Goal: Task Accomplishment & Management: Complete application form

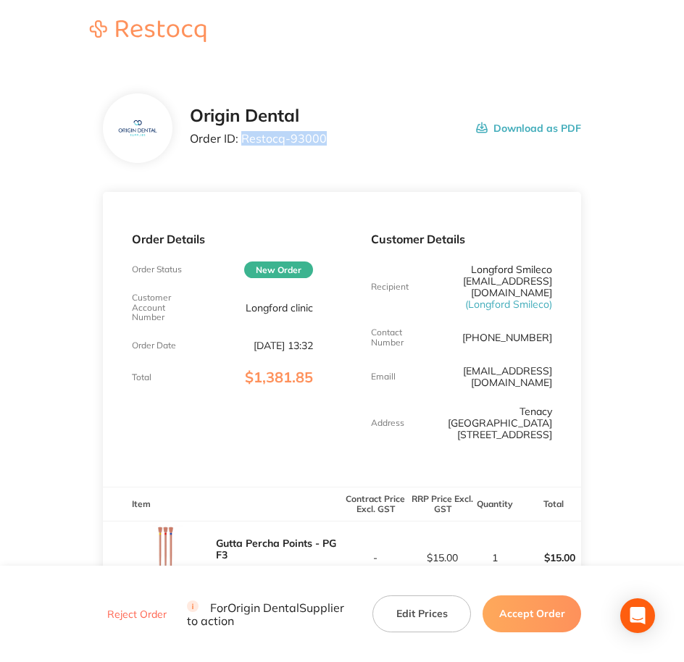
drag, startPoint x: 326, startPoint y: 139, endPoint x: 240, endPoint y: 147, distance: 86.5
click at [240, 147] on div "Origin Dental Order ID: Restocq- 93000 Download as PDF" at bounding box center [386, 128] width 392 height 45
copy p "Restocq- 93000"
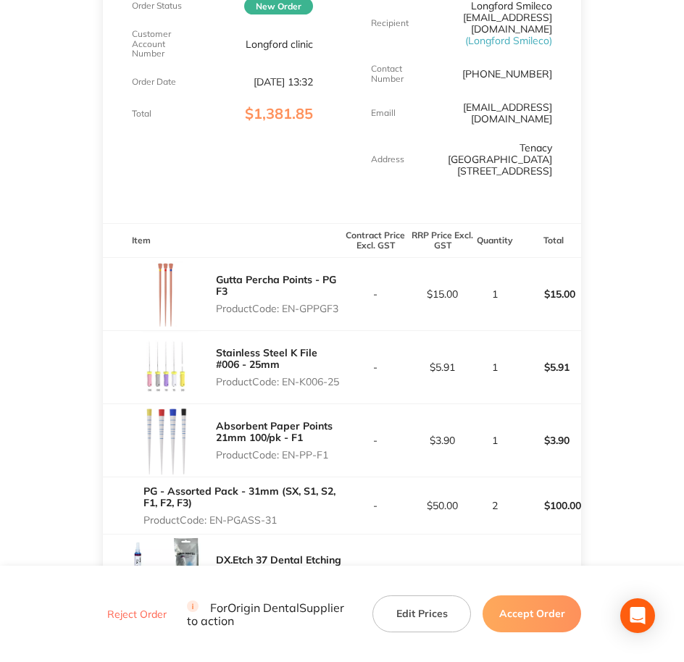
scroll to position [272, 0]
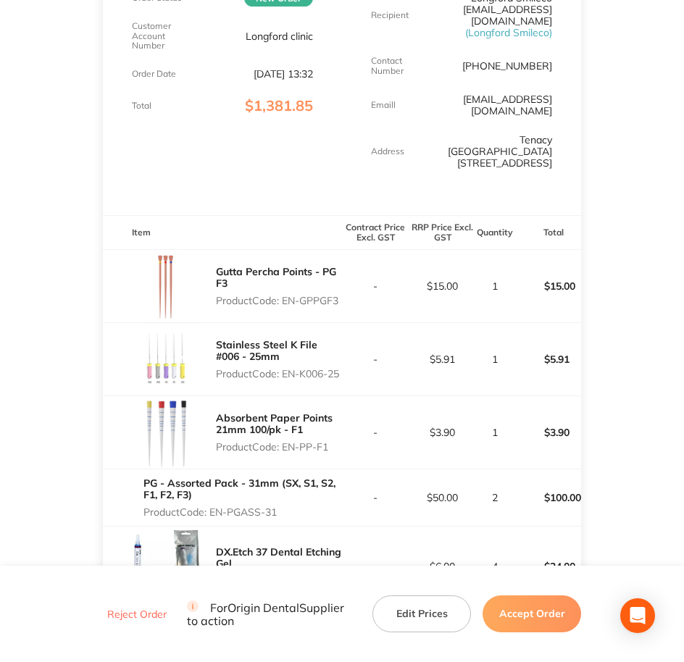
drag, startPoint x: 284, startPoint y: 286, endPoint x: 341, endPoint y: 285, distance: 57.2
click at [341, 295] on p "Product Code: EN-GPPGF3" at bounding box center [279, 301] width 126 height 12
copy p "EN-GPPGF3"
copy p "EN-K006-25"
drag, startPoint x: 285, startPoint y: 358, endPoint x: 313, endPoint y: 368, distance: 29.1
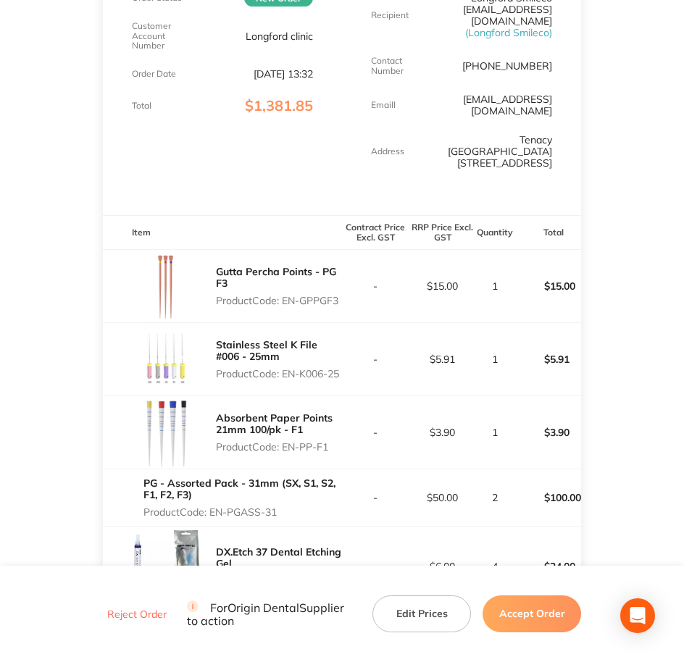
click at [313, 368] on p "Product Code: EN-K006-25" at bounding box center [279, 374] width 126 height 12
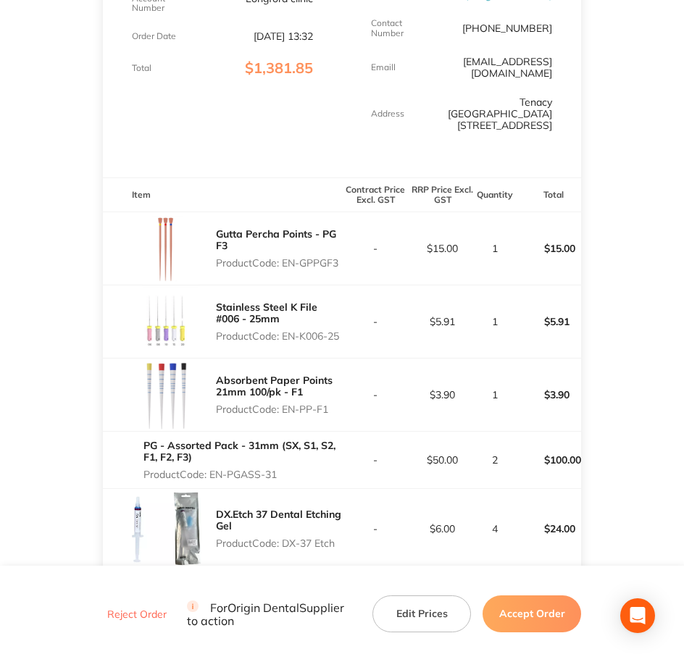
scroll to position [453, 0]
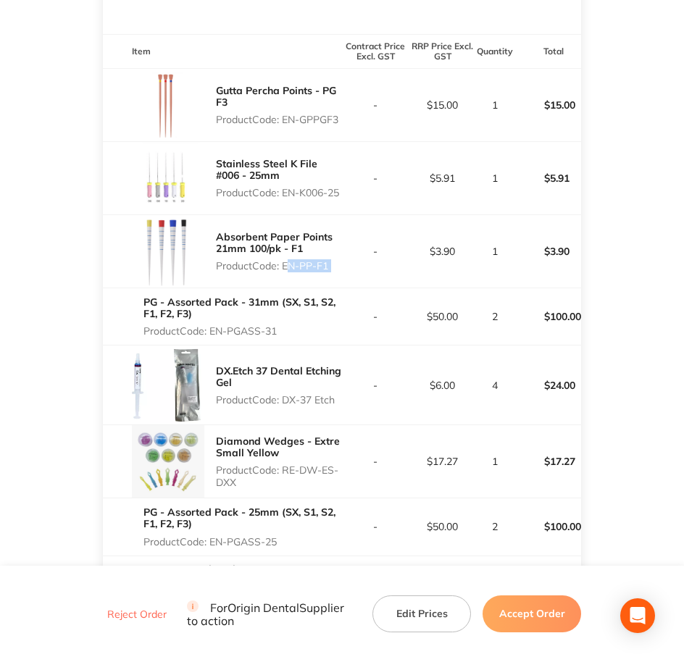
drag, startPoint x: 284, startPoint y: 257, endPoint x: 344, endPoint y: 249, distance: 60.6
click at [344, 249] on tr "Absorbent Paper Points 21mm 100/pk - F1 Product Code: EN-PP-F1 - $3.90 1 $3.90" at bounding box center [342, 251] width 479 height 73
copy p "EN-PP-F1"
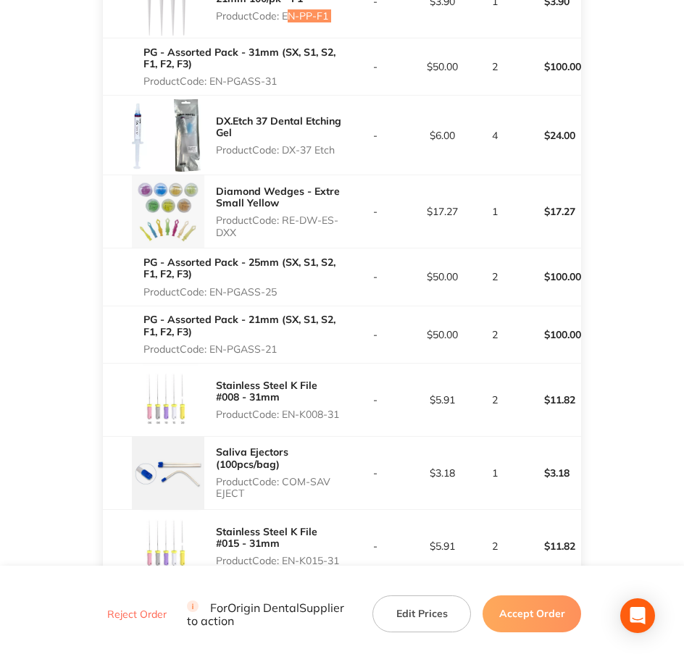
scroll to position [724, 0]
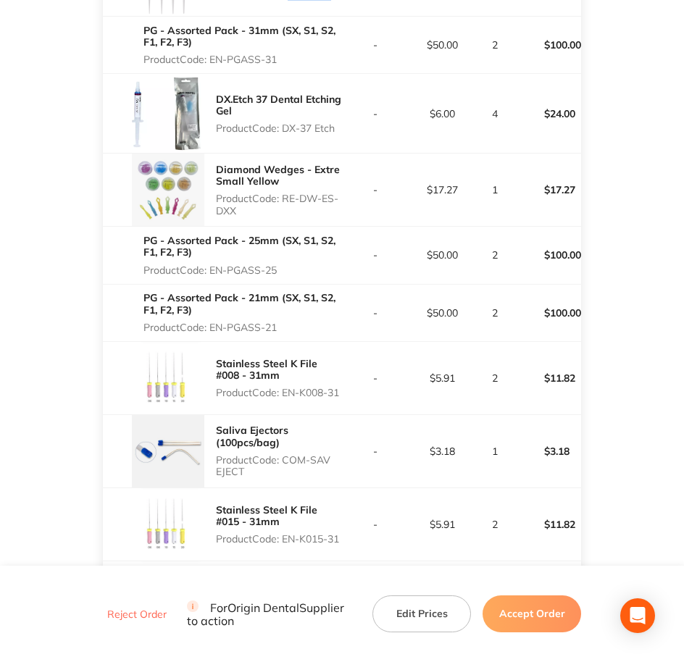
drag, startPoint x: 250, startPoint y: 42, endPoint x: 292, endPoint y: 47, distance: 42.3
click at [292, 54] on p "Product Code: EN-PGASS-31" at bounding box center [242, 60] width 198 height 12
copy p "EN-PGASS-31"
drag, startPoint x: 287, startPoint y: 116, endPoint x: 335, endPoint y: 119, distance: 47.9
click at [335, 122] on p "Product Code: DX-37 Etch" at bounding box center [279, 128] width 126 height 12
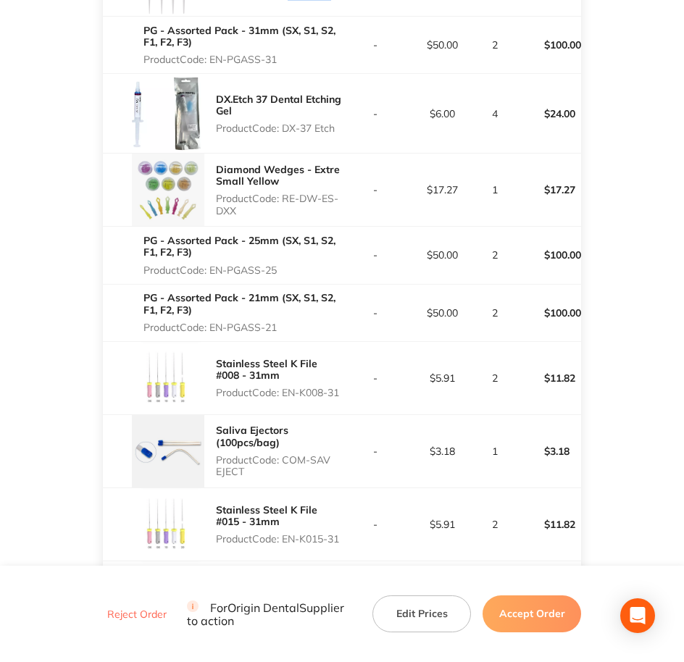
copy p "DX-37 Etch"
drag, startPoint x: 283, startPoint y: 187, endPoint x: 357, endPoint y: 200, distance: 75.0
click at [357, 200] on tr "Diamond Wedges - Extre Small Yellow Product Code: RE-DW-ES-DXX - $17.27 1 $17.27" at bounding box center [342, 190] width 479 height 73
copy p "RE-DW-ES-DXX"
drag, startPoint x: 212, startPoint y: 261, endPoint x: 294, endPoint y: 261, distance: 81.8
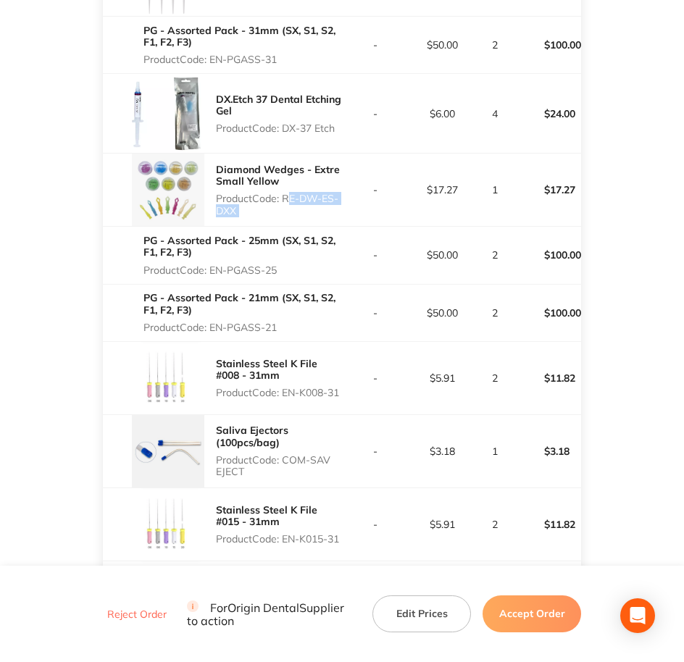
click at [294, 264] on p "Product Code: EN-PGASS-25" at bounding box center [242, 270] width 198 height 12
copy p "EN-PGASS-25"
drag, startPoint x: 219, startPoint y: 313, endPoint x: 280, endPoint y: 313, distance: 61.6
click at [280, 322] on p "Product Code: EN-PGASS-21" at bounding box center [242, 328] width 198 height 12
drag, startPoint x: 280, startPoint y: 313, endPoint x: 217, endPoint y: 314, distance: 63.0
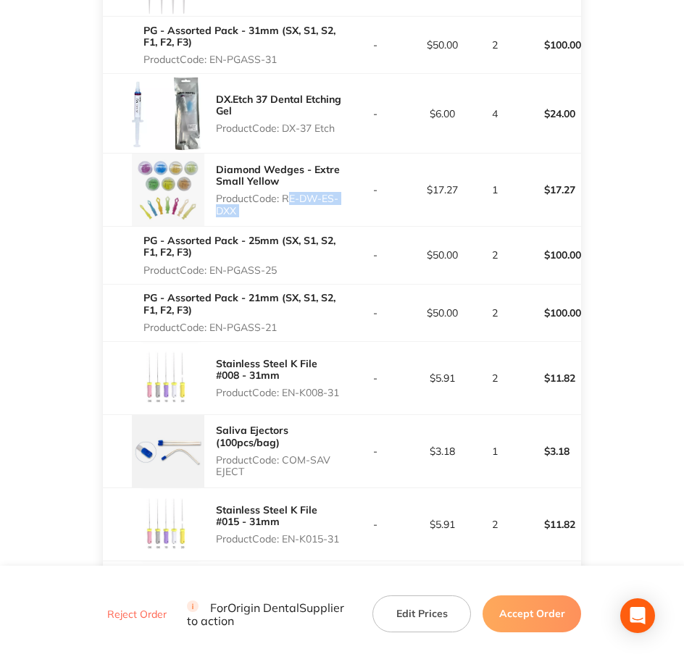
click at [217, 322] on p "Product Code: EN-PGASS-21" at bounding box center [242, 328] width 198 height 12
copy p "EN-PGASS-21"
drag, startPoint x: 212, startPoint y: 316, endPoint x: 287, endPoint y: 312, distance: 75.4
click at [287, 322] on p "Product Code: EN-PGASS-21" at bounding box center [242, 328] width 198 height 12
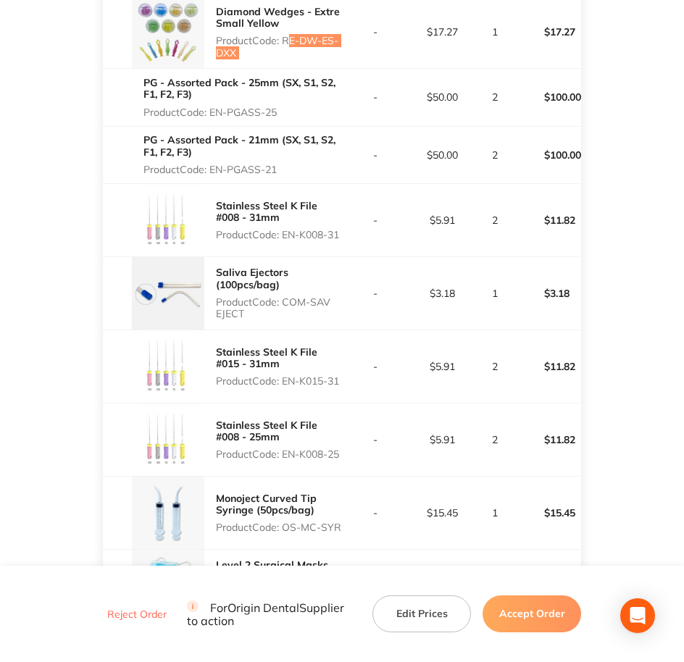
scroll to position [905, 0]
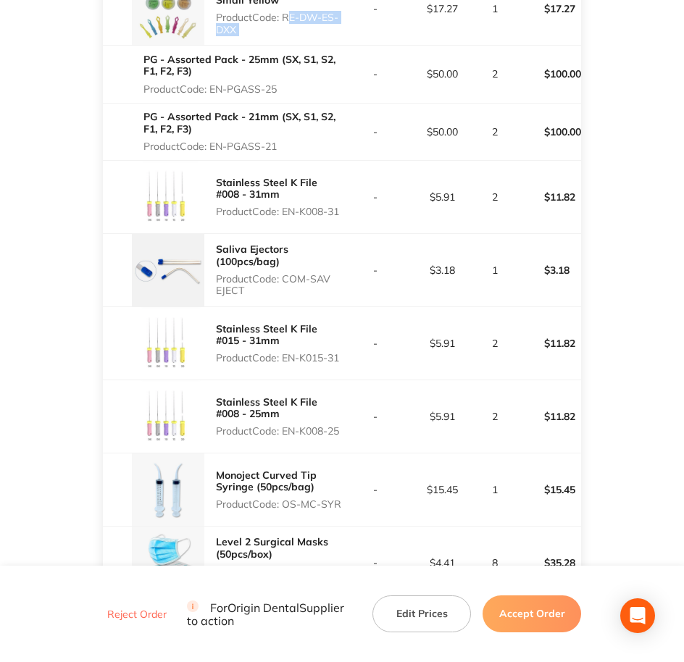
drag, startPoint x: 285, startPoint y: 193, endPoint x: 338, endPoint y: 206, distance: 55.2
click at [338, 206] on p "Product Code: EN-K008-31" at bounding box center [279, 212] width 126 height 12
copy p "EN-K008-31"
drag, startPoint x: 285, startPoint y: 266, endPoint x: 349, endPoint y: 288, distance: 67.3
click at [349, 288] on tr "Saliva Ejectors (100pcs/bag) Product Code: COM-SAV EJECT - $3.18 1 $3.18" at bounding box center [342, 269] width 479 height 73
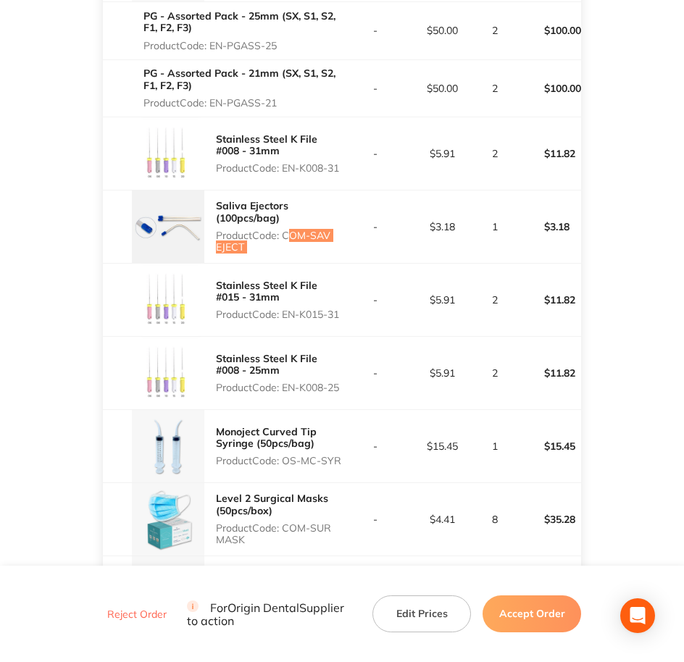
scroll to position [1086, 0]
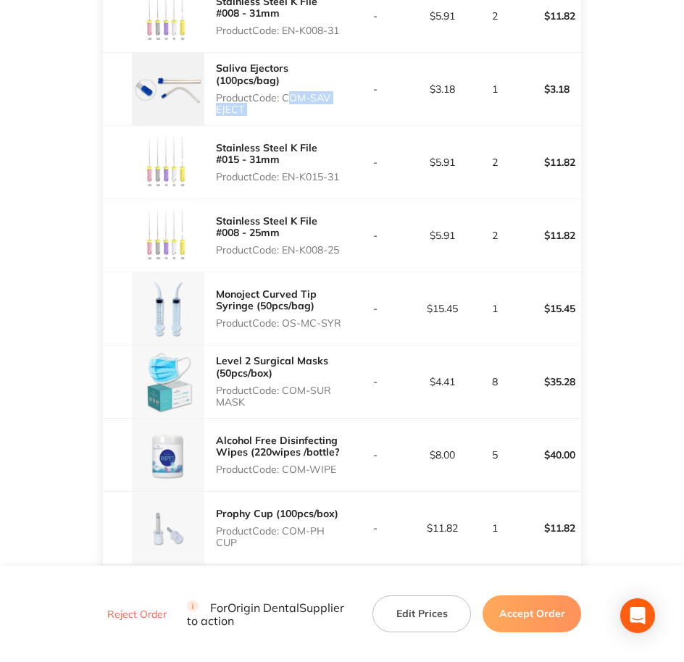
drag, startPoint x: 282, startPoint y: 154, endPoint x: 322, endPoint y: 167, distance: 41.9
click at [322, 171] on p "Product Code: EN-K015-31" at bounding box center [279, 177] width 126 height 12
drag, startPoint x: 322, startPoint y: 167, endPoint x: 282, endPoint y: 154, distance: 42.1
click at [277, 149] on div "Stainless Steel K File #015 - 31mm Product Code: EN-K015-31" at bounding box center [279, 162] width 126 height 52
drag, startPoint x: 287, startPoint y: 159, endPoint x: 322, endPoint y: 172, distance: 37.4
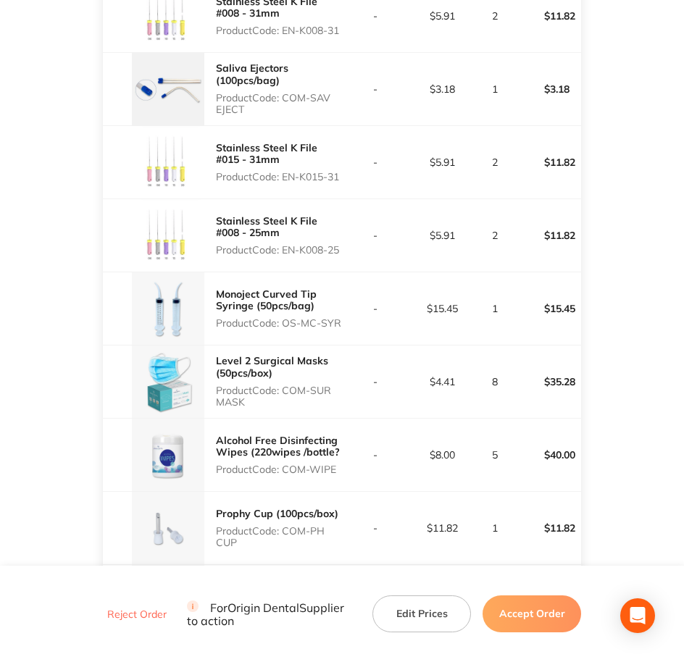
click at [322, 172] on p "Product Code: EN-K015-31" at bounding box center [279, 177] width 126 height 12
drag, startPoint x: 322, startPoint y: 172, endPoint x: 286, endPoint y: 154, distance: 39.8
click at [286, 171] on p "Product Code: EN-K015-31" at bounding box center [279, 177] width 126 height 12
drag, startPoint x: 285, startPoint y: 154, endPoint x: 312, endPoint y: 169, distance: 30.5
click at [312, 171] on p "Product Code: EN-K015-31" at bounding box center [279, 177] width 126 height 12
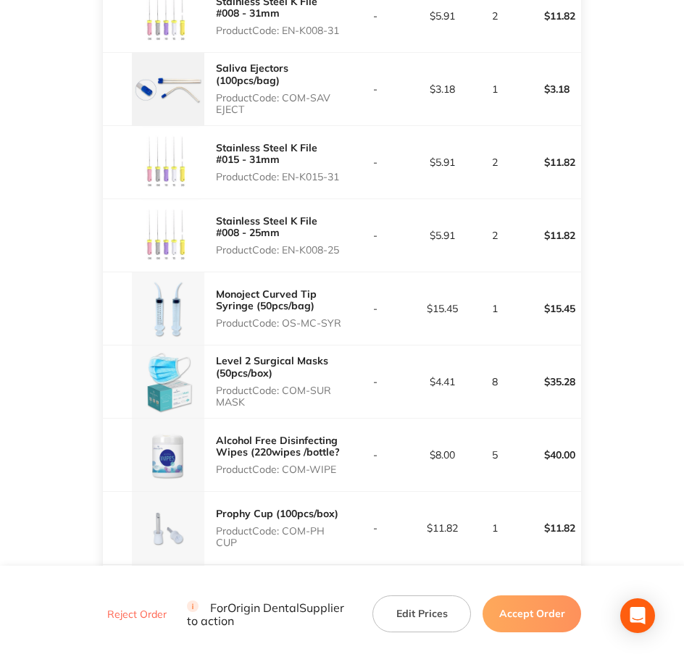
drag, startPoint x: 283, startPoint y: 233, endPoint x: 318, endPoint y: 251, distance: 39.2
click at [318, 251] on div "Stainless Steel K File #008 - 25mm Product Code: EN-K008-25" at bounding box center [279, 235] width 126 height 52
drag, startPoint x: 283, startPoint y: 311, endPoint x: 359, endPoint y: 316, distance: 76.3
click at [359, 316] on tr "Monoject Curved Tip Syringe (50pcs/bag) Product Code: OS-MC-SYR - $15.45 1 $15.…" at bounding box center [342, 308] width 479 height 73
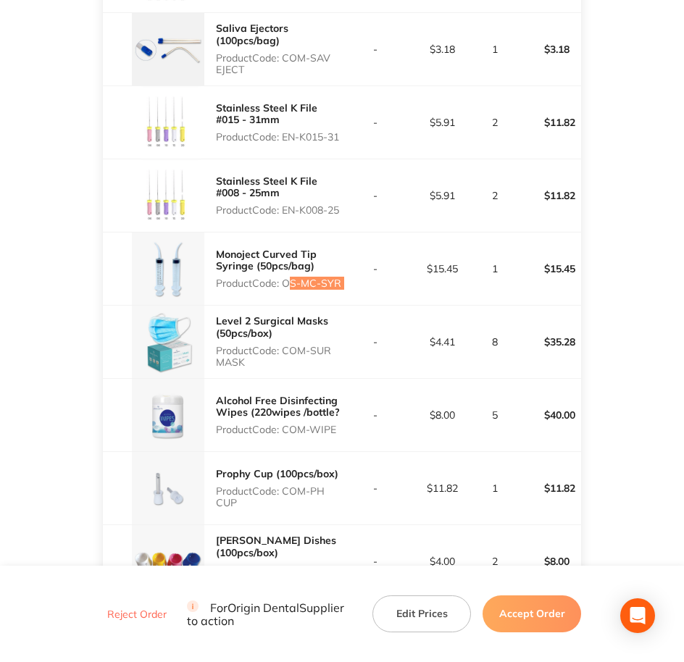
scroll to position [1267, 0]
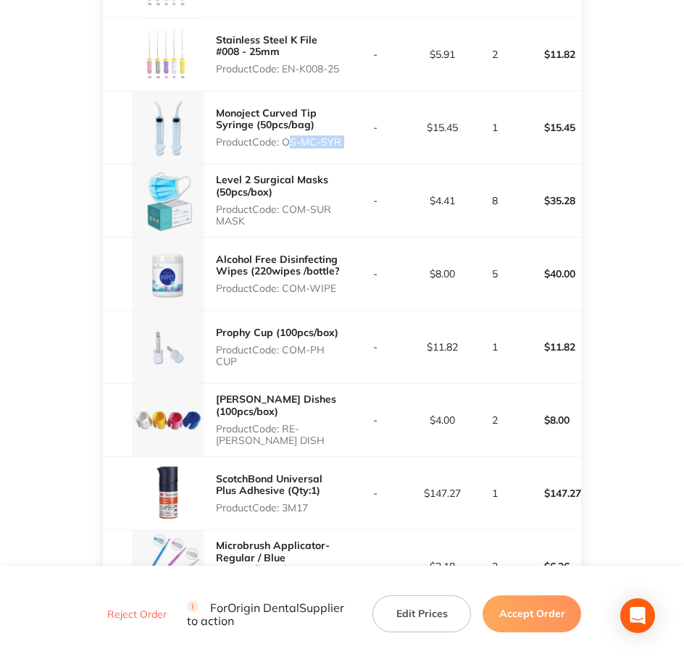
drag, startPoint x: 285, startPoint y: 202, endPoint x: 337, endPoint y: 216, distance: 53.9
click at [337, 216] on div "Level 2 Surgical Masks (50pcs/box) Product Code: COM-SUR MASK" at bounding box center [279, 200] width 126 height 64
drag, startPoint x: 285, startPoint y: 280, endPoint x: 347, endPoint y: 277, distance: 62.3
click at [347, 277] on tr "Alcohol Free Disinfecting Wipes (220wipes /bottle? Product Code: COM-WIPE - $8.…" at bounding box center [342, 273] width 479 height 73
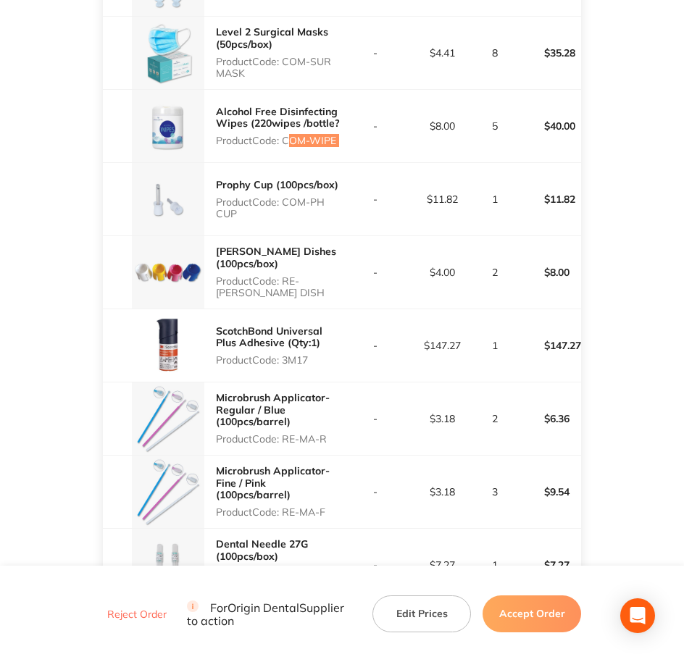
scroll to position [1448, 0]
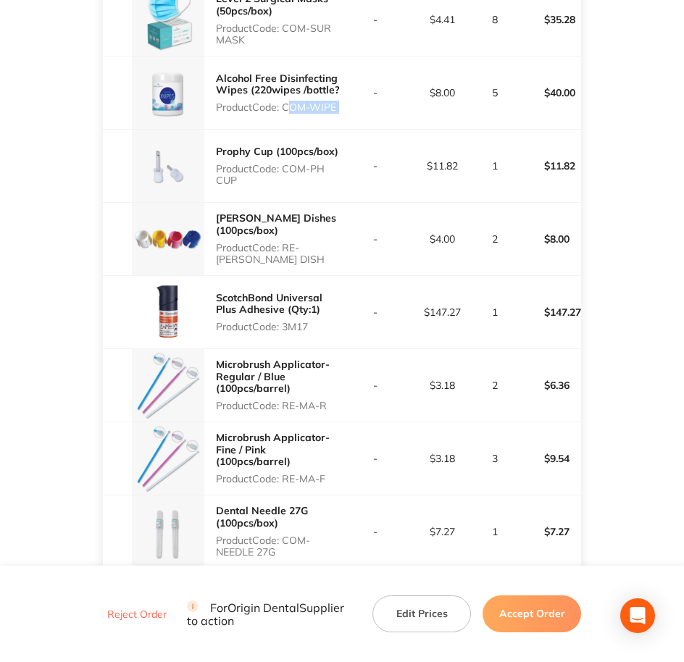
drag, startPoint x: 284, startPoint y: 156, endPoint x: 335, endPoint y: 174, distance: 54.5
click at [335, 174] on div "Prophy Cup (100pcs/box) Product Code: COM-PH CUP" at bounding box center [279, 166] width 126 height 52
click at [310, 242] on p "Product Code: RE-DAPP DISH" at bounding box center [279, 253] width 126 height 23
drag, startPoint x: 287, startPoint y: 232, endPoint x: 334, endPoint y: 245, distance: 48.7
click at [334, 245] on p "Product Code: RE-DAPP DISH" at bounding box center [279, 253] width 126 height 23
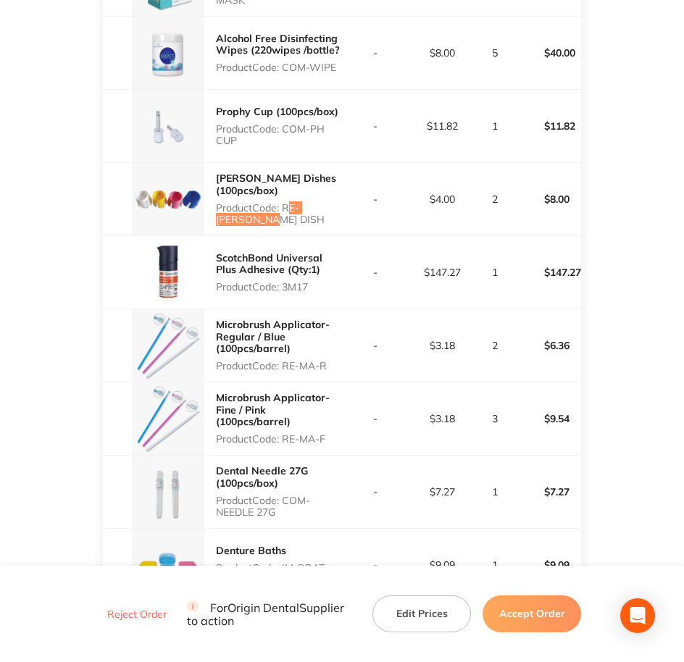
scroll to position [1629, 0]
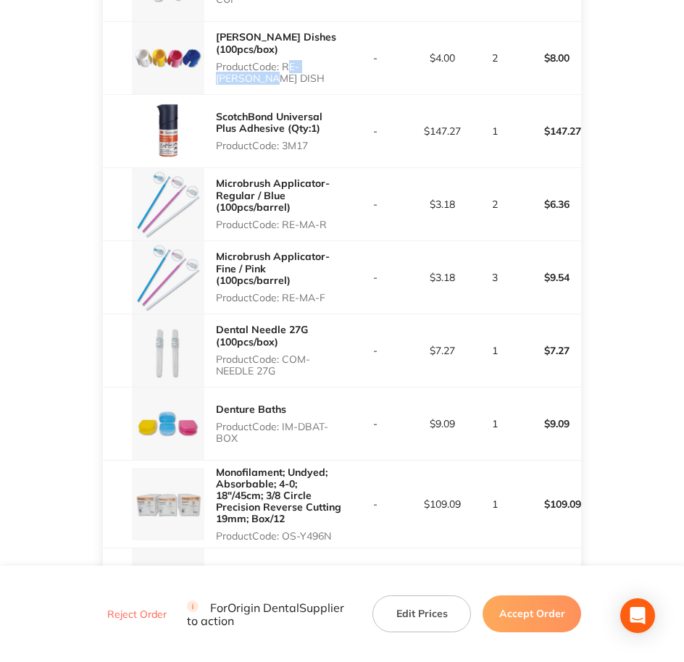
drag, startPoint x: 287, startPoint y: 136, endPoint x: 313, endPoint y: 136, distance: 26.1
click at [313, 140] on p "Product Code: 3M17" at bounding box center [279, 146] width 126 height 12
drag, startPoint x: 283, startPoint y: 210, endPoint x: 324, endPoint y: 209, distance: 41.3
click at [324, 219] on p "Product Code: RE-MA-R" at bounding box center [279, 225] width 126 height 12
click at [321, 219] on p "Product Code: RE-MA-R" at bounding box center [279, 225] width 126 height 12
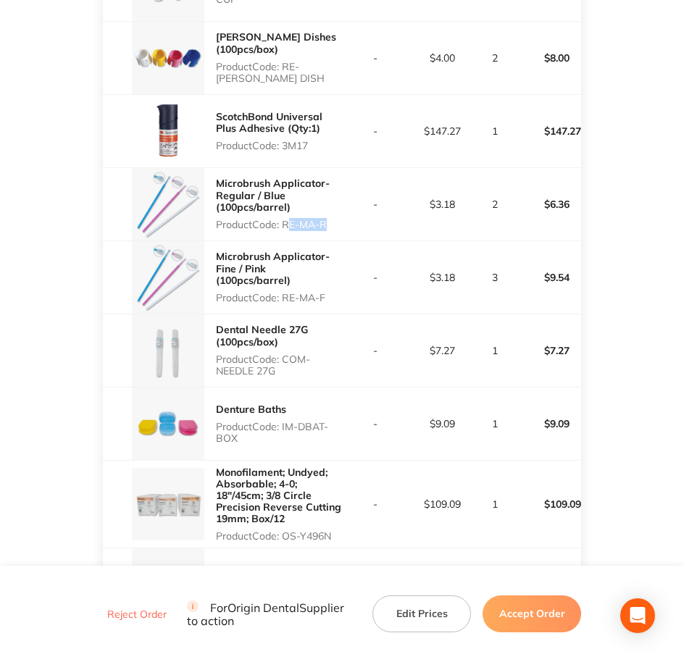
drag, startPoint x: 328, startPoint y: 214, endPoint x: 283, endPoint y: 214, distance: 44.9
click at [283, 219] on p "Product Code: RE-MA-R" at bounding box center [279, 225] width 126 height 12
drag, startPoint x: 285, startPoint y: 289, endPoint x: 334, endPoint y: 287, distance: 48.6
click at [334, 292] on p "Product Code: RE-MA-F" at bounding box center [279, 298] width 126 height 12
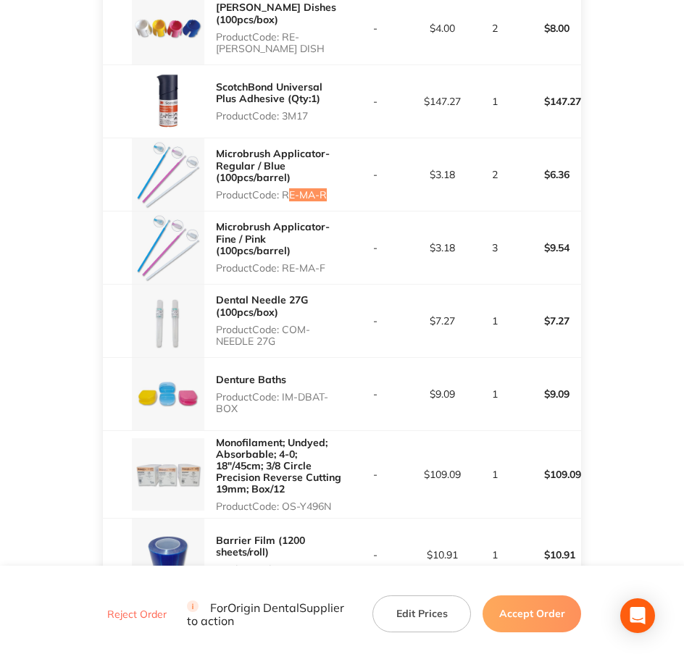
scroll to position [1720, 0]
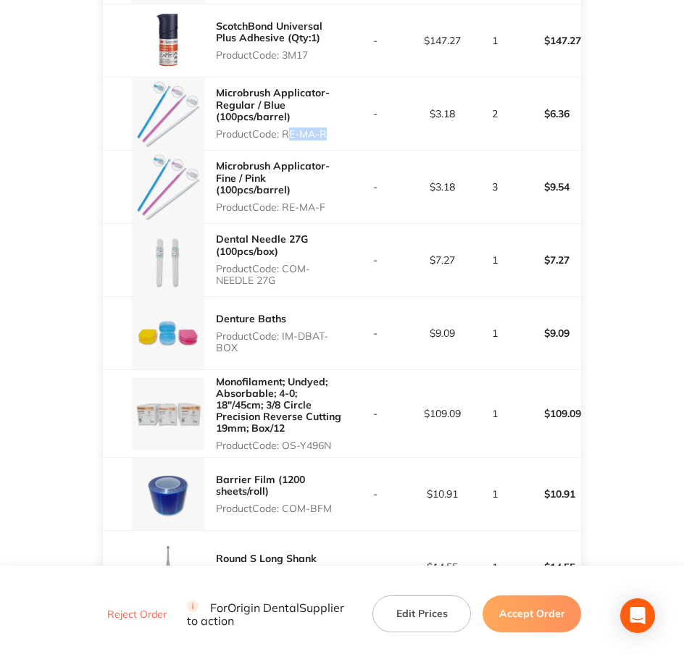
drag, startPoint x: 286, startPoint y: 258, endPoint x: 314, endPoint y: 275, distance: 32.5
click at [314, 275] on div "Dental Needle 27G (100pcs/box) Product Code: COM-NEEDLE 27G" at bounding box center [279, 259] width 126 height 64
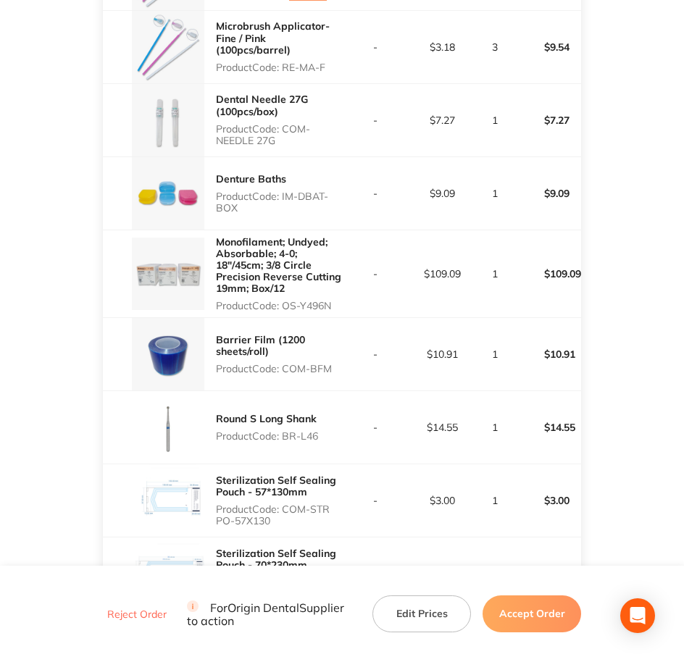
scroll to position [1901, 0]
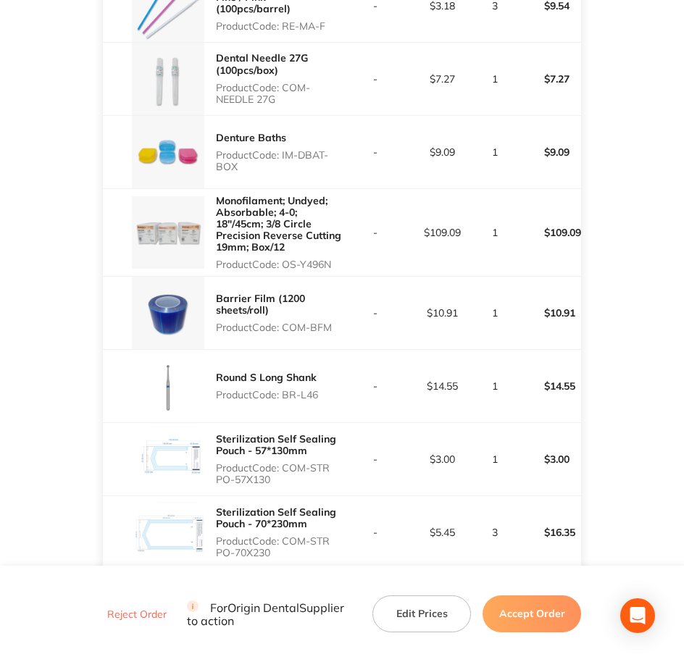
drag, startPoint x: 284, startPoint y: 140, endPoint x: 332, endPoint y: 159, distance: 51.4
click at [332, 159] on p "Product Code: IM-DBAT-BOX" at bounding box center [279, 160] width 126 height 23
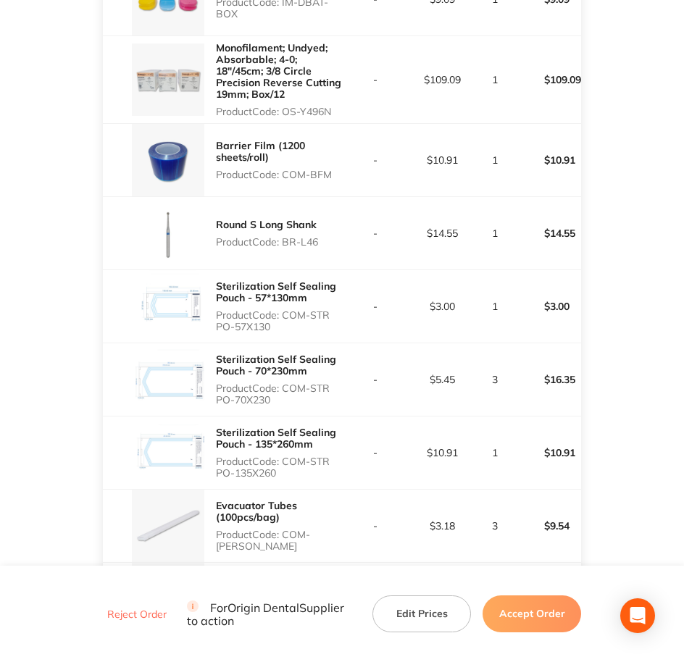
scroll to position [2082, 0]
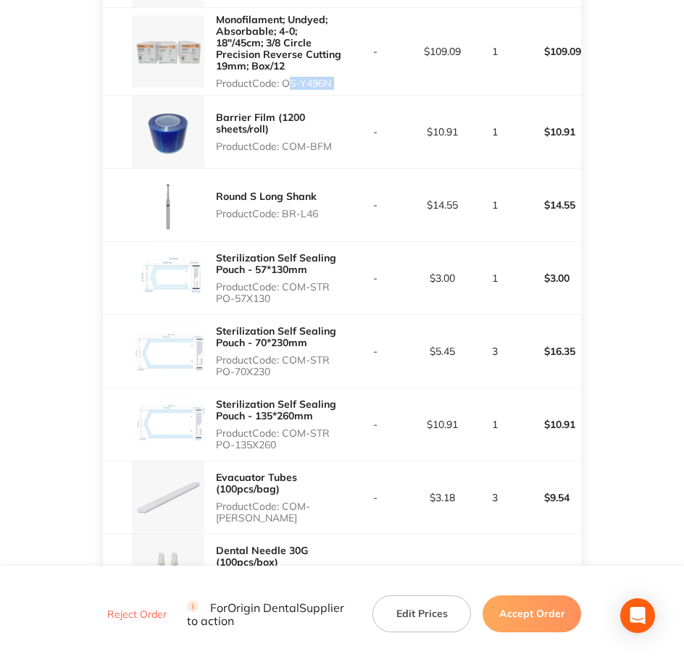
drag, startPoint x: 293, startPoint y: 69, endPoint x: 345, endPoint y: 72, distance: 52.2
click at [345, 72] on tr "Monofilament; Undyed; Absorbable; 4-0; 18″/45cm; 3/8 Circle Precision Reverse C…" at bounding box center [342, 51] width 479 height 88
drag, startPoint x: 284, startPoint y: 137, endPoint x: 340, endPoint y: 143, distance: 56.9
click at [340, 143] on div "Barrier Film (1200 sheets/roll) Product Code: COM-BFM" at bounding box center [279, 132] width 126 height 52
drag, startPoint x: 287, startPoint y: 199, endPoint x: 325, endPoint y: 201, distance: 38.4
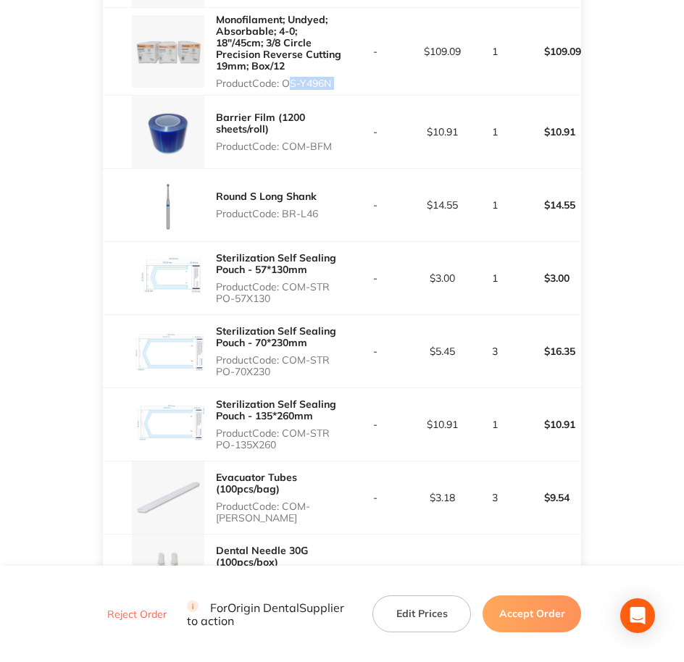
click at [325, 201] on div "Round S Long Shank Product Code: BR-L46" at bounding box center [222, 205] width 239 height 72
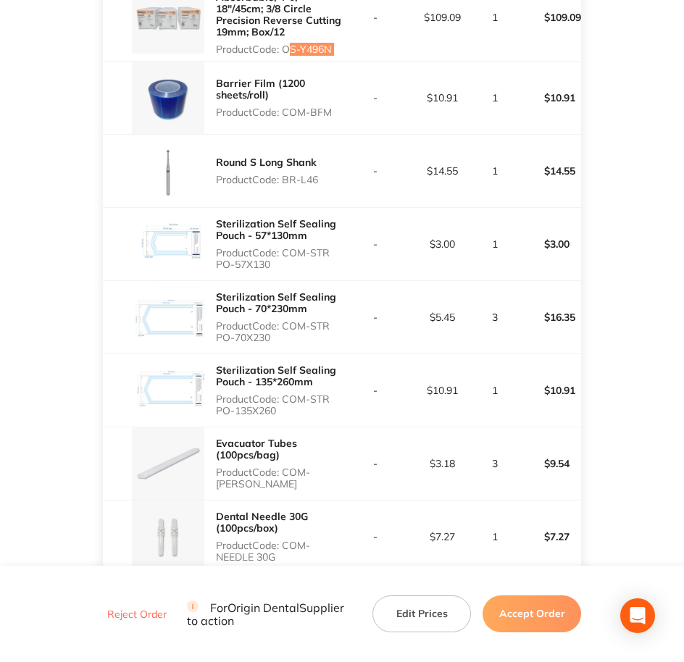
scroll to position [2172, 0]
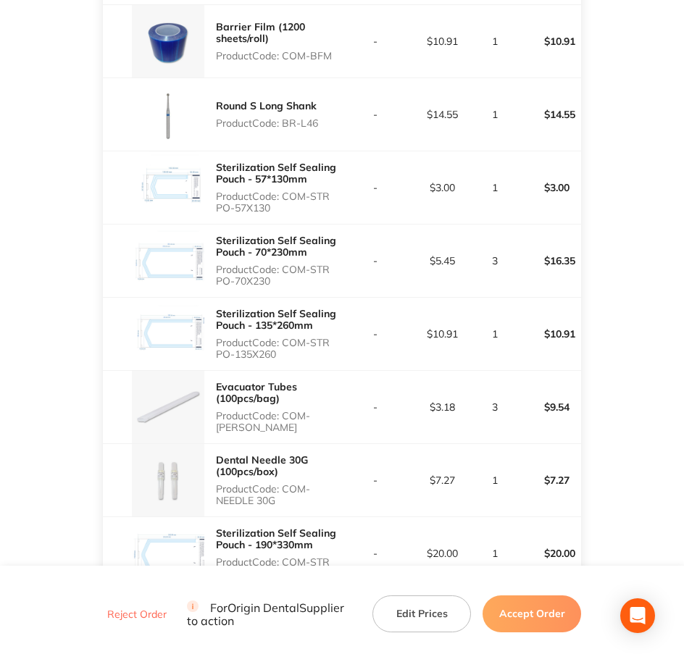
drag, startPoint x: 288, startPoint y: 180, endPoint x: 329, endPoint y: 196, distance: 43.3
click at [329, 196] on p "Product Code: COM-STR PO-57X130" at bounding box center [279, 201] width 126 height 23
drag, startPoint x: 286, startPoint y: 256, endPoint x: 339, endPoint y: 272, distance: 55.4
click at [339, 272] on p "Product Code: COM-STR PO-70X230" at bounding box center [279, 275] width 126 height 23
drag, startPoint x: 288, startPoint y: 332, endPoint x: 320, endPoint y: 334, distance: 31.9
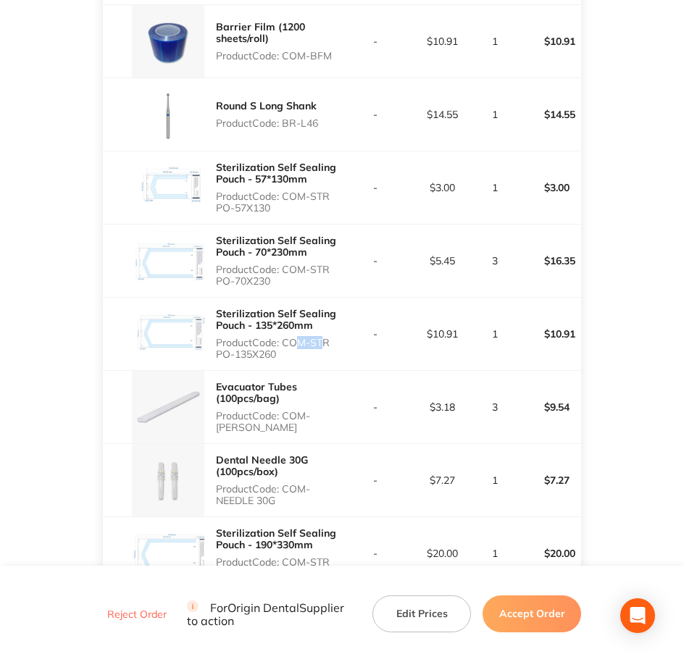
click at [320, 337] on p "Product Code: COM-STR PO-135X260" at bounding box center [279, 348] width 126 height 23
drag, startPoint x: 320, startPoint y: 334, endPoint x: 287, endPoint y: 328, distance: 33.1
click at [287, 337] on p "Product Code: COM-STR PO-135X260" at bounding box center [279, 348] width 126 height 23
drag, startPoint x: 287, startPoint y: 328, endPoint x: 306, endPoint y: 341, distance: 22.9
click at [306, 341] on p "Product Code: COM-STR PO-135X260" at bounding box center [279, 348] width 126 height 23
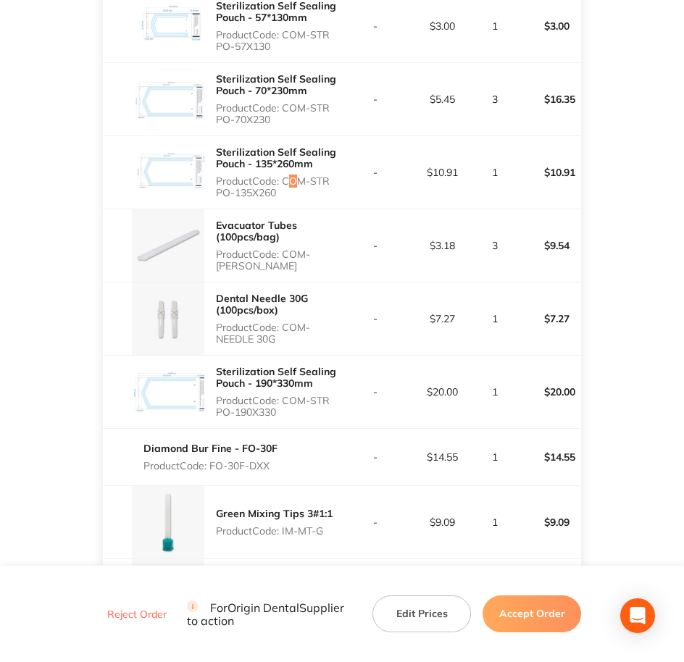
scroll to position [2354, 0]
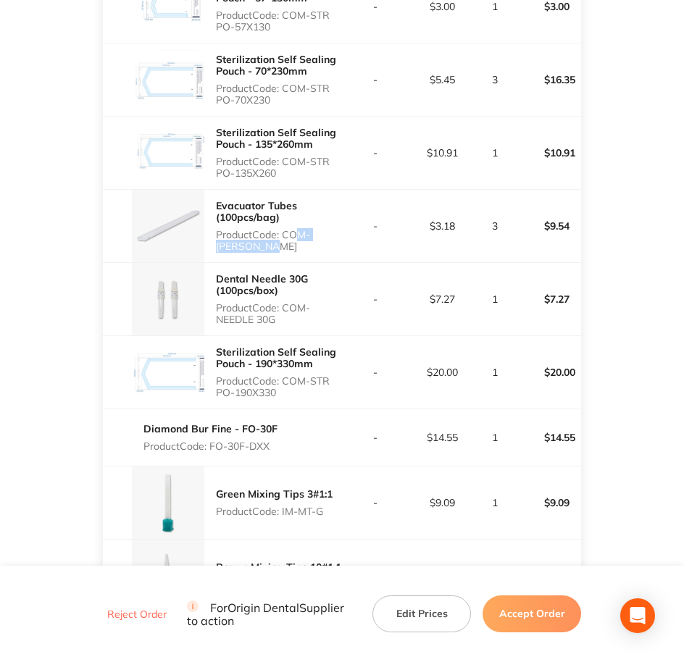
drag, startPoint x: 288, startPoint y: 224, endPoint x: 334, endPoint y: 236, distance: 47.1
click at [334, 236] on p "Product Code: COM-EVACU TIP" at bounding box center [279, 240] width 126 height 23
drag, startPoint x: 334, startPoint y: 236, endPoint x: 286, endPoint y: 222, distance: 49.9
click at [286, 229] on p "Product Code: COM-EVACU TIP" at bounding box center [279, 240] width 126 height 23
drag, startPoint x: 287, startPoint y: 222, endPoint x: 326, endPoint y: 238, distance: 42.2
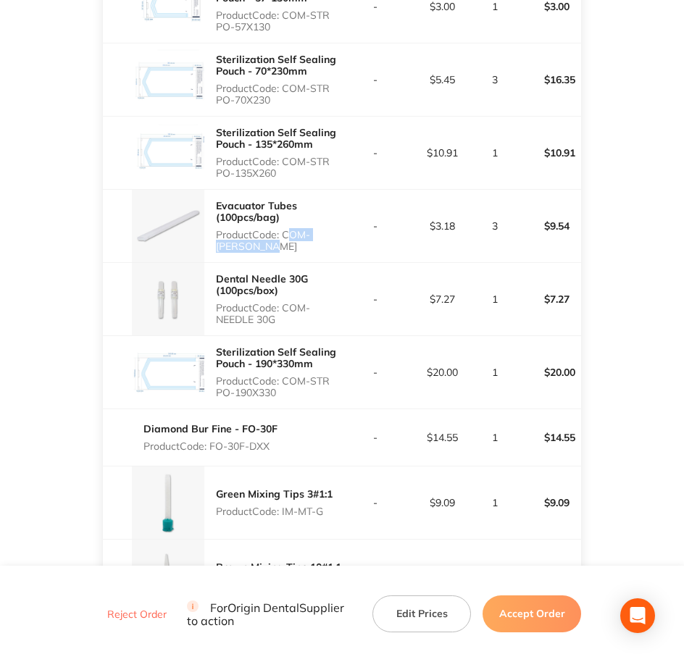
click at [326, 238] on p "Product Code: COM-EVACU TIP" at bounding box center [279, 240] width 126 height 23
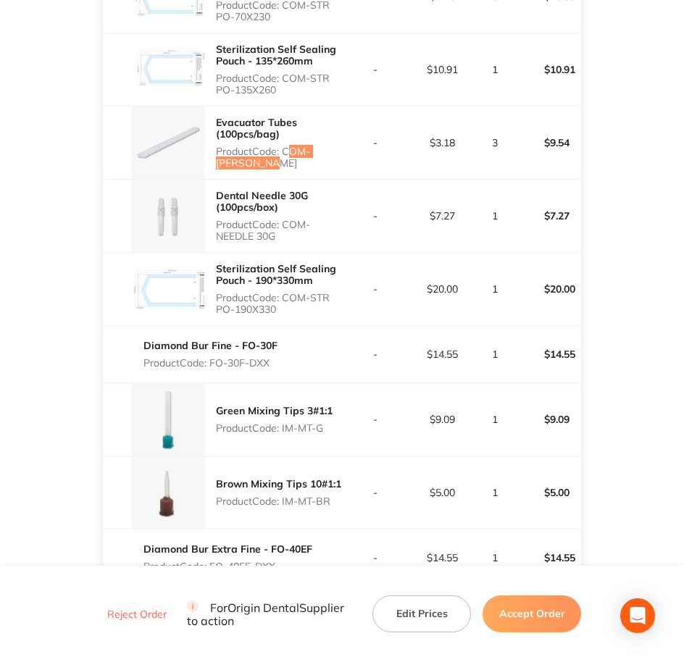
scroll to position [2444, 0]
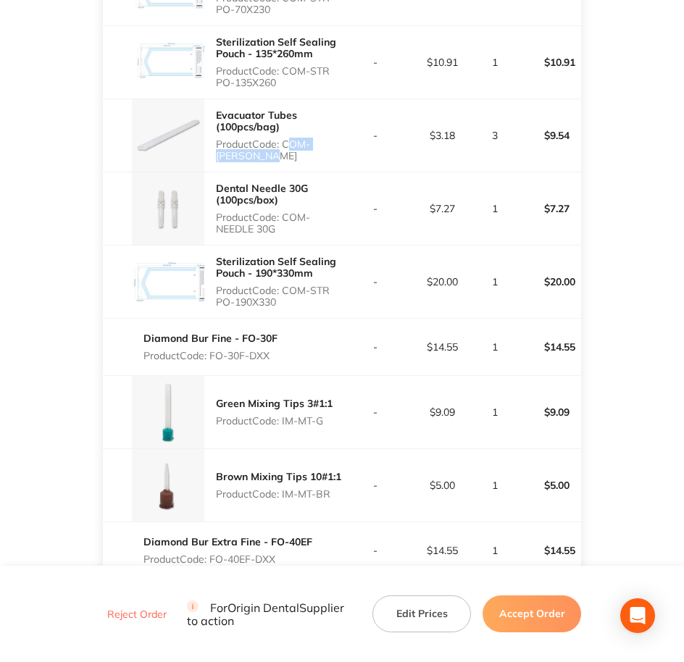
drag, startPoint x: 285, startPoint y: 205, endPoint x: 306, endPoint y: 222, distance: 27.4
click at [306, 222] on p "Product Code: COM-NEEDLE 30G" at bounding box center [279, 222] width 126 height 23
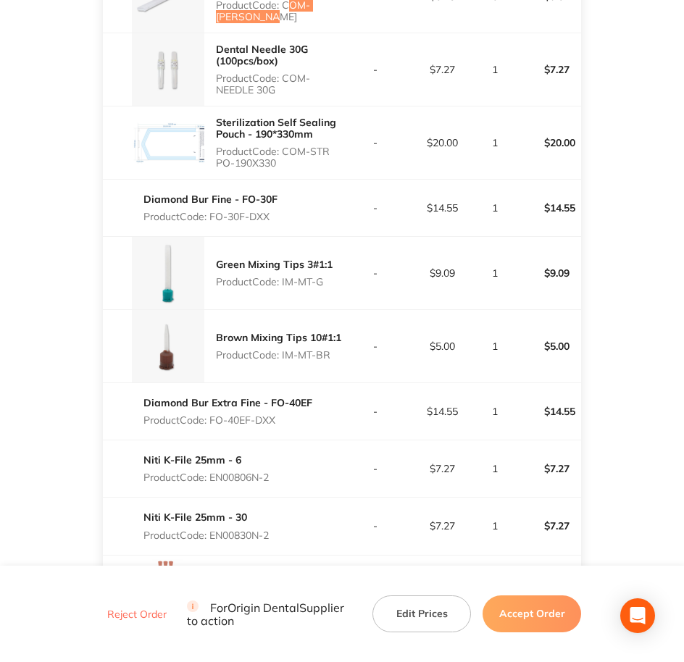
scroll to position [2625, 0]
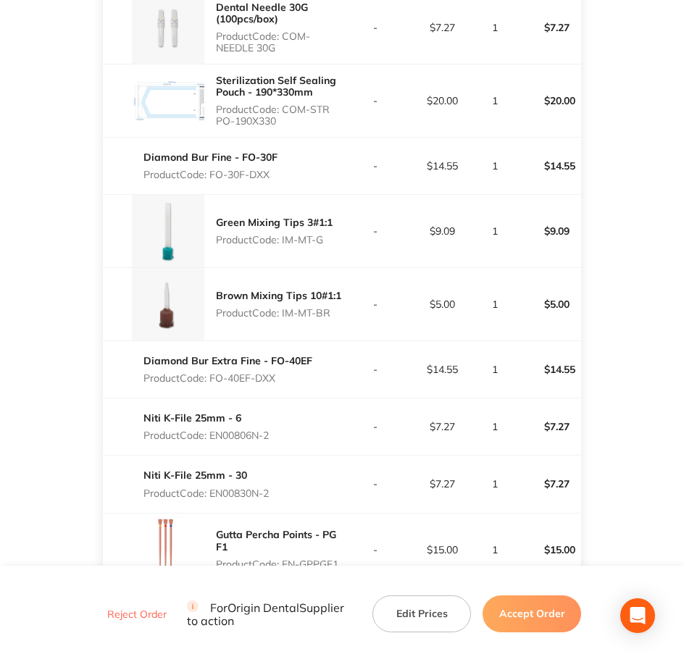
drag, startPoint x: 285, startPoint y: 96, endPoint x: 325, endPoint y: 107, distance: 42.2
click at [325, 107] on p "Product Code: COM-STR PO-190X330" at bounding box center [279, 115] width 126 height 23
drag, startPoint x: 212, startPoint y: 165, endPoint x: 277, endPoint y: 165, distance: 65.2
click at [277, 165] on div "Diamond Bur Fine - FO-30F Product Code: FO-30F-DXX" at bounding box center [222, 166] width 239 height 41
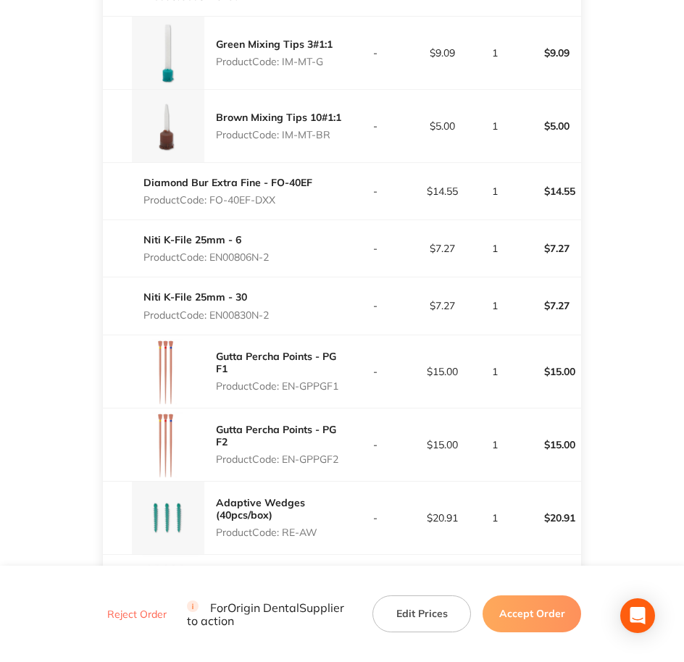
scroll to position [2806, 0]
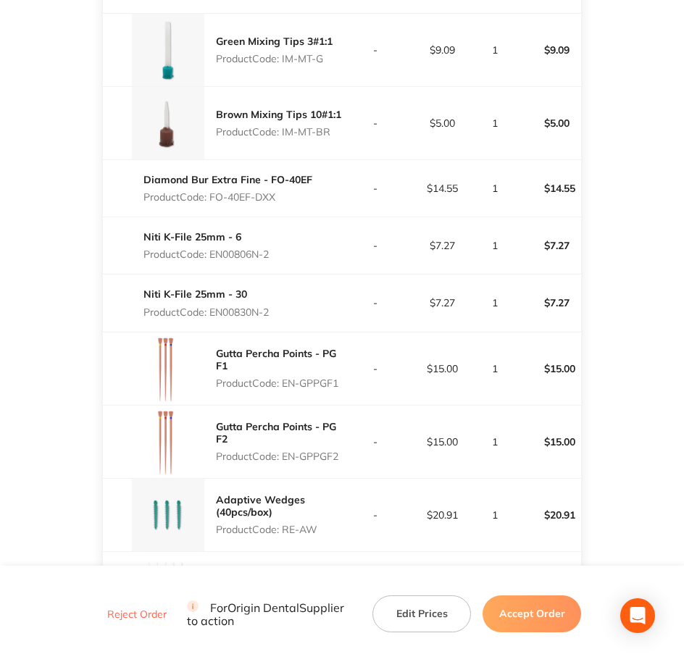
drag, startPoint x: 285, startPoint y: 49, endPoint x: 334, endPoint y: 49, distance: 48.5
click at [334, 49] on div "Green Mixing Tips 3#1:1 Product Code: IM-MT-G" at bounding box center [222, 50] width 239 height 72
drag, startPoint x: 334, startPoint y: 49, endPoint x: 325, endPoint y: 52, distance: 9.2
click at [325, 53] on p "Product Code: IM-MT-G" at bounding box center [274, 59] width 117 height 12
drag, startPoint x: 325, startPoint y: 52, endPoint x: 291, endPoint y: 52, distance: 34.0
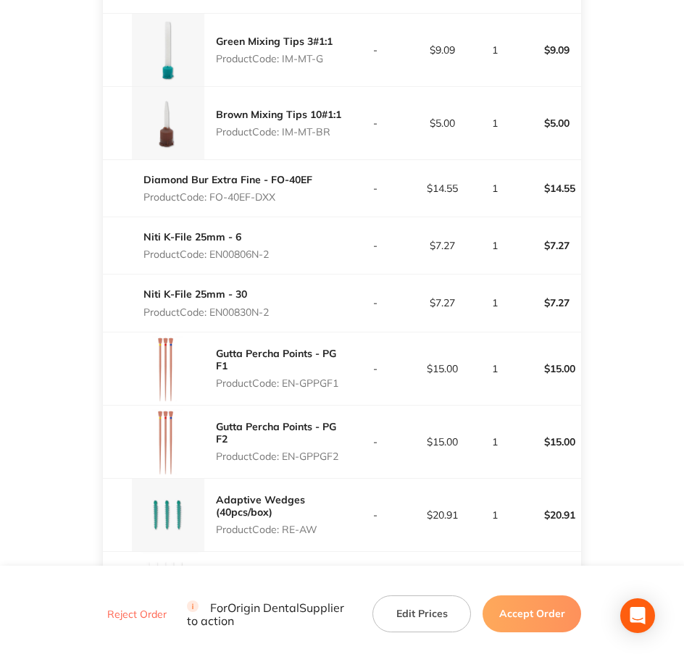
click at [293, 53] on p "Product Code: IM-MT-G" at bounding box center [274, 59] width 117 height 12
click at [282, 53] on p "Product Code: IM-MT-G" at bounding box center [274, 59] width 117 height 12
drag, startPoint x: 282, startPoint y: 49, endPoint x: 323, endPoint y: 53, distance: 40.7
click at [323, 53] on p "Product Code: IM-MT-G" at bounding box center [274, 59] width 117 height 12
drag, startPoint x: 312, startPoint y: 119, endPoint x: 337, endPoint y: 119, distance: 24.6
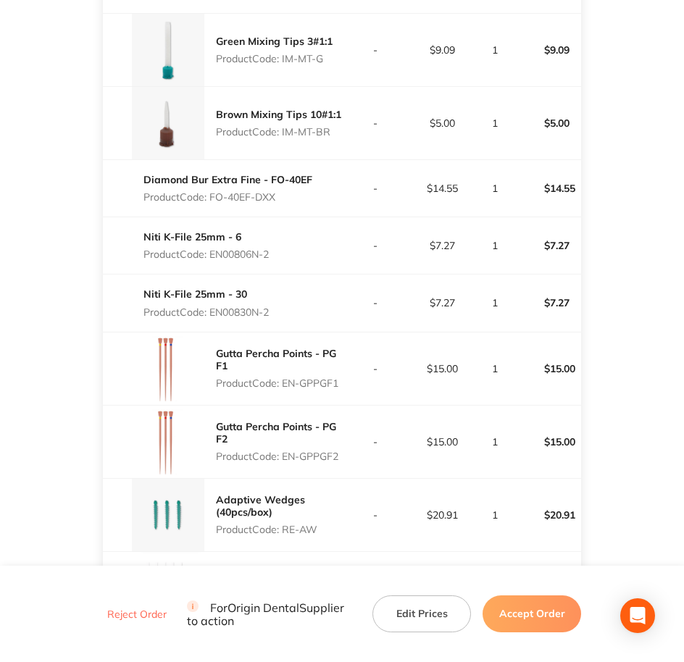
click at [337, 126] on p "Product Code: IM-MT-BR" at bounding box center [278, 132] width 125 height 12
drag, startPoint x: 213, startPoint y: 183, endPoint x: 290, endPoint y: 184, distance: 76.8
click at [290, 191] on p "Product Code: FO-40EF-DXX" at bounding box center [227, 197] width 169 height 12
drag, startPoint x: 213, startPoint y: 243, endPoint x: 273, endPoint y: 243, distance: 60.1
click at [269, 248] on p "Product Code: EN00806N-2" at bounding box center [205, 254] width 125 height 12
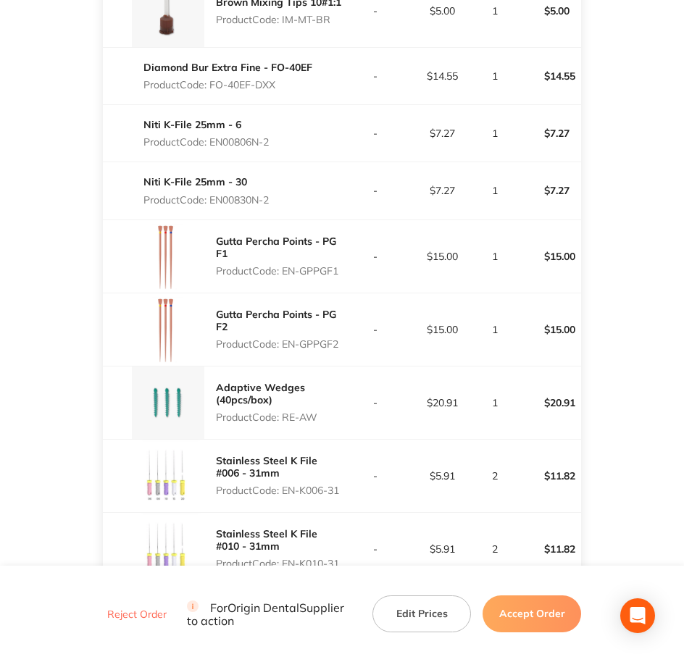
scroll to position [2987, 0]
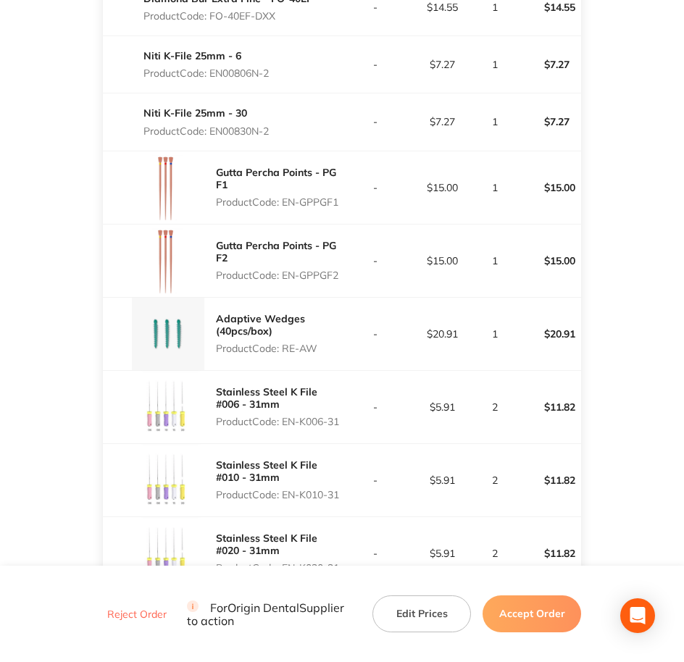
drag, startPoint x: 214, startPoint y: 119, endPoint x: 301, endPoint y: 125, distance: 87.9
click at [301, 125] on div "Niti K-File 25mm - 30 Product Code: EN00830N-2" at bounding box center [222, 121] width 239 height 41
drag, startPoint x: 282, startPoint y: 190, endPoint x: 358, endPoint y: 188, distance: 75.4
click at [358, 188] on tr "Gutta Percha Points - PG F1 Product Code: EN-GPPGF1 - $15.00 1 $15.00" at bounding box center [342, 187] width 479 height 73
drag, startPoint x: 288, startPoint y: 266, endPoint x: 342, endPoint y: 265, distance: 53.6
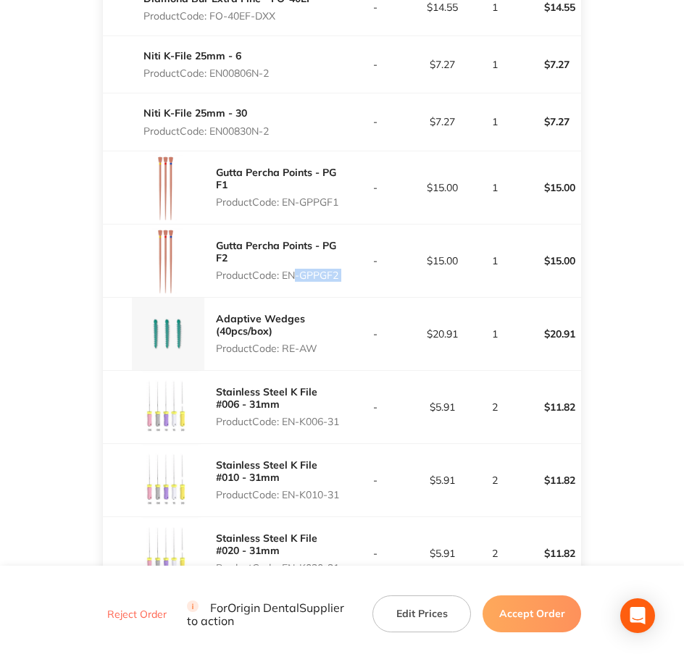
click at [342, 265] on tr "Gutta Percha Points - PG F2 Product Code: EN-GPPGF2 - $15.00 1 $15.00" at bounding box center [342, 260] width 479 height 73
drag, startPoint x: 342, startPoint y: 265, endPoint x: 306, endPoint y: 264, distance: 35.5
click at [306, 269] on p "Product Code: EN-GPPGF2" at bounding box center [279, 275] width 126 height 12
drag, startPoint x: 306, startPoint y: 264, endPoint x: 283, endPoint y: 264, distance: 23.2
click at [284, 269] on p "Product Code: EN-GPPGF2" at bounding box center [279, 275] width 126 height 12
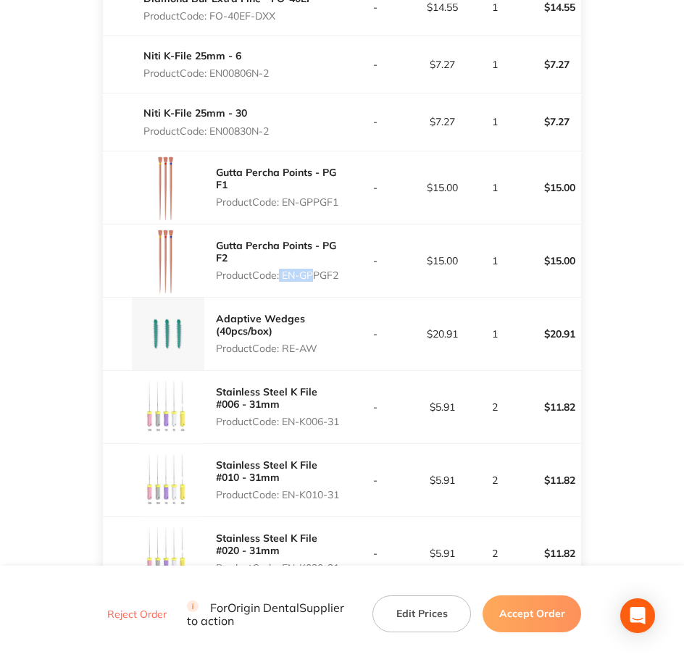
click at [285, 269] on p "Product Code: EN-GPPGF2" at bounding box center [279, 275] width 126 height 12
drag, startPoint x: 285, startPoint y: 263, endPoint x: 345, endPoint y: 262, distance: 60.8
click at [345, 262] on tr "Gutta Percha Points - PG F2 Product Code: EN-GPPGF2 - $15.00 1 $15.00" at bounding box center [342, 260] width 479 height 73
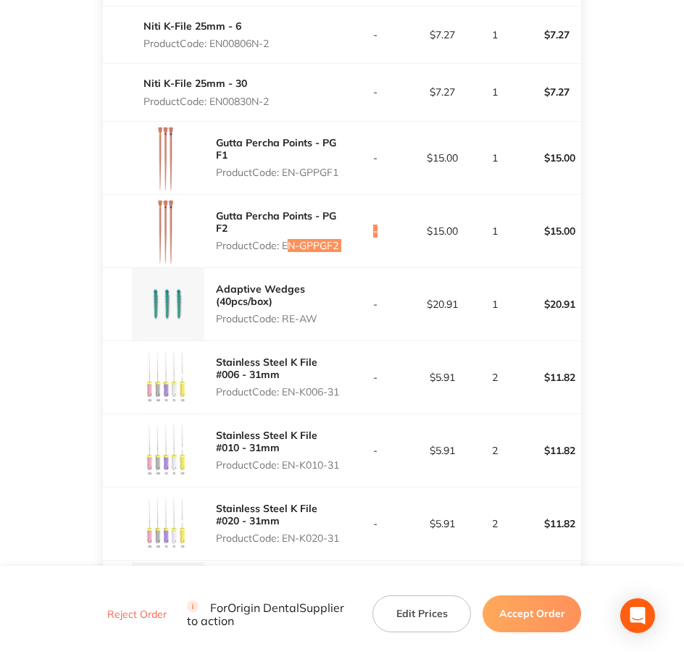
scroll to position [3078, 0]
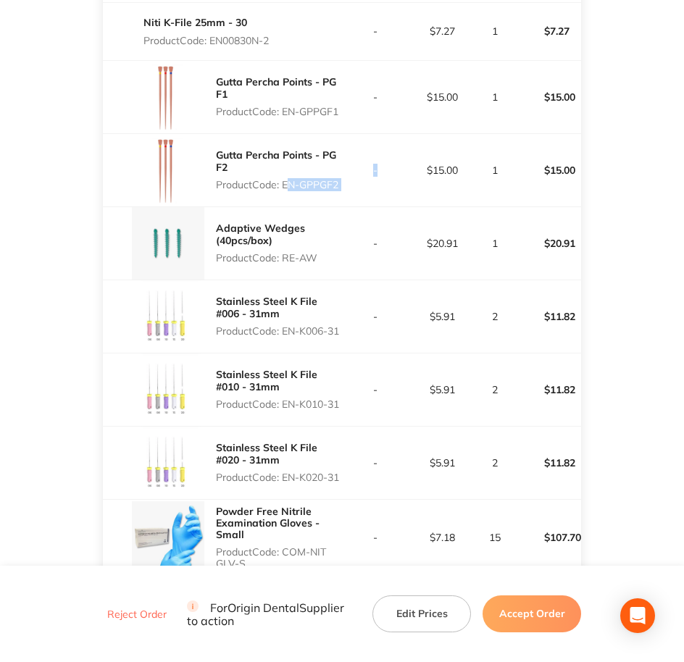
drag, startPoint x: 282, startPoint y: 250, endPoint x: 323, endPoint y: 252, distance: 40.6
click at [323, 252] on div "Adaptive Wedges (40pcs/box) Product Code: RE-AW" at bounding box center [279, 243] width 126 height 52
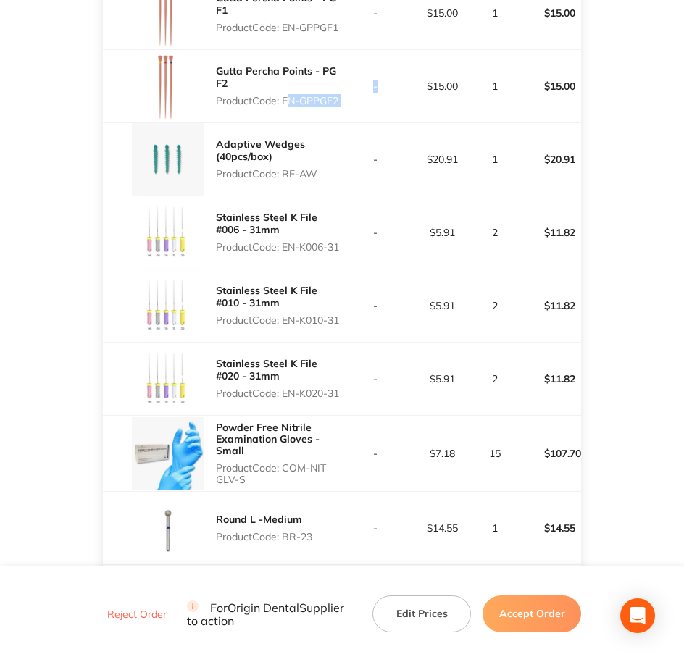
scroll to position [3168, 0]
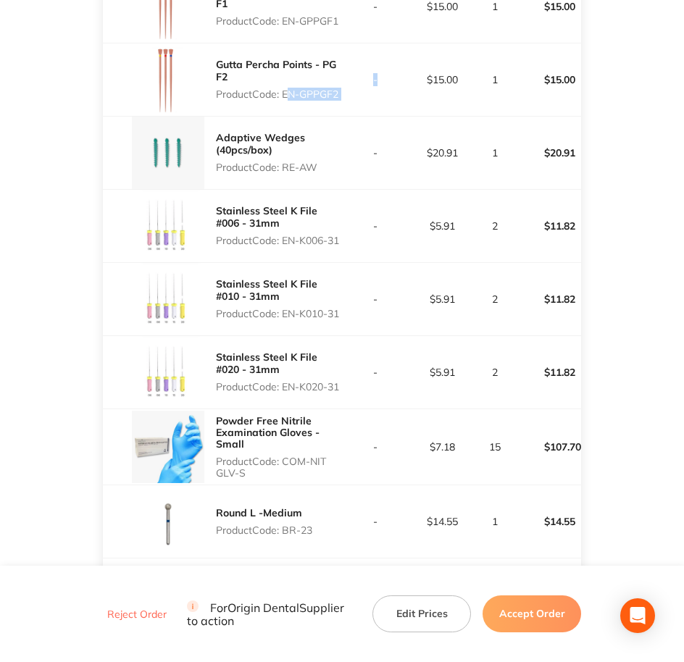
drag, startPoint x: 283, startPoint y: 219, endPoint x: 339, endPoint y: 232, distance: 57.3
click at [339, 235] on p "Product Code: EN-K006-31" at bounding box center [279, 241] width 126 height 12
drag, startPoint x: 282, startPoint y: 298, endPoint x: 308, endPoint y: 305, distance: 26.4
click at [308, 308] on p "Product Code: EN-K010-31" at bounding box center [279, 314] width 126 height 12
drag, startPoint x: 285, startPoint y: 369, endPoint x: 312, endPoint y: 377, distance: 28.0
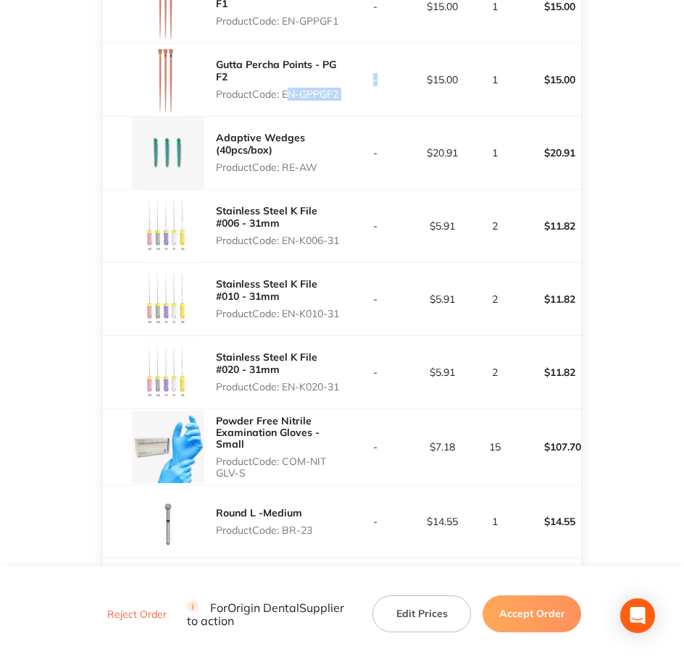
click at [312, 381] on p "Product Code: EN-K020-31" at bounding box center [279, 387] width 126 height 12
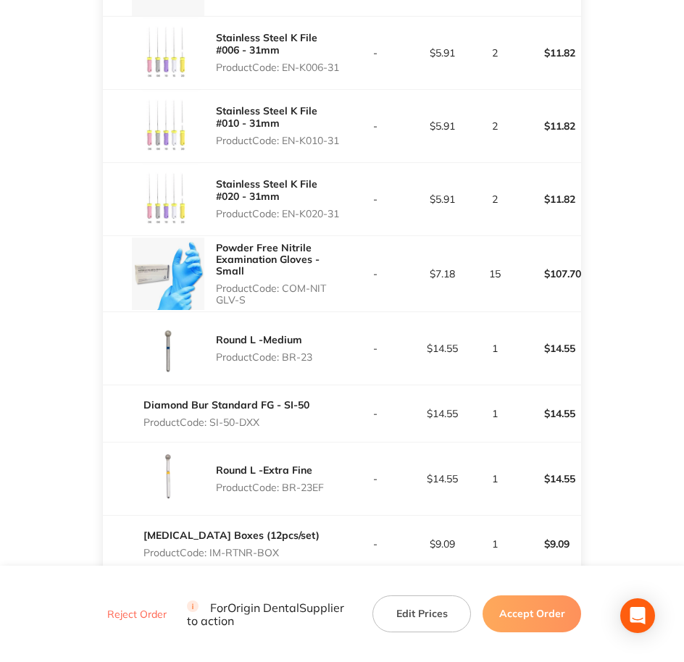
scroll to position [3349, 0]
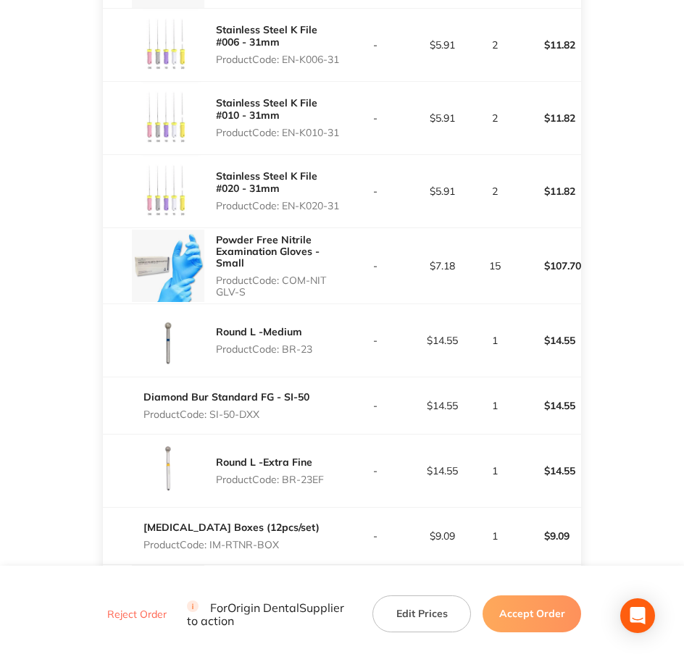
drag, startPoint x: 286, startPoint y: 264, endPoint x: 314, endPoint y: 281, distance: 32.8
click at [314, 281] on p "Product Code: COM-NIT GLV-S" at bounding box center [279, 285] width 126 height 23
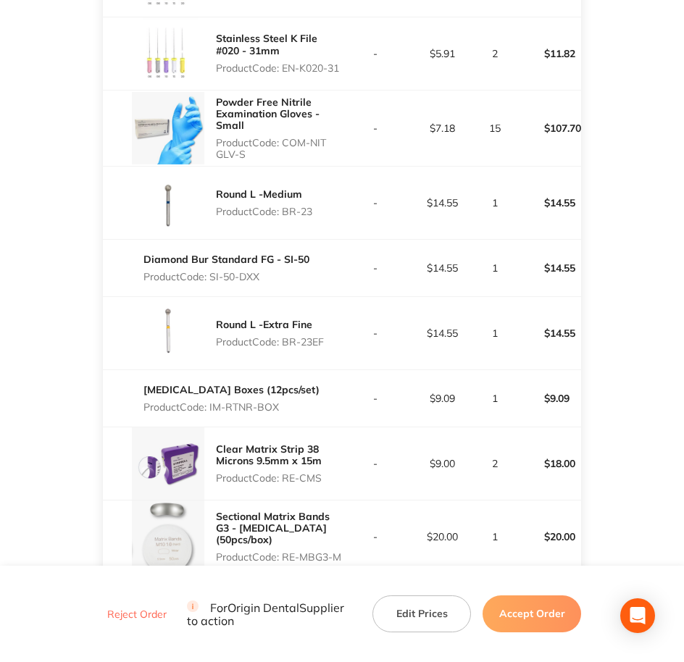
scroll to position [3530, 0]
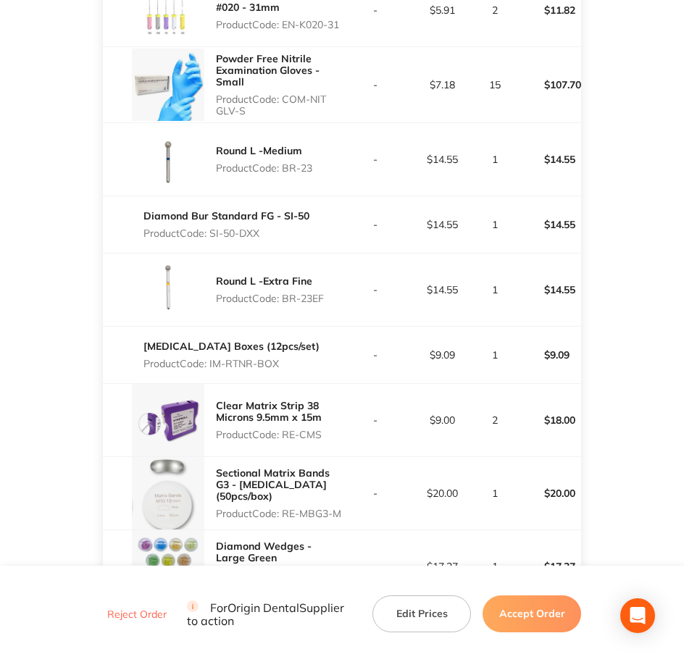
drag, startPoint x: 283, startPoint y: 150, endPoint x: 321, endPoint y: 150, distance: 37.7
click at [321, 150] on div "Round L -Medium Product Code: BR-23" at bounding box center [222, 159] width 239 height 72
drag, startPoint x: 211, startPoint y: 219, endPoint x: 264, endPoint y: 219, distance: 52.9
click at [264, 227] on p "Product Code: SI-50-DXX" at bounding box center [226, 233] width 166 height 12
drag, startPoint x: 284, startPoint y: 287, endPoint x: 327, endPoint y: 282, distance: 43.7
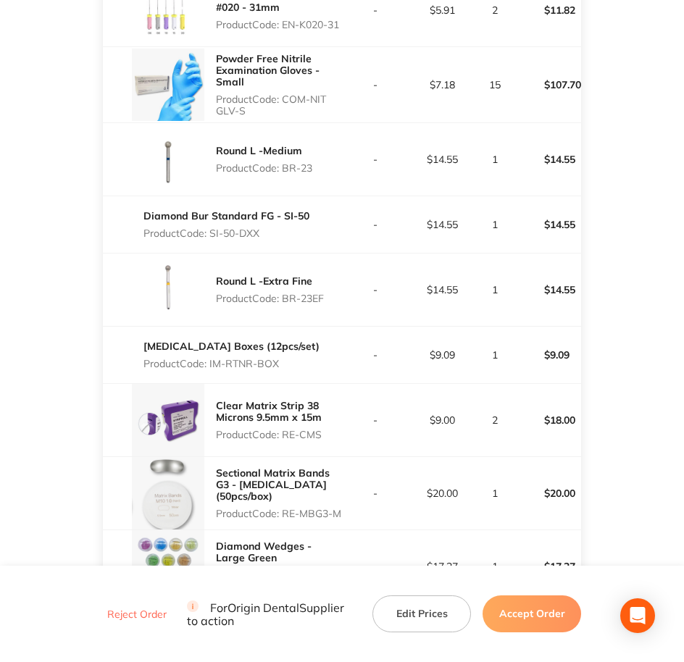
click at [327, 282] on div "Round L -Extra Fine Product Code: BR-23EF" at bounding box center [222, 289] width 239 height 72
drag, startPoint x: 209, startPoint y: 350, endPoint x: 290, endPoint y: 353, distance: 81.2
click at [290, 353] on div "Retainer Boxes (12pcs/set) Product Code: IM-RTNR-BOX" at bounding box center [222, 355] width 239 height 41
click at [280, 354] on div "Retainer Boxes (12pcs/set) Product Code: IM-RTNR-BOX" at bounding box center [222, 355] width 239 height 41
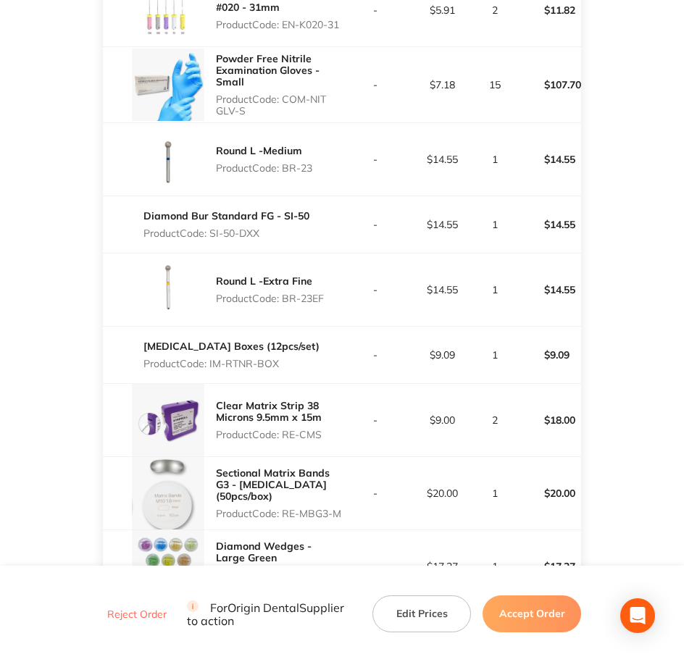
drag, startPoint x: 284, startPoint y: 352, endPoint x: 212, endPoint y: 349, distance: 71.8
click at [212, 349] on div "Retainer Boxes (12pcs/set) Product Code: IM-RTNR-BOX" at bounding box center [222, 355] width 239 height 41
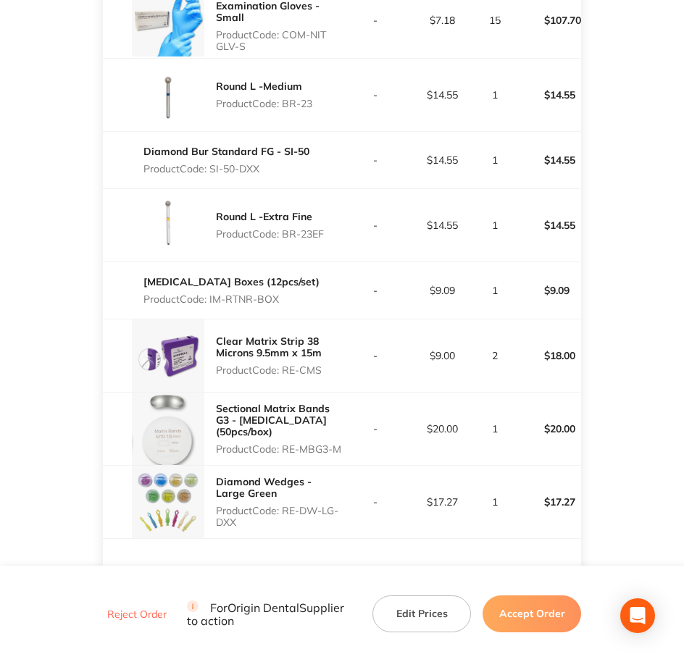
scroll to position [3711, 0]
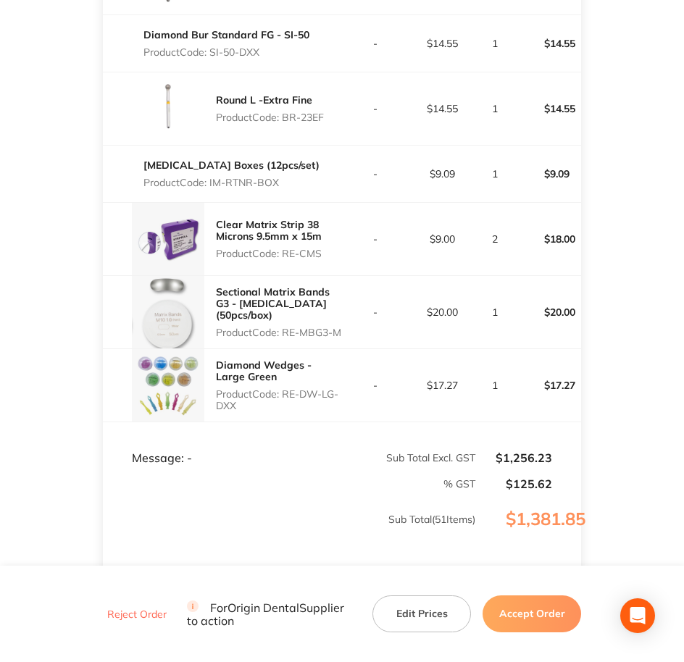
drag, startPoint x: 285, startPoint y: 246, endPoint x: 327, endPoint y: 245, distance: 42.0
click at [327, 248] on p "Product Code: RE-CMS" at bounding box center [279, 254] width 126 height 12
drag, startPoint x: 285, startPoint y: 310, endPoint x: 328, endPoint y: 322, distance: 44.3
click at [328, 327] on p "Product Code: RE-MBG3-M" at bounding box center [279, 333] width 126 height 12
drag, startPoint x: 285, startPoint y: 382, endPoint x: 348, endPoint y: 395, distance: 64.3
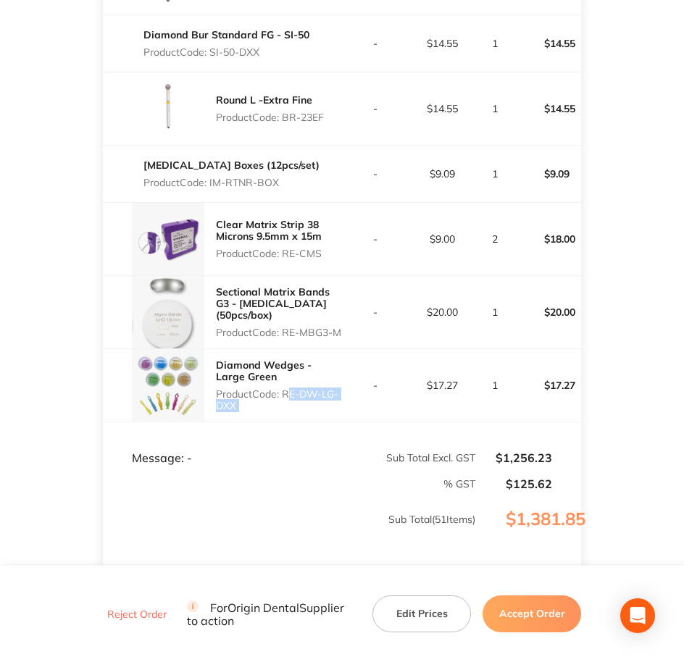
click at [348, 395] on tr "Diamond Wedges - Large Green Product Code: RE-DW-LG-DXX - $17.27 1 $17.27" at bounding box center [342, 385] width 479 height 73
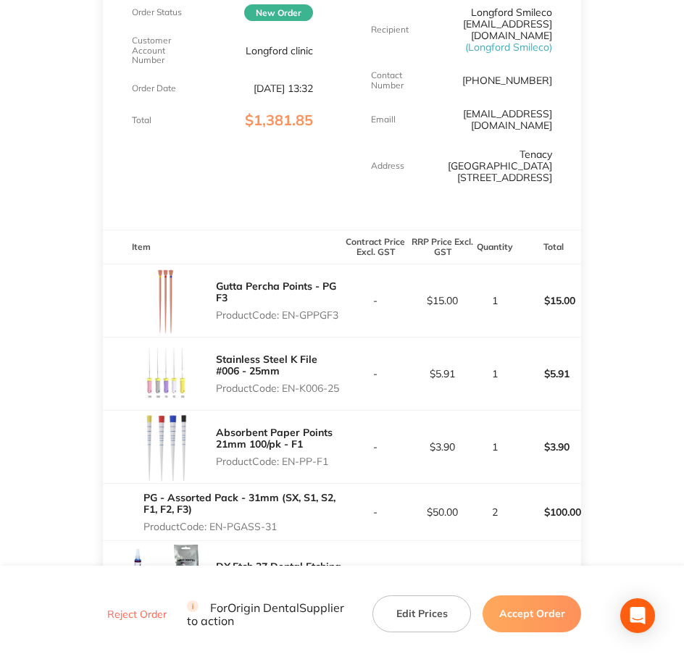
scroll to position [272, 0]
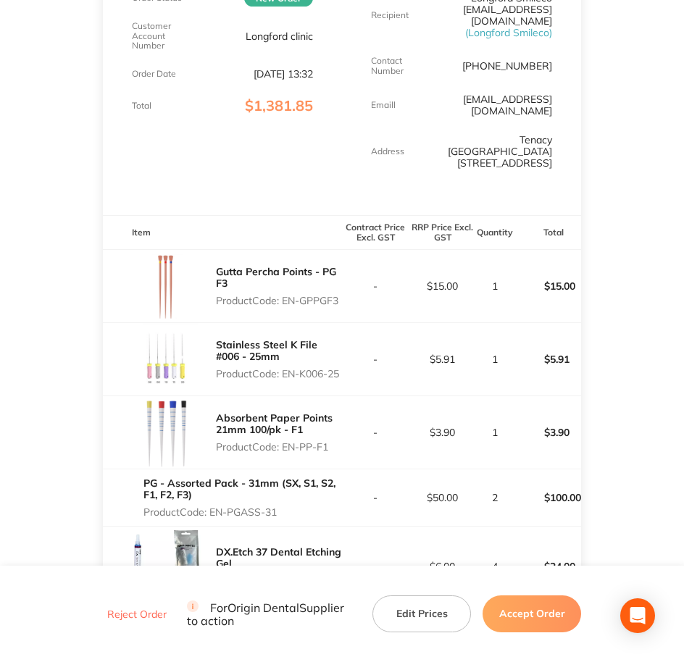
click at [531, 529] on button "Accept Order" at bounding box center [531, 613] width 98 height 36
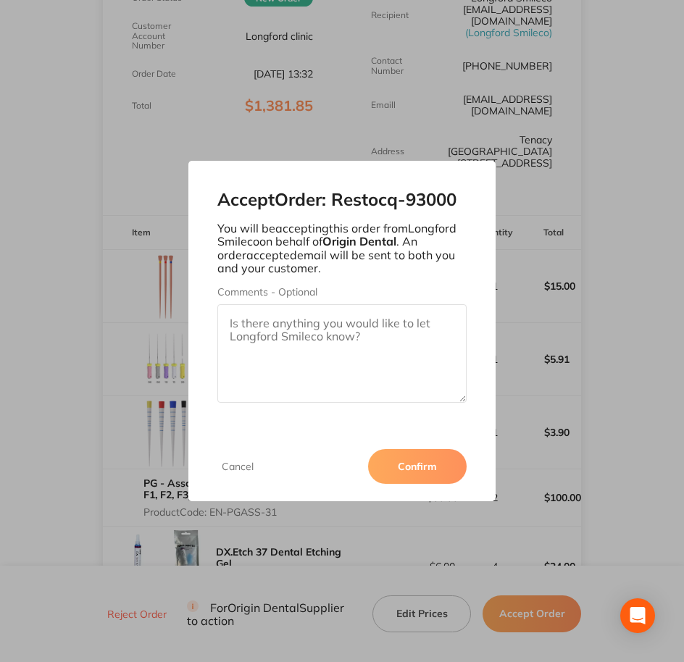
click at [353, 335] on textarea "Comments - Optional" at bounding box center [342, 353] width 250 height 98
paste textarea "SO-00001010"
type textarea "SO-00001010"
click at [411, 475] on button "Confirm" at bounding box center [417, 466] width 98 height 35
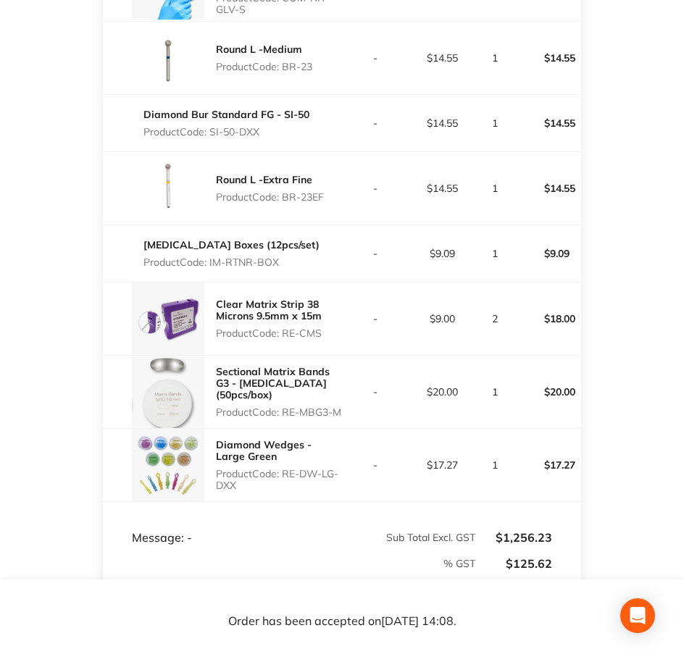
scroll to position [3813, 0]
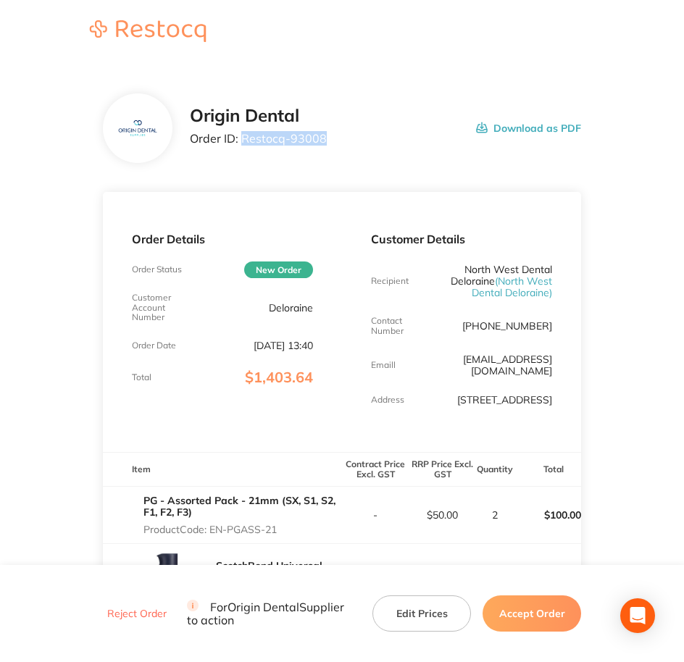
drag, startPoint x: 326, startPoint y: 135, endPoint x: 240, endPoint y: 138, distance: 85.5
click at [240, 138] on div "Origin Dental Order ID: Restocq- 93008 Download as PDF" at bounding box center [386, 128] width 392 height 45
copy p "Restocq- 93008"
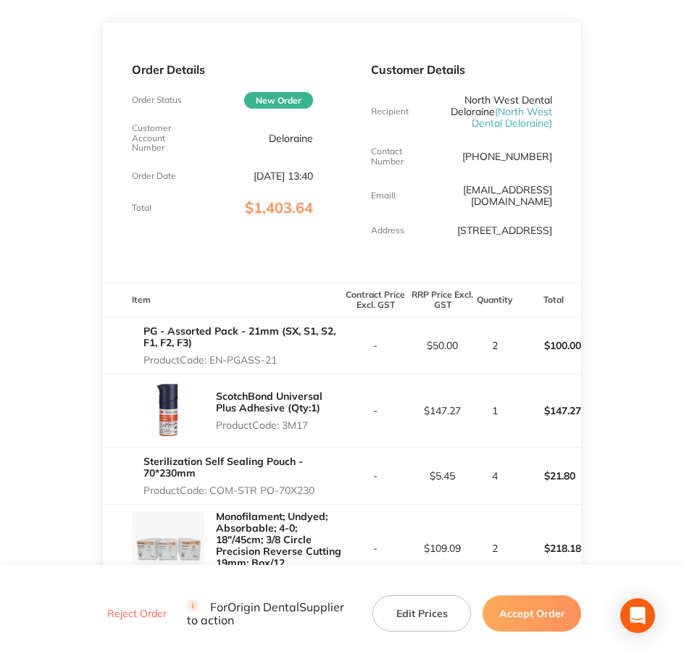
scroll to position [181, 0]
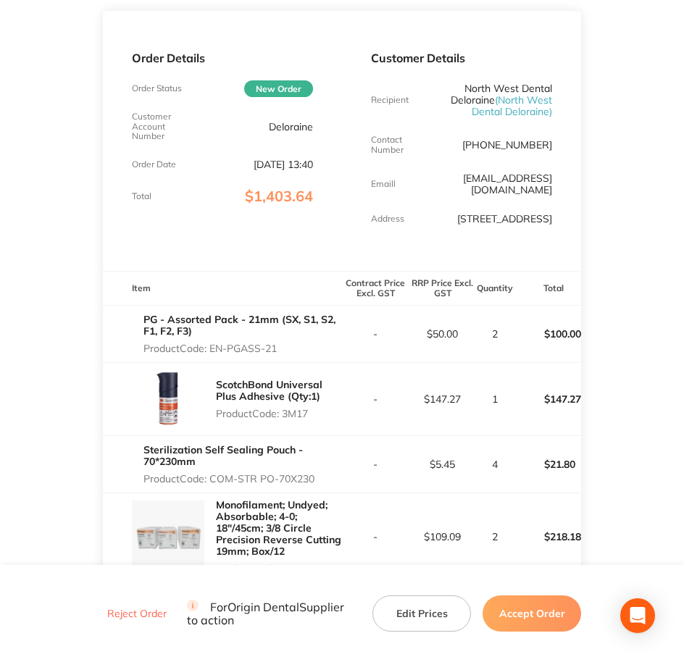
drag, startPoint x: 211, startPoint y: 344, endPoint x: 282, endPoint y: 350, distance: 70.5
click at [282, 350] on p "Product Code: EN-PGASS-21" at bounding box center [242, 349] width 198 height 12
copy p "EN-PGASS-21"
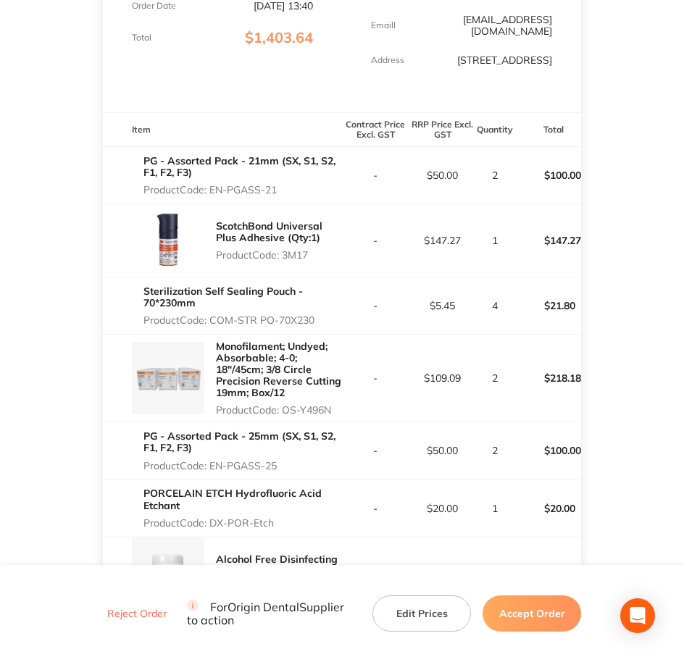
scroll to position [362, 0]
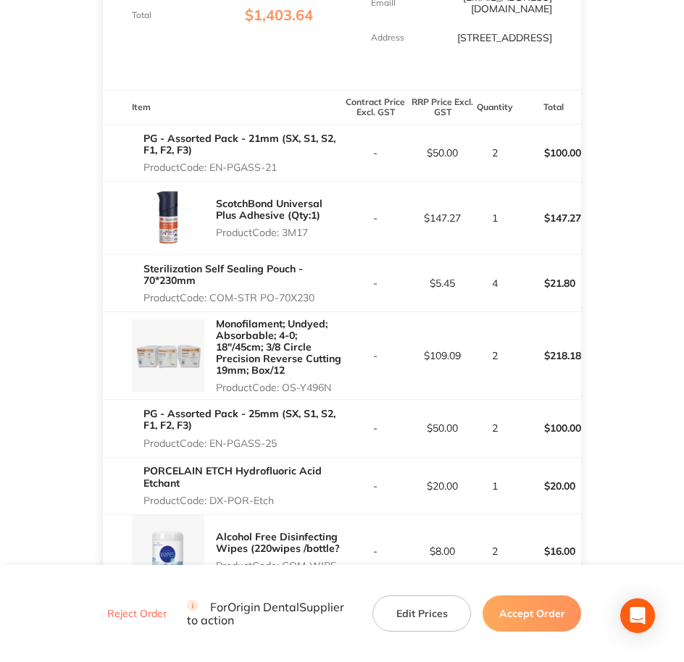
click at [310, 233] on p "Product Code: 3M17" at bounding box center [279, 233] width 126 height 12
copy p "3M17"
drag, startPoint x: 210, startPoint y: 298, endPoint x: 335, endPoint y: 308, distance: 125.0
click at [335, 308] on div "Sterilization Self Sealing Pouch - 70*230mm Product Code: COM-STR PO-70X230" at bounding box center [242, 283] width 198 height 52
copy p "COM-STR PO-70X230"
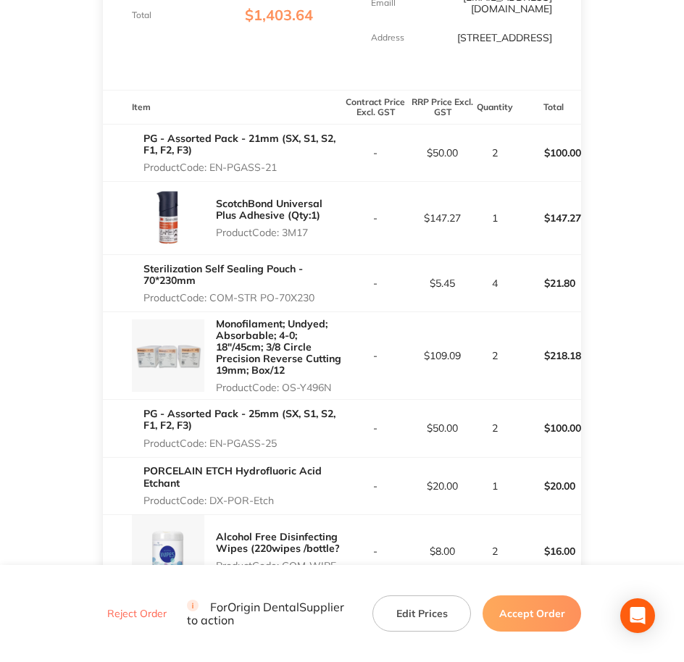
drag, startPoint x: 285, startPoint y: 387, endPoint x: 336, endPoint y: 390, distance: 50.8
click at [336, 390] on p "Product Code: OS-Y496N" at bounding box center [279, 388] width 126 height 12
copy p "OS-Y496N"
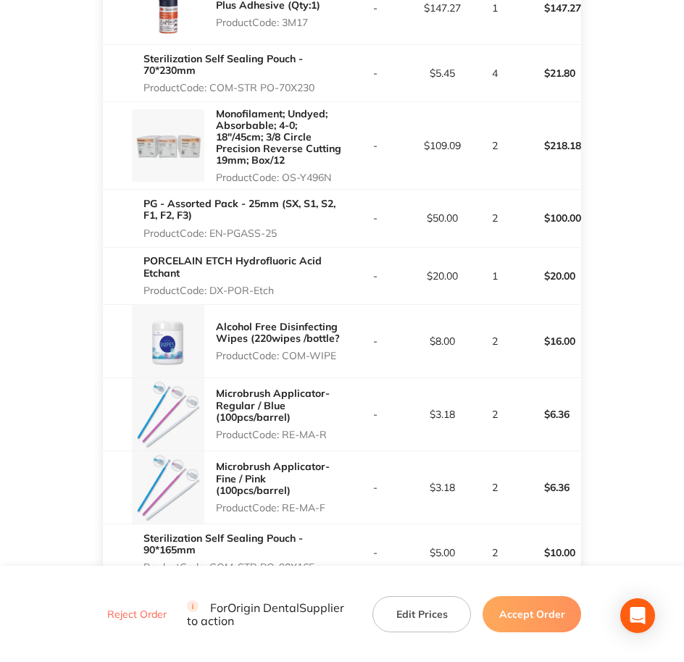
scroll to position [634, 0]
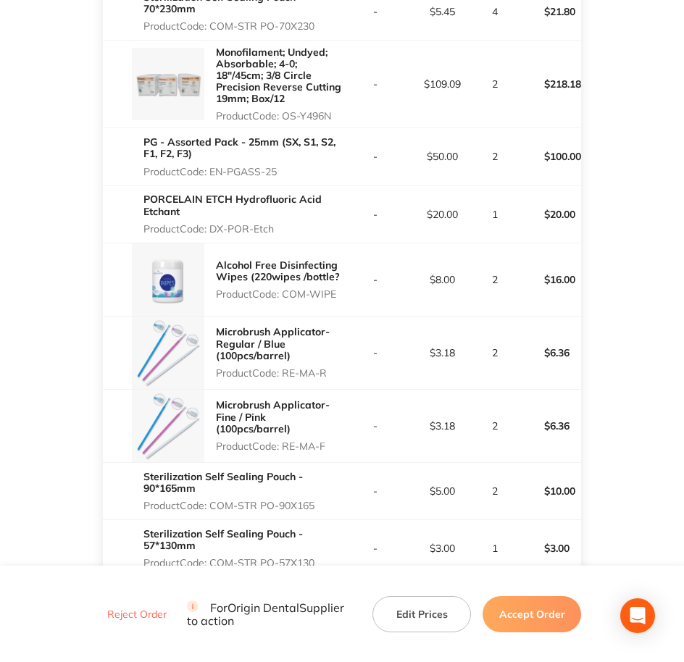
drag, startPoint x: 227, startPoint y: 171, endPoint x: 305, endPoint y: 168, distance: 78.3
click at [305, 168] on p "Product Code: EN-PGASS-25" at bounding box center [242, 172] width 198 height 12
copy p "EN-PGASS-25"
drag, startPoint x: 211, startPoint y: 231, endPoint x: 286, endPoint y: 228, distance: 75.4
click at [286, 228] on p "Product Code: DX-POR-Etch" at bounding box center [242, 229] width 198 height 12
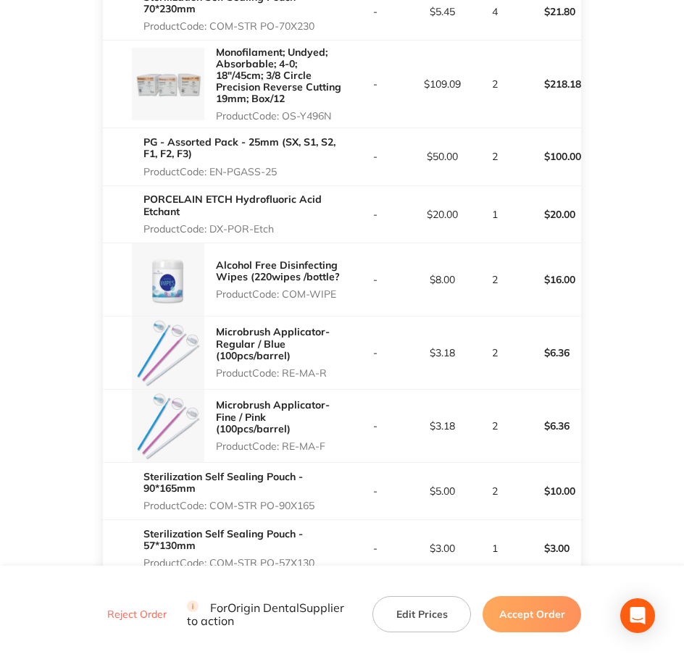
copy p "DX-POR-Etch"
drag, startPoint x: 283, startPoint y: 293, endPoint x: 357, endPoint y: 301, distance: 74.3
click at [357, 301] on tr "Alcohol Free Disinfecting Wipes (220wipes /bottle? Product Code: COM-WIPE - $8.…" at bounding box center [342, 279] width 479 height 73
copy p "COM-WIPE"
drag, startPoint x: 280, startPoint y: 375, endPoint x: 293, endPoint y: 375, distance: 13.0
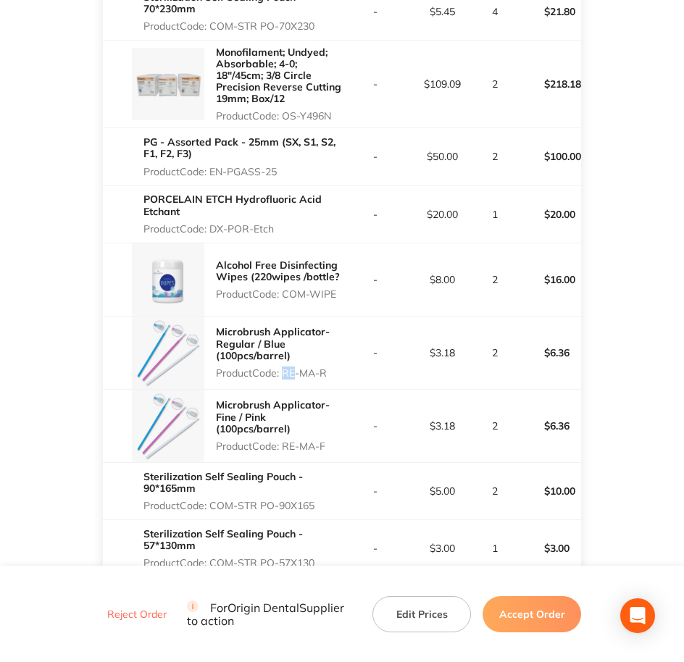
click at [293, 375] on p "Product Code: RE-MA-R" at bounding box center [279, 373] width 126 height 12
click at [286, 375] on p "Product Code: RE-MA-R" at bounding box center [279, 373] width 126 height 12
click at [287, 372] on p "Product Code: RE-MA-R" at bounding box center [279, 373] width 126 height 12
drag, startPoint x: 287, startPoint y: 372, endPoint x: 331, endPoint y: 369, distance: 44.3
click at [331, 369] on p "Product Code: RE-MA-R" at bounding box center [279, 373] width 126 height 12
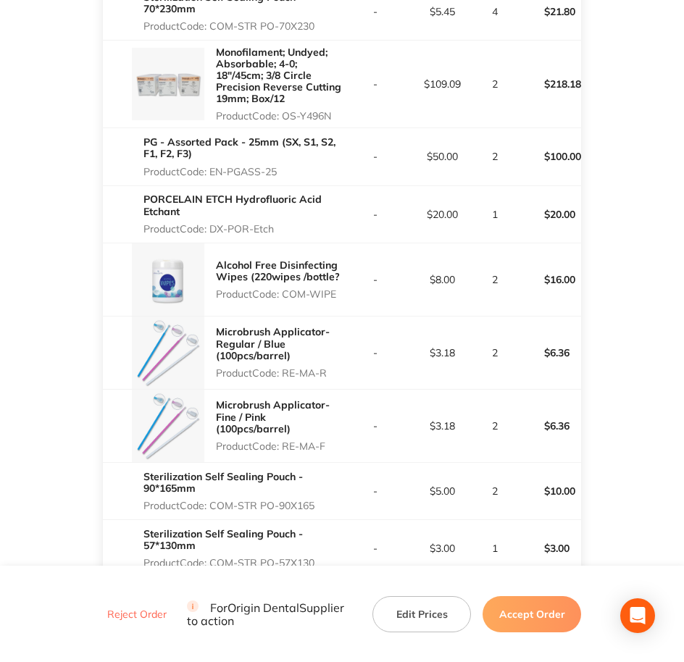
copy p "RE-MA-R"
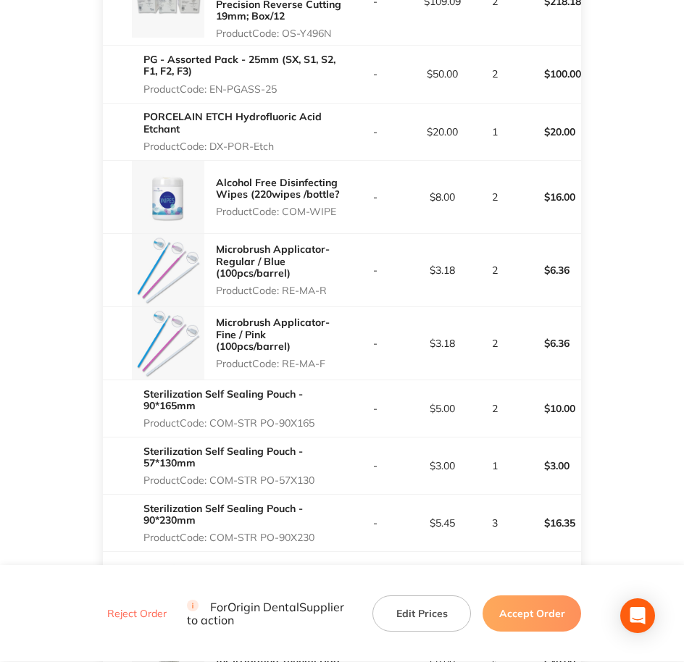
scroll to position [724, 0]
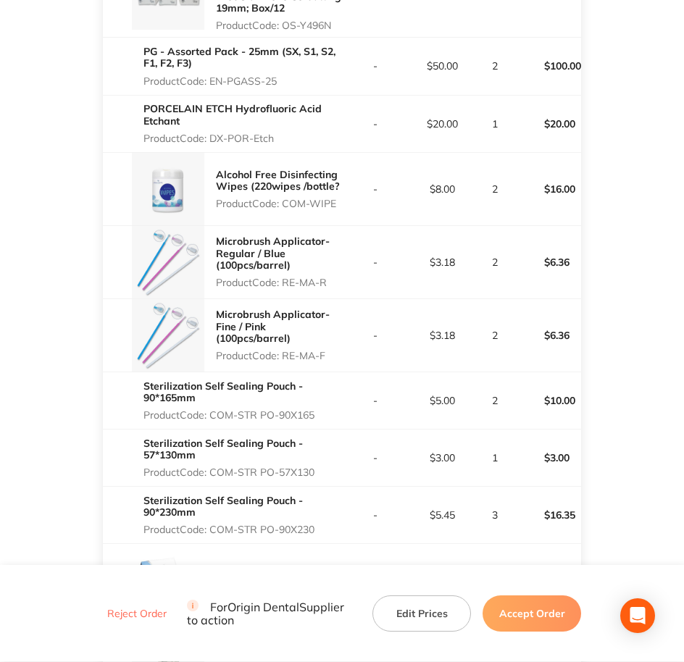
drag, startPoint x: 286, startPoint y: 354, endPoint x: 326, endPoint y: 353, distance: 39.8
click at [326, 353] on p "Product Code: RE-MA-F" at bounding box center [279, 356] width 126 height 12
copy p "RE-MA-F"
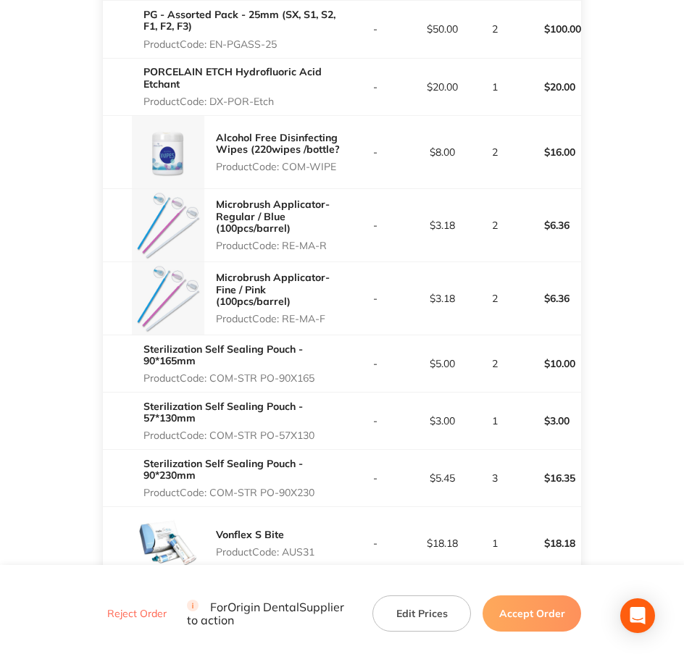
scroll to position [905, 0]
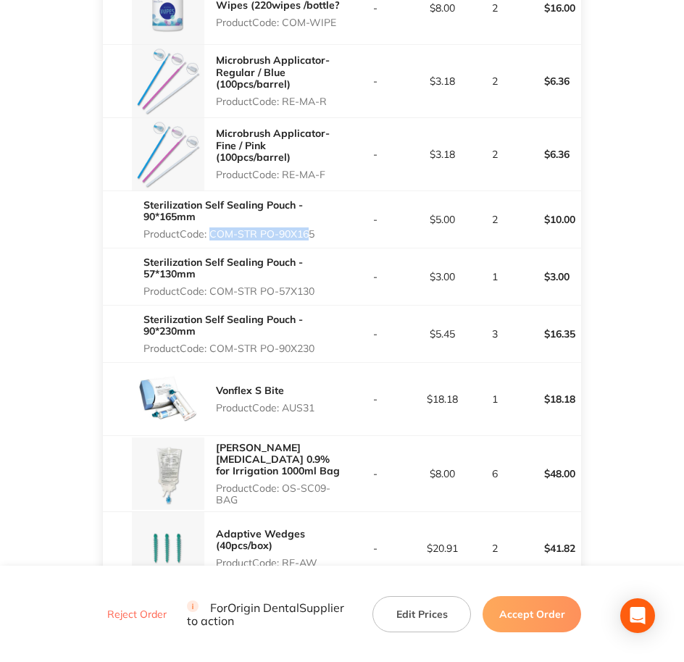
drag, startPoint x: 209, startPoint y: 232, endPoint x: 306, endPoint y: 232, distance: 97.0
click at [306, 232] on p "Product Code: COM-STR PO-90X165" at bounding box center [242, 234] width 198 height 12
click at [312, 233] on p "Product Code: COM-STR PO-90X165" at bounding box center [242, 234] width 198 height 12
drag, startPoint x: 216, startPoint y: 227, endPoint x: 321, endPoint y: 226, distance: 105.0
click at [321, 226] on div "Sterilization Self Sealing Pouch - 90*165mm Product Code: COM-STR PO-90X165" at bounding box center [242, 219] width 198 height 52
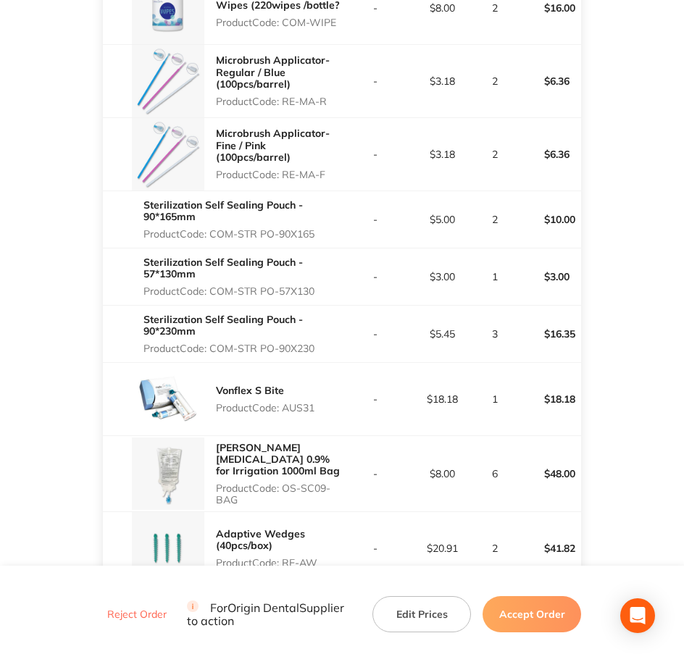
drag, startPoint x: 214, startPoint y: 289, endPoint x: 327, endPoint y: 291, distance: 112.3
click at [327, 291] on p "Product Code: COM-STR PO-57X130" at bounding box center [242, 291] width 198 height 12
drag, startPoint x: 213, startPoint y: 347, endPoint x: 316, endPoint y: 353, distance: 103.8
click at [316, 353] on p "Product Code: COM-STR PO-90X230" at bounding box center [242, 349] width 198 height 12
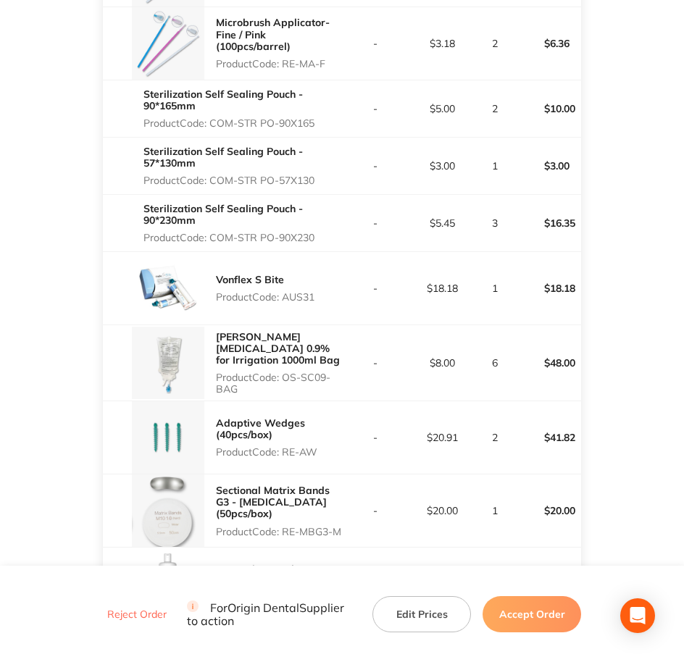
scroll to position [1177, 0]
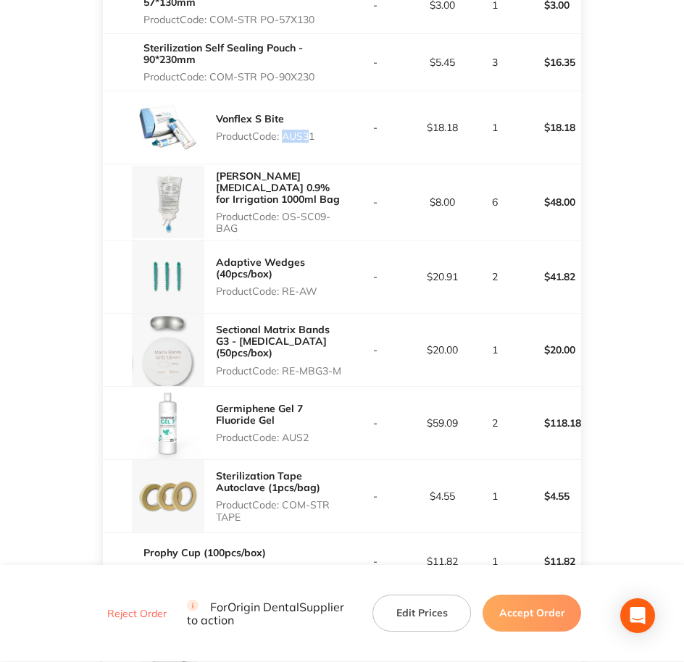
drag, startPoint x: 282, startPoint y: 135, endPoint x: 302, endPoint y: 158, distance: 30.8
click at [302, 158] on div "Vonflex S Bite Product Code: AUS31" at bounding box center [222, 127] width 239 height 72
drag, startPoint x: 302, startPoint y: 158, endPoint x: 288, endPoint y: 143, distance: 20.0
click at [288, 143] on div "Vonflex S Bite Product Code: AUS31" at bounding box center [265, 127] width 98 height 41
click at [287, 141] on p "Product Code: AUS31" at bounding box center [265, 136] width 98 height 12
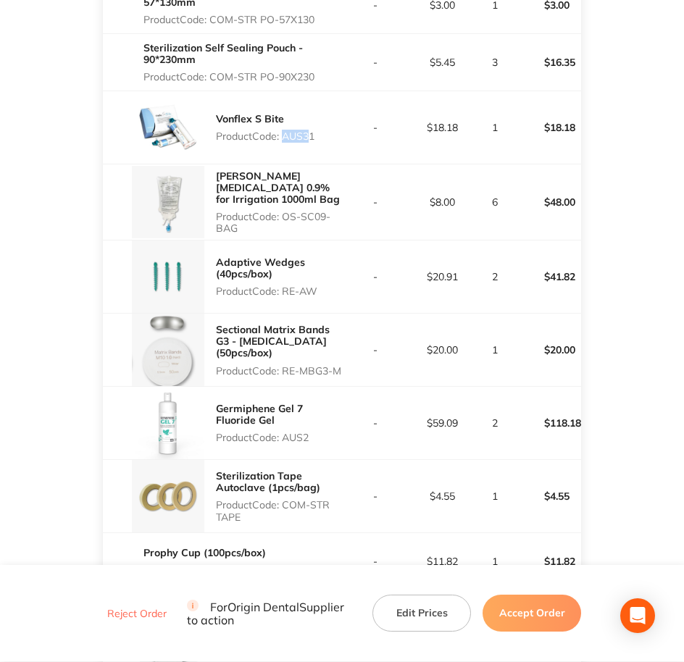
drag, startPoint x: 284, startPoint y: 136, endPoint x: 324, endPoint y: 136, distance: 39.8
click at [324, 136] on div "Vonflex S Bite Product Code: AUS31" at bounding box center [222, 127] width 239 height 72
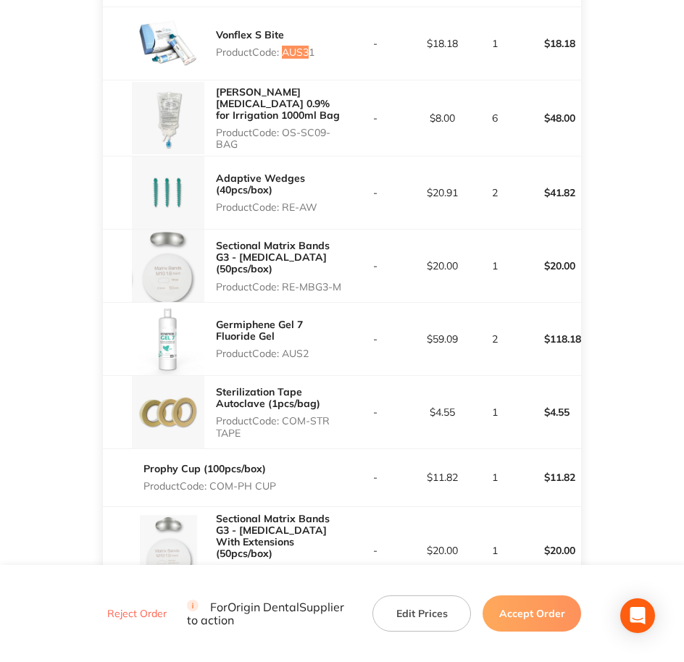
scroll to position [1267, 0]
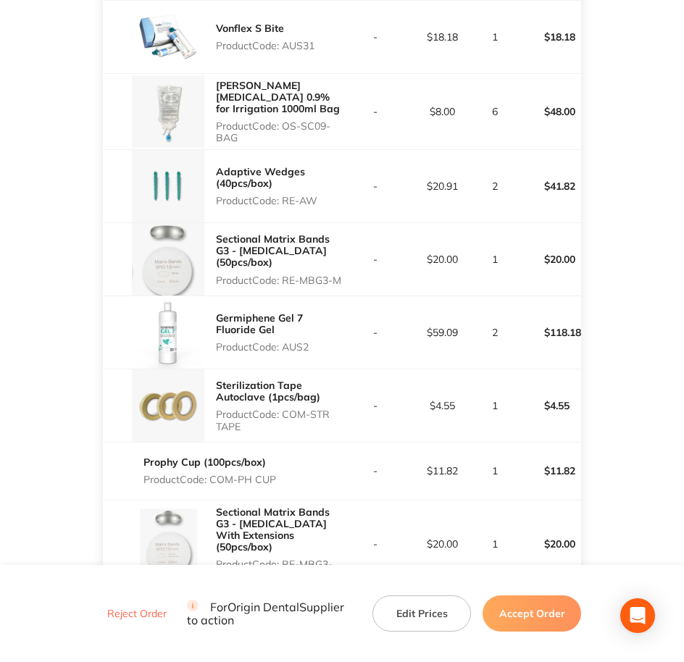
click at [276, 123] on p "Product Code: OS-SC09-BAG" at bounding box center [279, 131] width 126 height 23
drag, startPoint x: 289, startPoint y: 125, endPoint x: 299, endPoint y: 127, distance: 10.4
click at [299, 127] on p "Product Code: OS-SC09-BAG" at bounding box center [279, 131] width 126 height 23
drag, startPoint x: 299, startPoint y: 127, endPoint x: 285, endPoint y: 127, distance: 14.5
click at [285, 127] on p "Product Code: OS-SC09-BAG" at bounding box center [279, 131] width 126 height 23
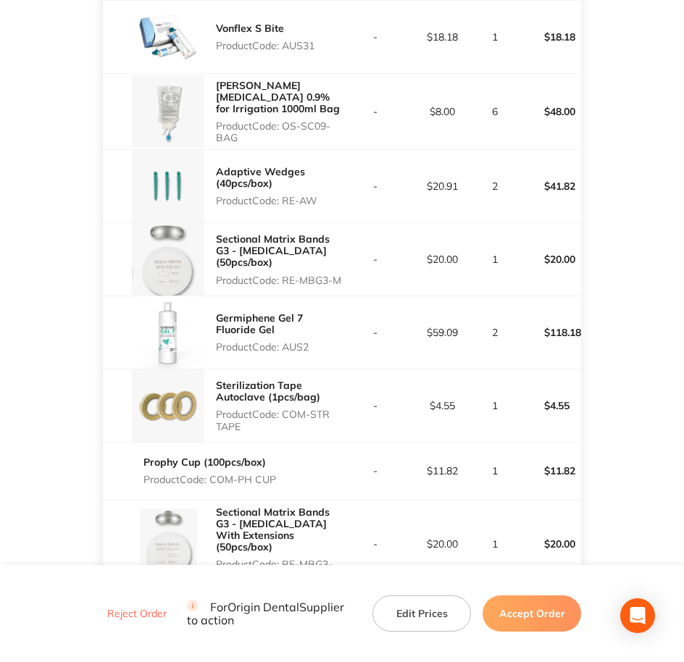
drag, startPoint x: 287, startPoint y: 126, endPoint x: 337, endPoint y: 137, distance: 51.8
click at [337, 137] on p "Product Code: OS-SC09-BAG" at bounding box center [279, 131] width 126 height 23
drag, startPoint x: 282, startPoint y: 203, endPoint x: 331, endPoint y: 194, distance: 49.3
click at [331, 195] on p "Product Code: RE-AW" at bounding box center [279, 201] width 126 height 12
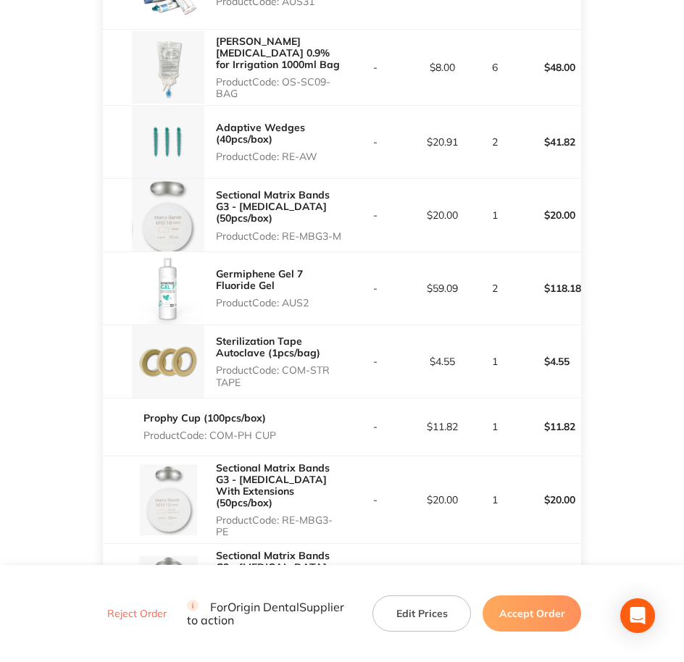
scroll to position [1448, 0]
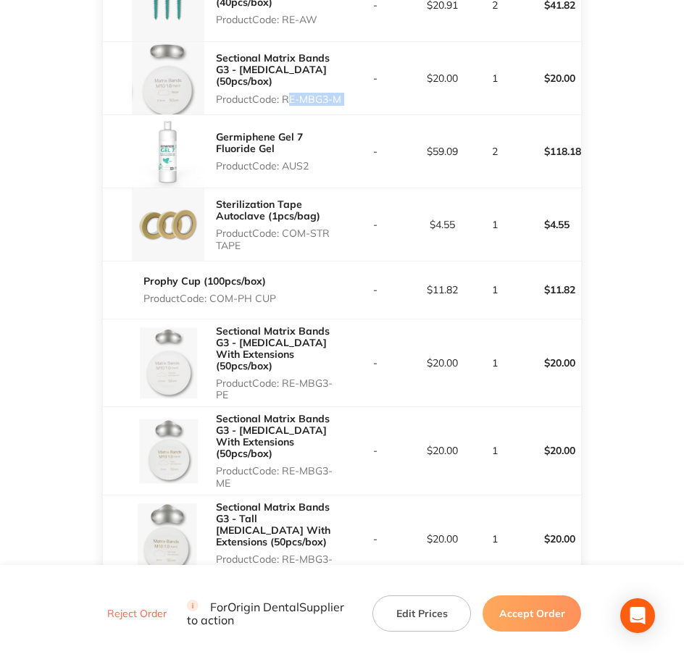
drag, startPoint x: 284, startPoint y: 86, endPoint x: 343, endPoint y: 91, distance: 58.8
click at [343, 91] on tr "Sectional Matrix Bands G3 - Molar (50pcs/box) Product Code: RE-MBG3-M - $20.00 …" at bounding box center [342, 78] width 479 height 73
drag, startPoint x: 286, startPoint y: 164, endPoint x: 310, endPoint y: 164, distance: 23.9
click at [310, 164] on p "Product Code: AUS2" at bounding box center [279, 166] width 126 height 12
drag, startPoint x: 284, startPoint y: 232, endPoint x: 317, endPoint y: 251, distance: 38.3
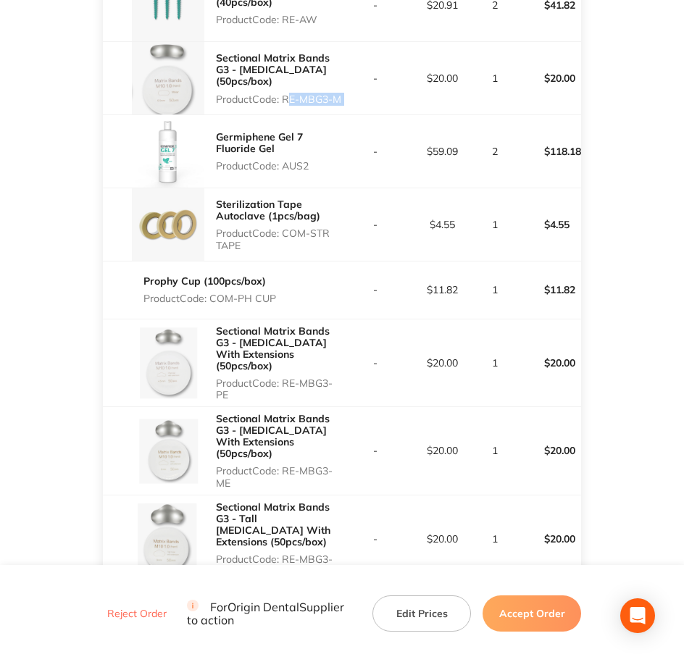
click at [317, 251] on div "Sterilization Tape Autoclave (1pcs/bag) Product Code: COM-STR TAPE" at bounding box center [279, 225] width 126 height 64
drag, startPoint x: 211, startPoint y: 298, endPoint x: 277, endPoint y: 302, distance: 66.0
click at [277, 302] on div "Prophy Cup (100pcs/box) Product Code: COM-PH CUP" at bounding box center [222, 289] width 239 height 41
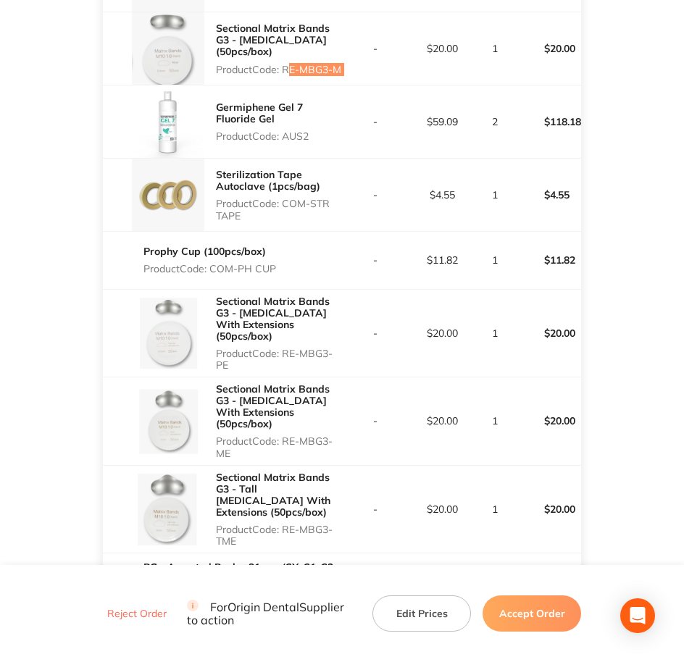
scroll to position [1539, 0]
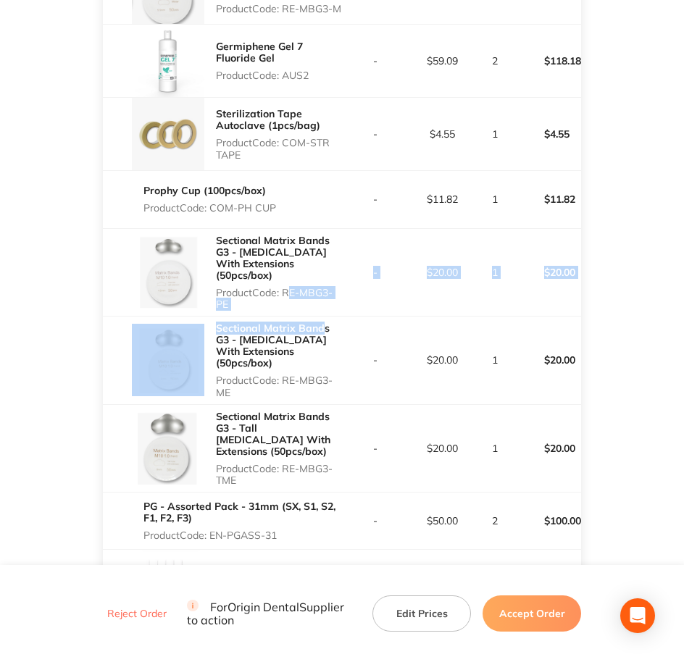
drag, startPoint x: 285, startPoint y: 275, endPoint x: 324, endPoint y: 311, distance: 52.3
click at [324, 311] on tbody "PG - Assorted Pack - 21mm (SX, S1, S2, F1, F2, F3) Product Code: EN-PGASS-21 - …" at bounding box center [342, 222] width 479 height 2550
drag, startPoint x: 324, startPoint y: 311, endPoint x: 278, endPoint y: 294, distance: 48.6
click at [278, 294] on p "Product Code: RE-MBG3-PE" at bounding box center [279, 298] width 126 height 23
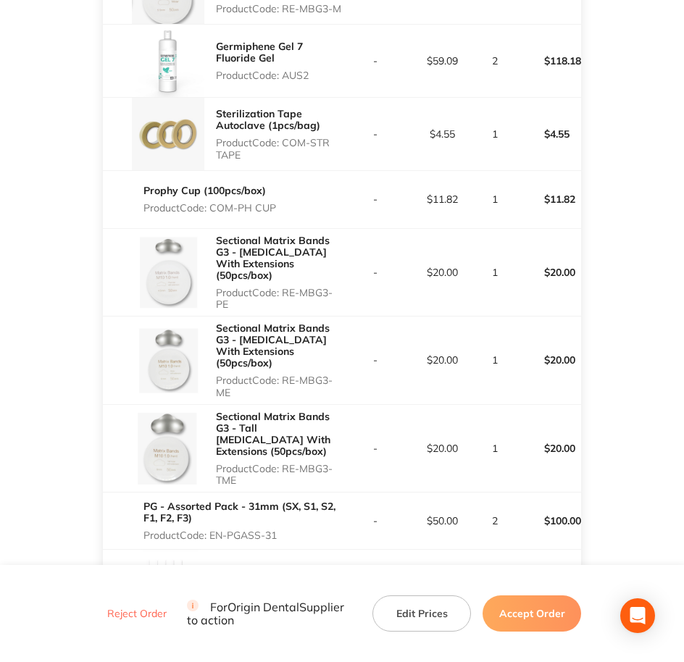
click at [280, 287] on p "Product Code: RE-MBG3-PE" at bounding box center [279, 298] width 126 height 23
drag, startPoint x: 285, startPoint y: 282, endPoint x: 316, endPoint y: 290, distance: 32.3
click at [316, 290] on p "Product Code: RE-MBG3-PE" at bounding box center [279, 298] width 126 height 23
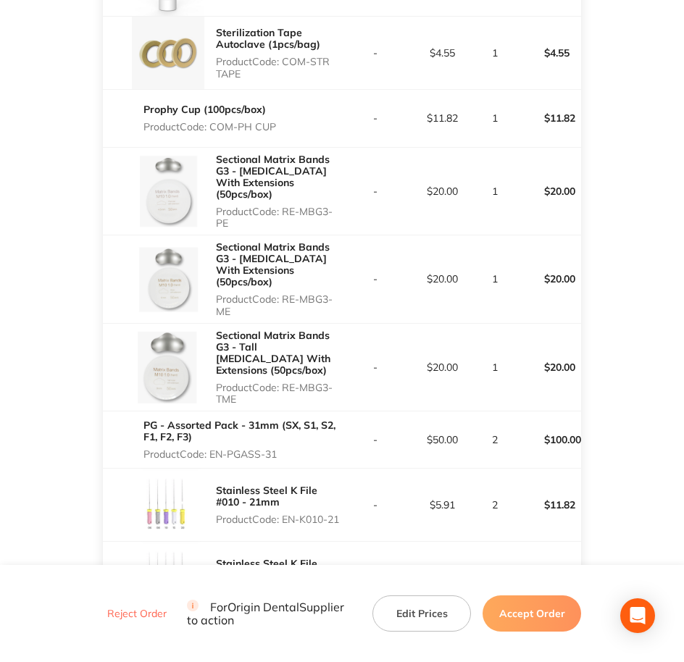
scroll to position [1629, 0]
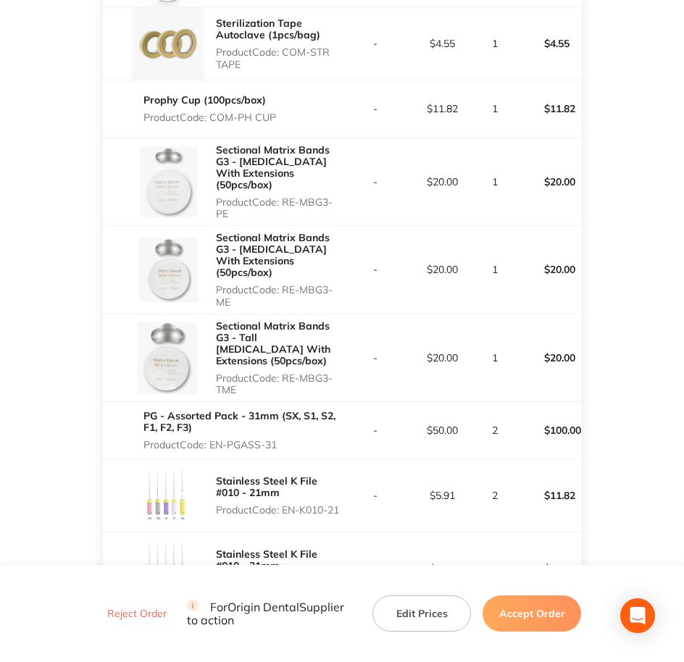
drag, startPoint x: 285, startPoint y: 268, endPoint x: 326, endPoint y: 279, distance: 42.0
click at [326, 284] on p "Product Code: RE-MBG3-ME" at bounding box center [279, 295] width 126 height 23
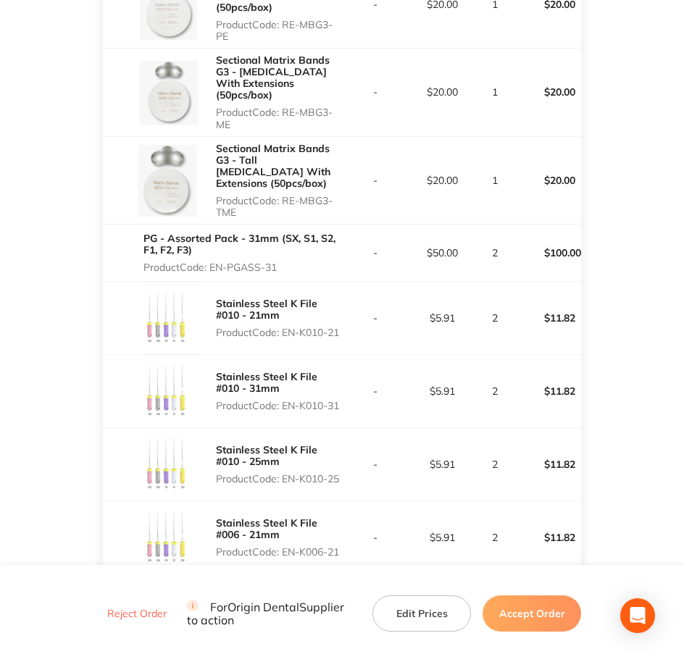
scroll to position [1810, 0]
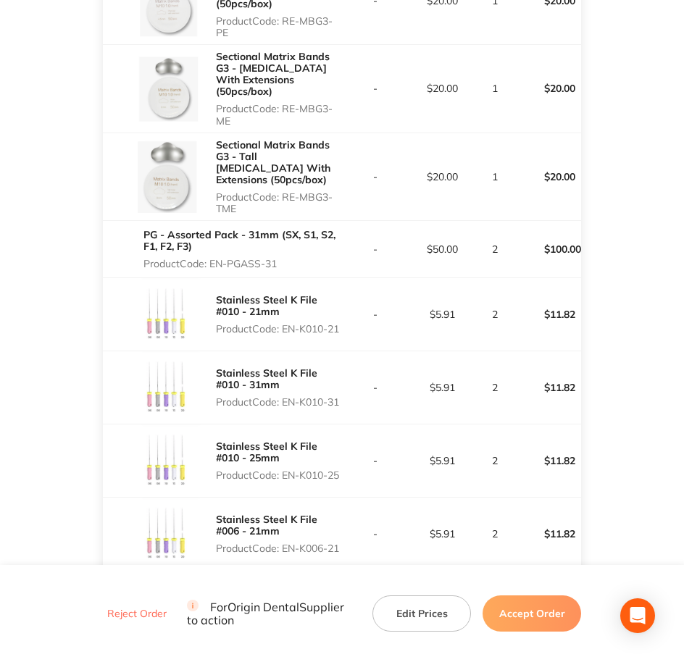
drag, startPoint x: 286, startPoint y: 160, endPoint x: 311, endPoint y: 172, distance: 28.2
click at [311, 191] on p "Product Code: RE-MBG3-TME" at bounding box center [279, 202] width 126 height 23
drag, startPoint x: 212, startPoint y: 229, endPoint x: 283, endPoint y: 232, distance: 71.0
click at [283, 258] on p "Product Code: EN-PGASS-31" at bounding box center [242, 264] width 198 height 12
drag, startPoint x: 285, startPoint y: 290, endPoint x: 337, endPoint y: 303, distance: 54.4
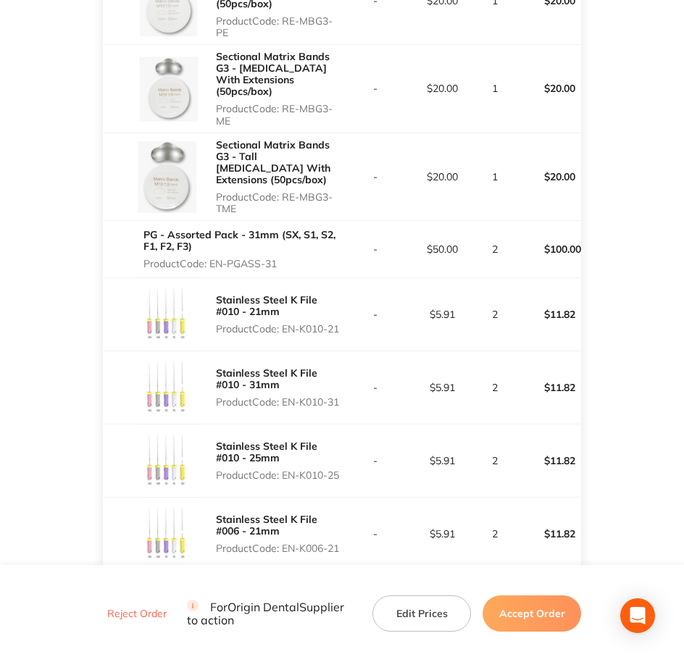
click at [337, 323] on p "Product Code: EN-K010-21" at bounding box center [279, 329] width 126 height 12
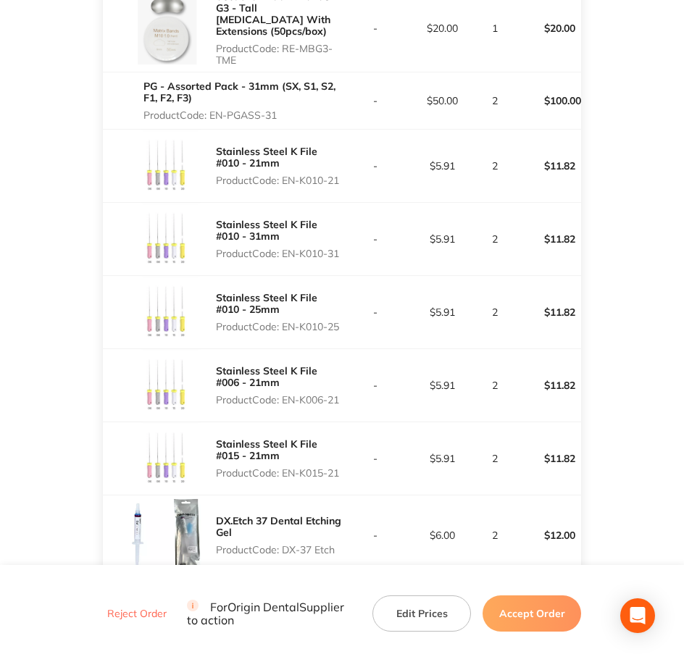
scroll to position [1991, 0]
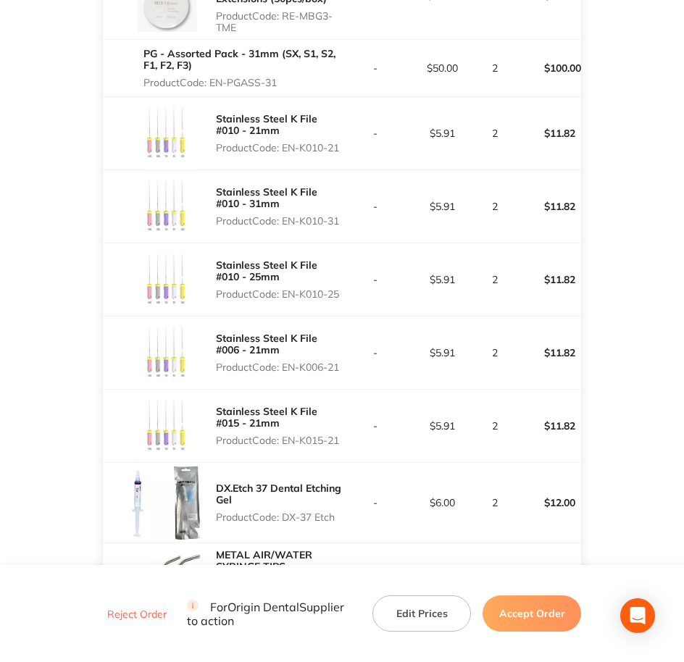
drag, startPoint x: 285, startPoint y: 180, endPoint x: 321, endPoint y: 202, distance: 42.2
click at [321, 202] on div "Stainless Steel K File #010 - 31mm Product Code: EN-K010-31" at bounding box center [279, 206] width 126 height 52
drag, startPoint x: 283, startPoint y: 253, endPoint x: 319, endPoint y: 274, distance: 41.5
click at [319, 274] on div "Stainless Steel K File #010 - 25mm Product Code: EN-K010-25" at bounding box center [279, 279] width 126 height 52
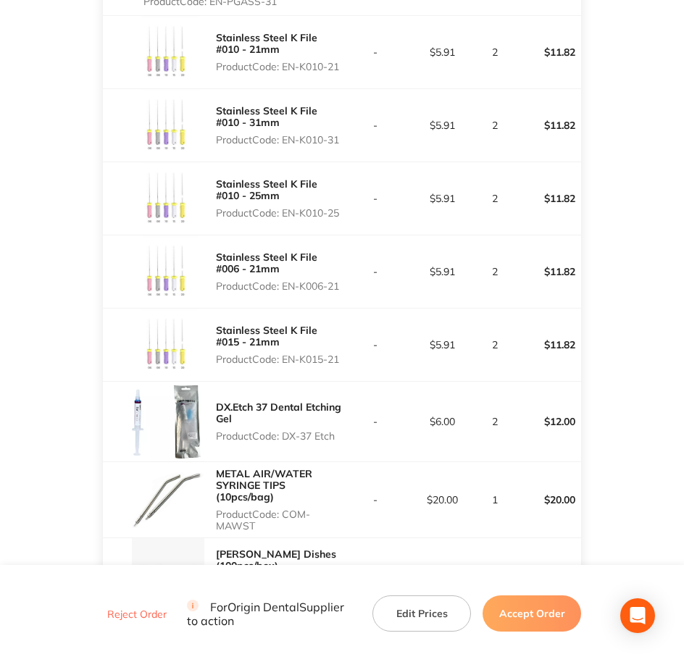
scroll to position [2082, 0]
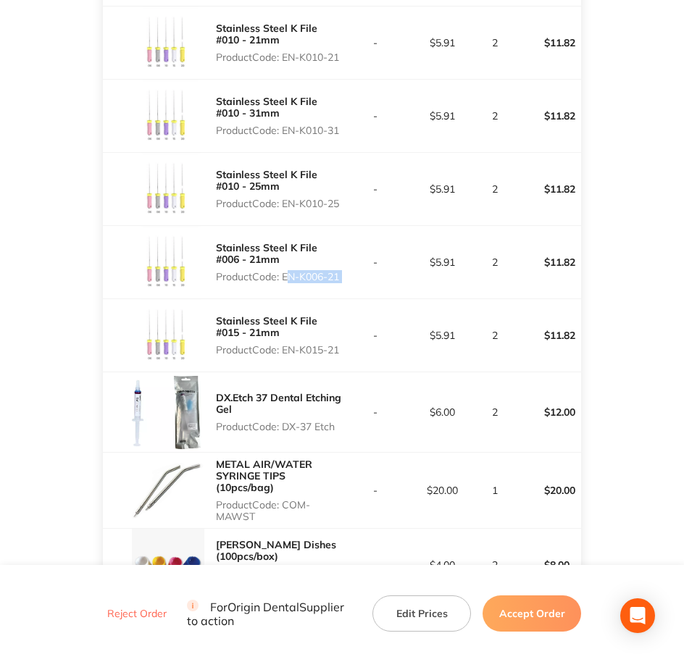
drag, startPoint x: 303, startPoint y: 237, endPoint x: 350, endPoint y: 242, distance: 47.3
click at [350, 242] on tr "Stainless Steel K File #006 - 21mm Product Code: EN-K006-21 - $5.91 2 $11.82" at bounding box center [342, 262] width 479 height 73
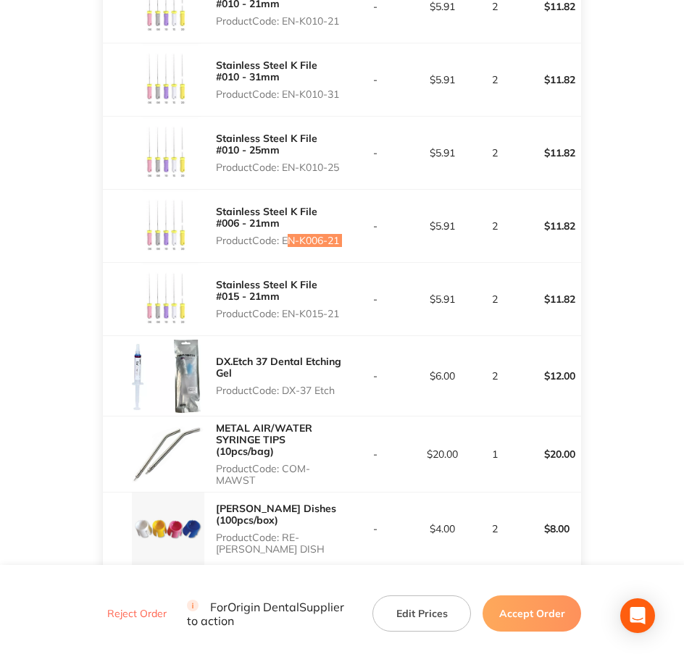
scroll to position [2263, 0]
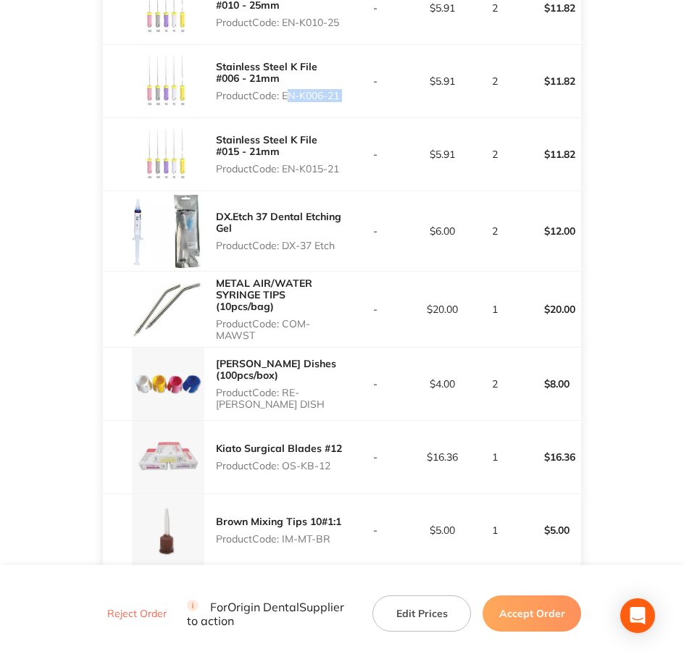
drag, startPoint x: 285, startPoint y: 129, endPoint x: 305, endPoint y: 139, distance: 22.0
click at [305, 163] on p "Product Code: EN-K015-21" at bounding box center [279, 169] width 126 height 12
drag, startPoint x: 287, startPoint y: 211, endPoint x: 340, endPoint y: 215, distance: 53.0
click at [340, 240] on p "Product Code: DX-37 Etch" at bounding box center [279, 246] width 126 height 12
drag, startPoint x: 340, startPoint y: 215, endPoint x: 286, endPoint y: 211, distance: 54.5
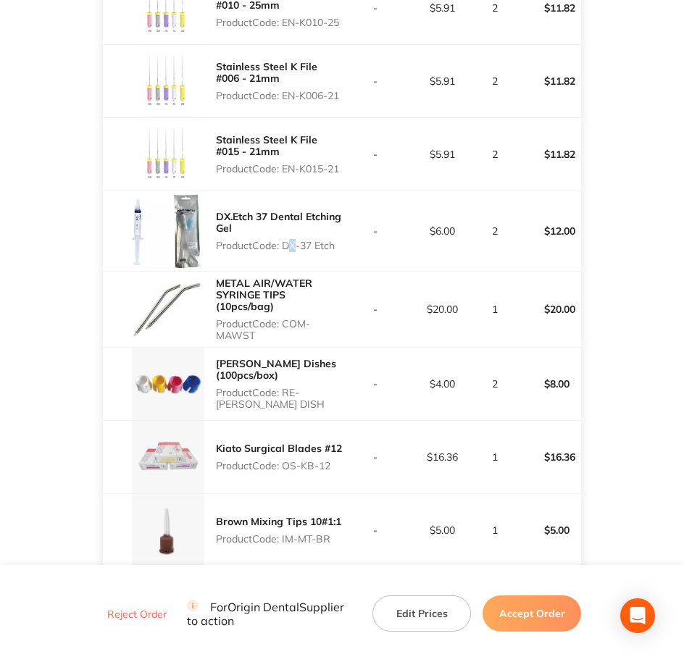
click at [287, 240] on p "Product Code: DX-37 Etch" at bounding box center [279, 246] width 126 height 12
drag, startPoint x: 291, startPoint y: 208, endPoint x: 332, endPoint y: 222, distance: 42.8
click at [332, 222] on div "DX.Etch 37 Dental Etching Gel Product Code: DX-37 Etch" at bounding box center [279, 231] width 126 height 52
drag, startPoint x: 332, startPoint y: 222, endPoint x: 290, endPoint y: 214, distance: 42.6
click at [290, 240] on p "Product Code: DX-37 Etch" at bounding box center [279, 246] width 126 height 12
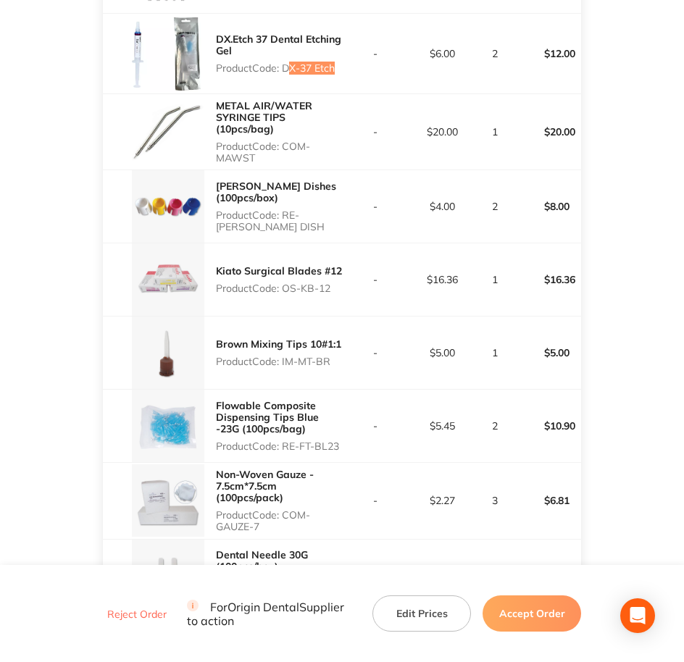
scroll to position [2444, 0]
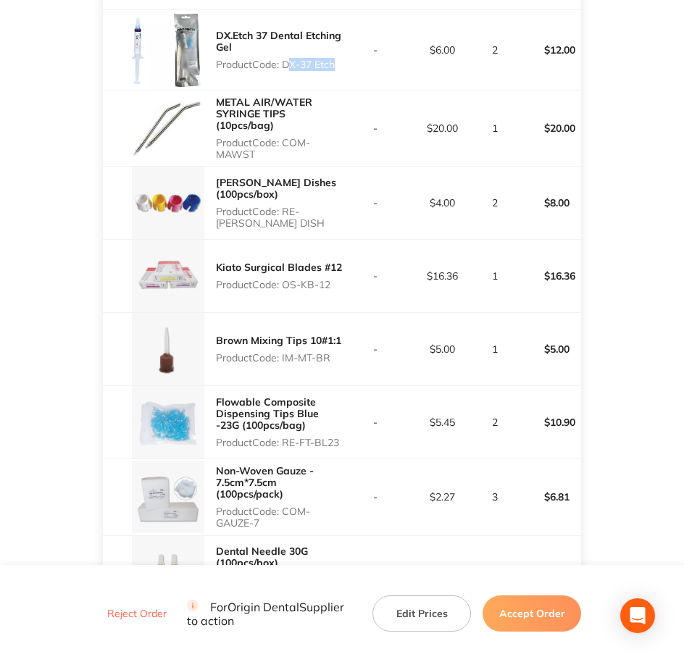
drag, startPoint x: 287, startPoint y: 112, endPoint x: 308, endPoint y: 122, distance: 24.0
click at [308, 137] on p "Product Code: COM-MAWST" at bounding box center [279, 148] width 126 height 23
drag, startPoint x: 284, startPoint y: 175, endPoint x: 340, endPoint y: 193, distance: 59.3
click at [340, 206] on p "Product Code: RE-DAPP DISH" at bounding box center [279, 217] width 126 height 23
drag, startPoint x: 282, startPoint y: 249, endPoint x: 355, endPoint y: 249, distance: 73.1
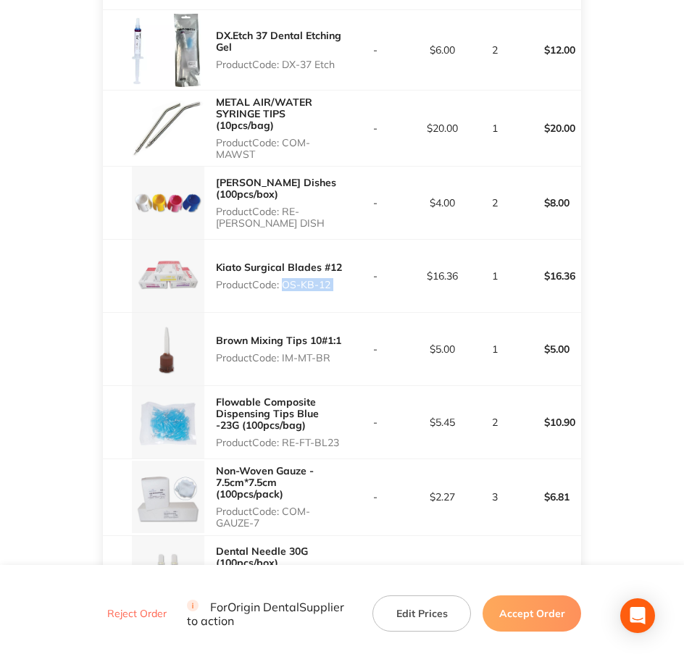
click at [355, 249] on tr "Kiato Surgical Blades #12 Product Code: OS-KB-12 - $16.36 1 $16.36" at bounding box center [342, 276] width 479 height 73
drag, startPoint x: 355, startPoint y: 249, endPoint x: 301, endPoint y: 250, distance: 53.6
click at [314, 279] on p "Product Code: OS-KB-12" at bounding box center [279, 285] width 126 height 12
click at [289, 279] on p "Product Code: OS-KB-12" at bounding box center [279, 285] width 126 height 12
drag, startPoint x: 287, startPoint y: 250, endPoint x: 334, endPoint y: 250, distance: 47.1
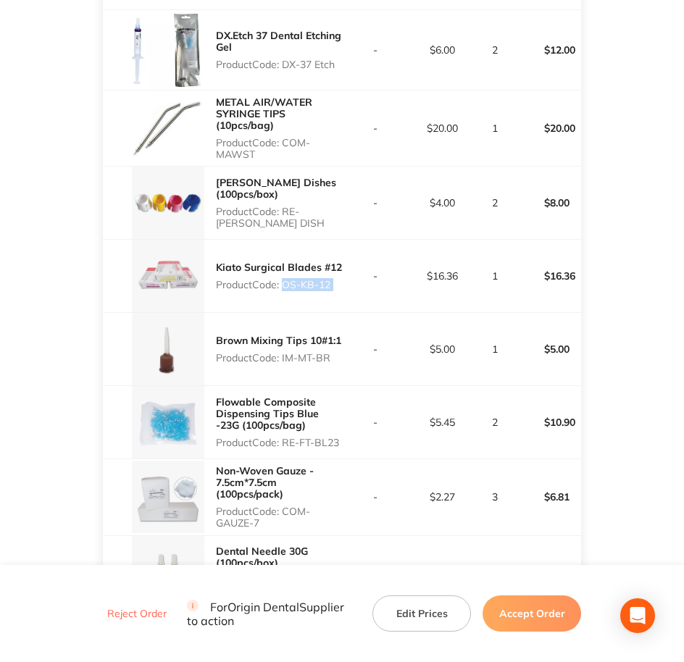
click at [334, 279] on p "Product Code: OS-KB-12" at bounding box center [279, 285] width 126 height 12
drag, startPoint x: 283, startPoint y: 327, endPoint x: 335, endPoint y: 333, distance: 51.7
click at [335, 333] on div "Brown Mixing Tips 10#1:1 Product Code: IM-MT-BR" at bounding box center [278, 349] width 125 height 41
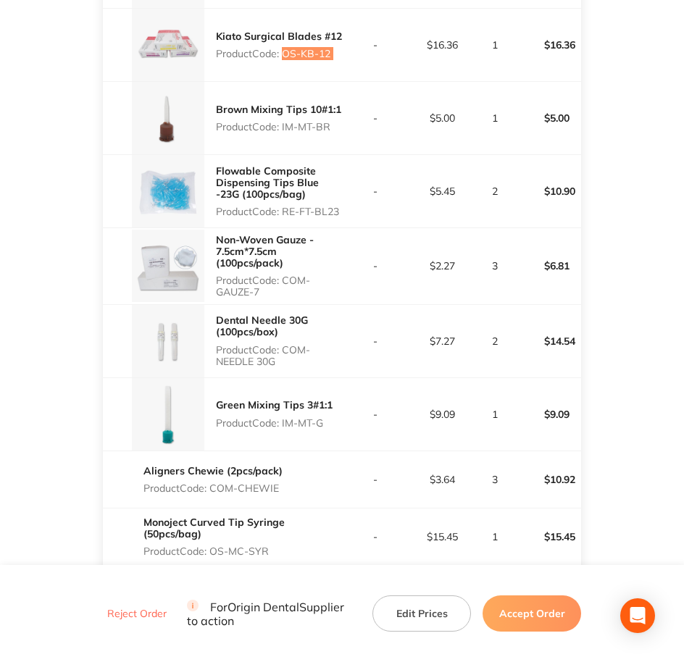
scroll to position [2625, 0]
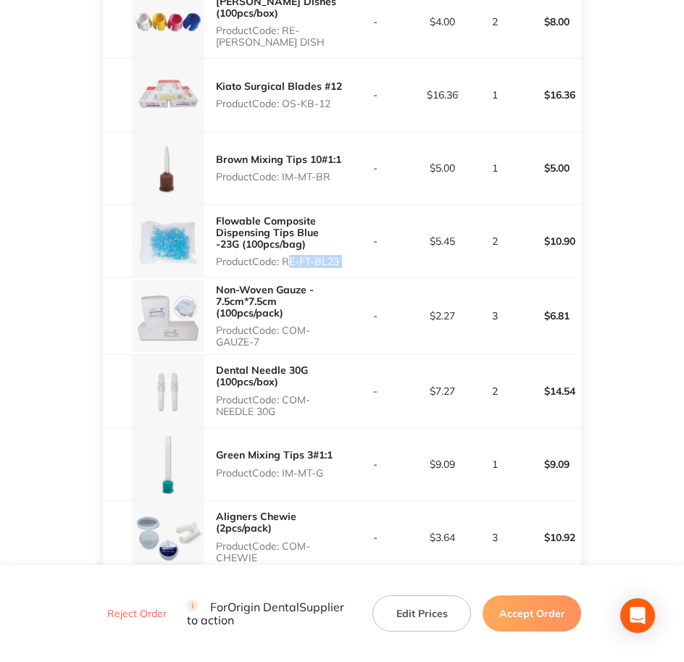
drag, startPoint x: 285, startPoint y: 232, endPoint x: 353, endPoint y: 229, distance: 68.2
click at [353, 229] on tr "Flowable Composite Dispensing Tips Blue -23G (100pcs/bag) Product Code: RE-FT-B…" at bounding box center [342, 241] width 479 height 73
drag, startPoint x: 284, startPoint y: 298, endPoint x: 314, endPoint y: 303, distance: 30.3
click at [314, 324] on p "Product Code: COM-GAUZE-7" at bounding box center [279, 335] width 126 height 23
click at [281, 394] on p "Product Code: COM-NEEDLE 30G" at bounding box center [279, 405] width 126 height 23
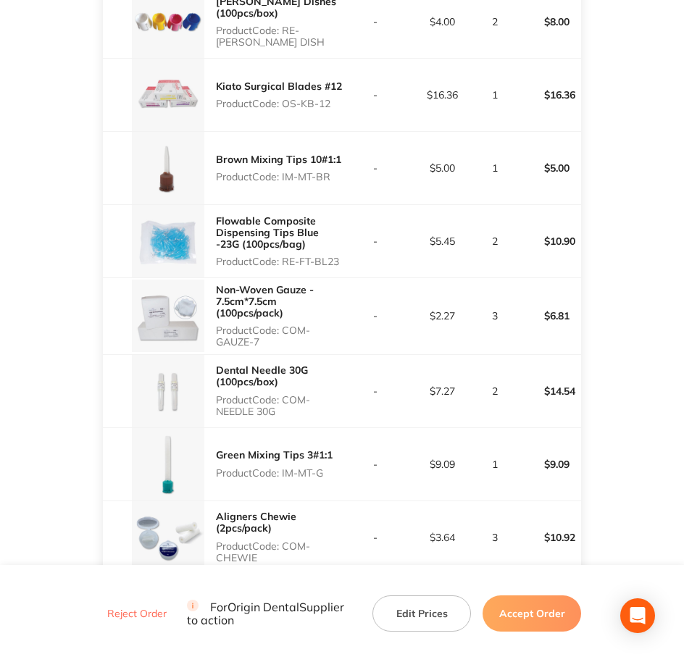
drag, startPoint x: 286, startPoint y: 364, endPoint x: 301, endPoint y: 376, distance: 19.6
click at [301, 394] on p "Product Code: COM-NEEDLE 30G" at bounding box center [279, 405] width 126 height 23
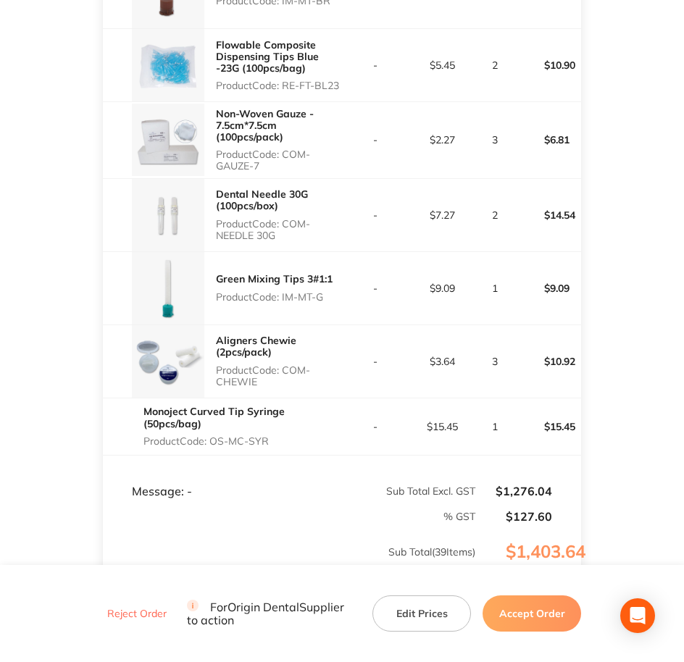
scroll to position [2806, 0]
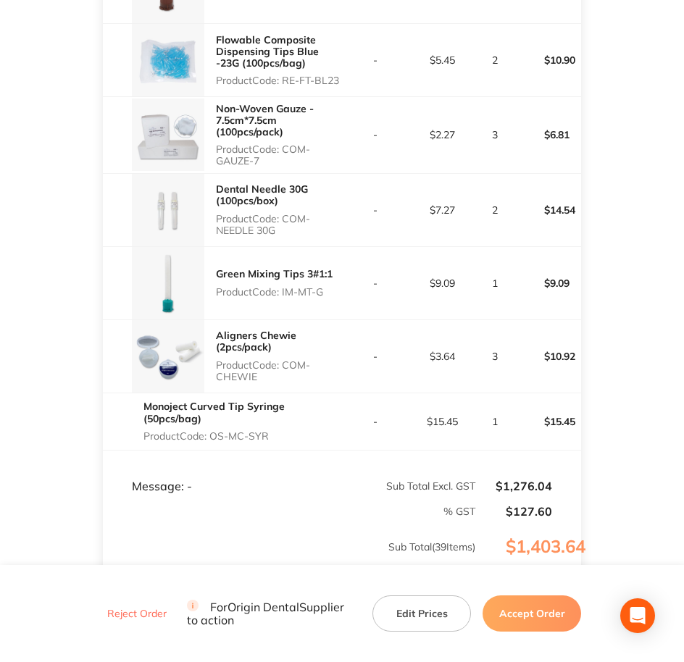
drag, startPoint x: 285, startPoint y: 255, endPoint x: 327, endPoint y: 255, distance: 42.7
click at [327, 286] on p "Product Code: IM-MT-G" at bounding box center [274, 292] width 117 height 12
drag, startPoint x: 223, startPoint y: 322, endPoint x: 307, endPoint y: 335, distance: 84.9
click at [307, 335] on td "Aligners Chewie (2pcs/pack) Product Code: COM-CHEWIE" at bounding box center [222, 355] width 239 height 73
drag, startPoint x: 213, startPoint y: 389, endPoint x: 280, endPoint y: 385, distance: 66.8
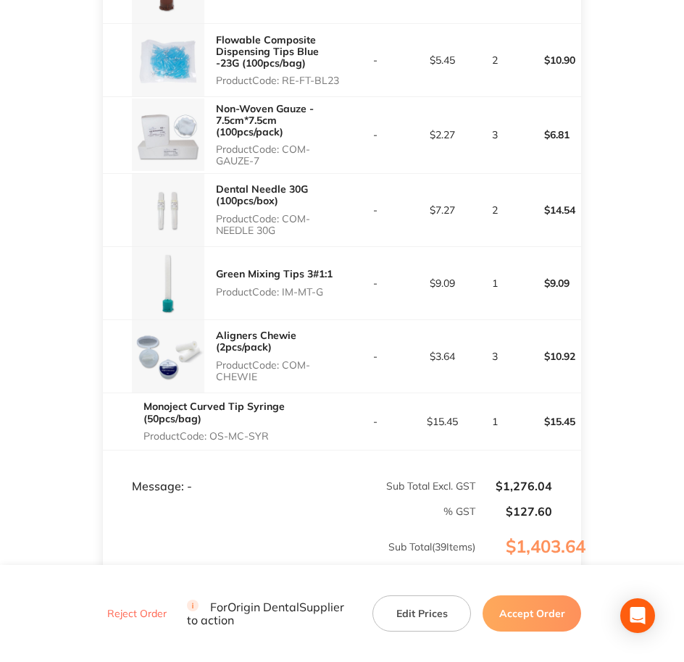
click at [280, 430] on p "Product Code: OS-MC-SYR" at bounding box center [242, 436] width 198 height 12
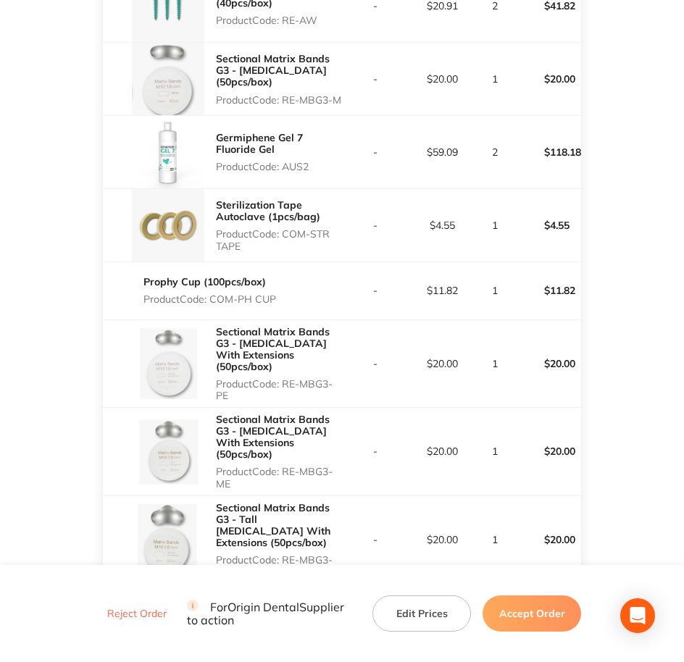
scroll to position [996, 0]
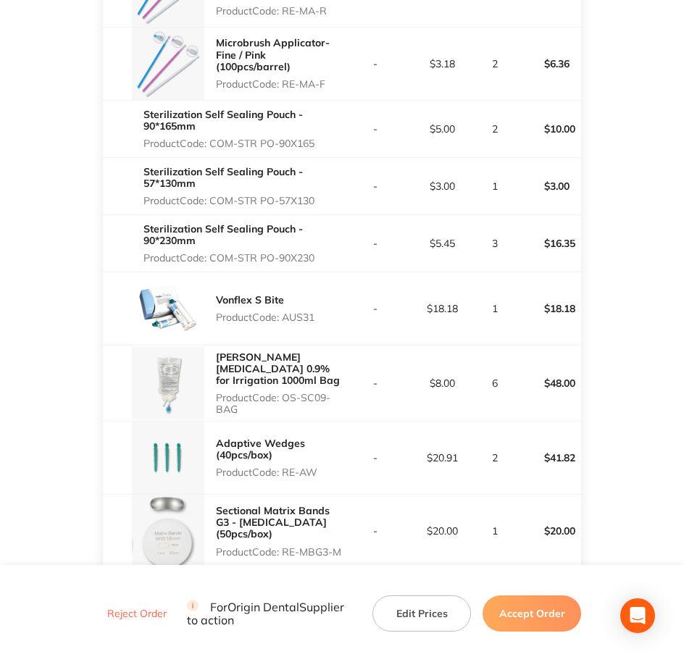
click at [518, 616] on button "Accept Order" at bounding box center [531, 613] width 98 height 36
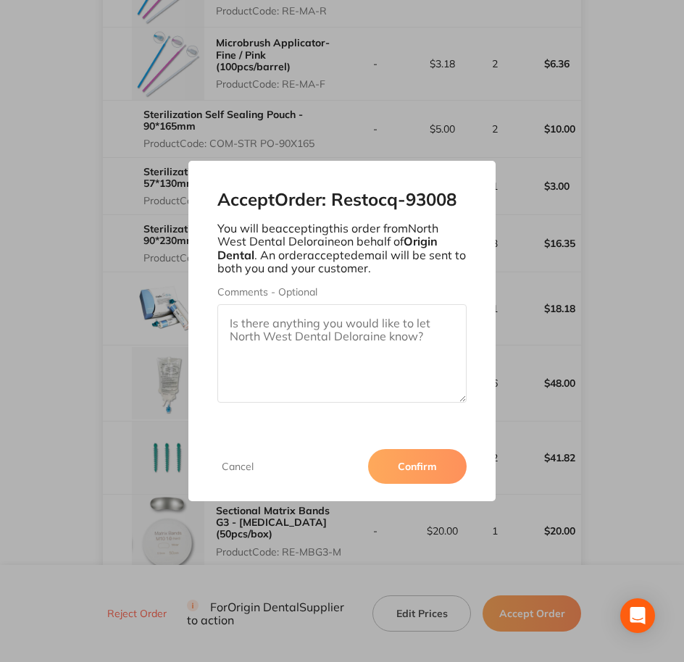
click at [322, 334] on textarea "Comments - Optional" at bounding box center [342, 353] width 250 height 98
paste textarea "SO-00001012"
type textarea "SO-00001012"
click at [416, 474] on button "Confirm" at bounding box center [417, 466] width 98 height 35
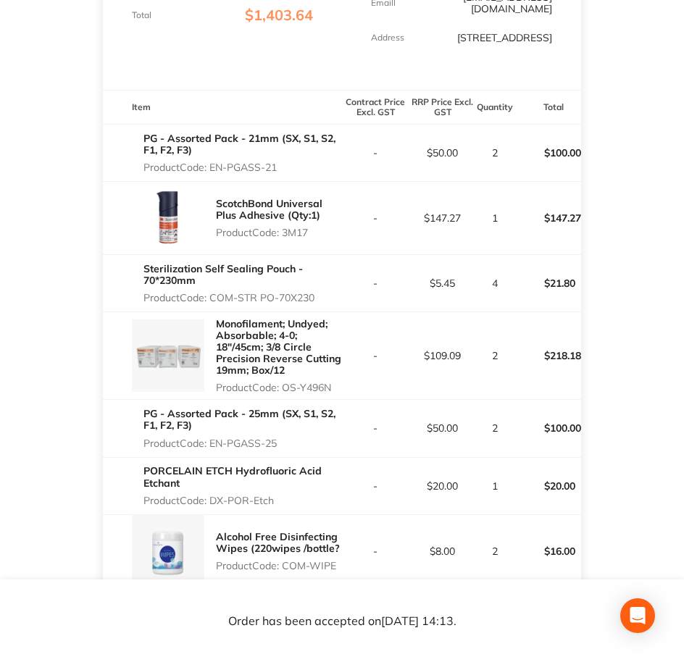
scroll to position [0, 0]
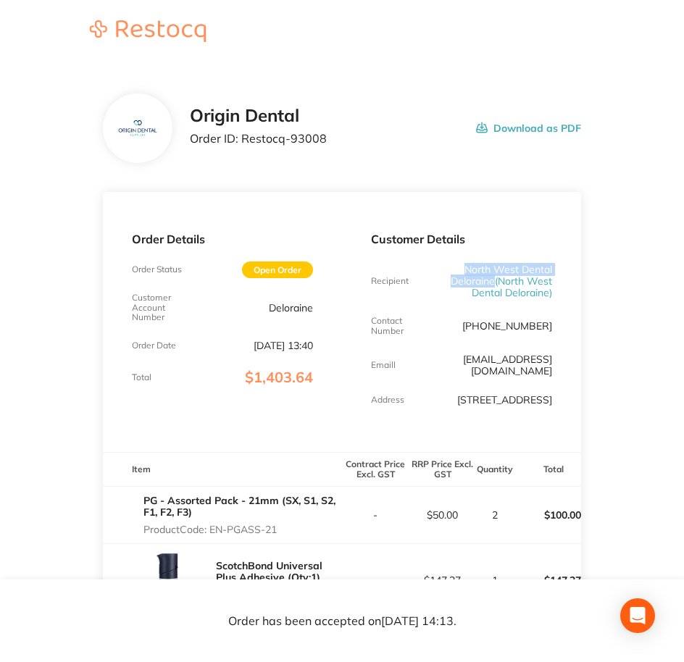
drag, startPoint x: 460, startPoint y: 261, endPoint x: 493, endPoint y: 279, distance: 37.6
click at [493, 279] on div "Customer Details Recipient North West Dental Deloraine ( North West Dental Delo…" at bounding box center [461, 322] width 239 height 260
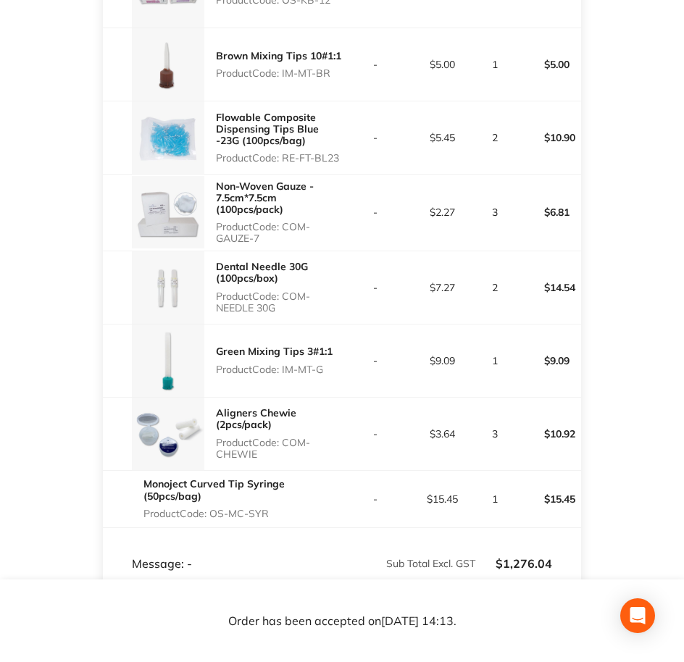
scroll to position [2805, 0]
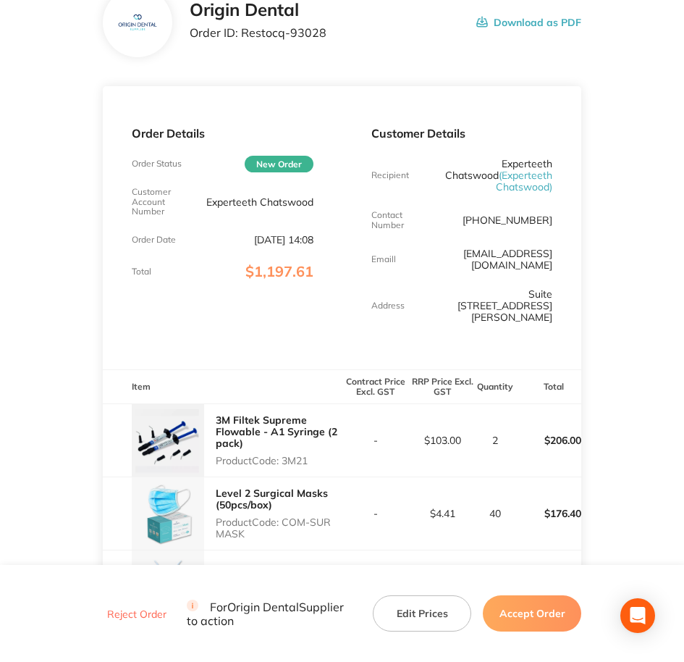
scroll to position [414, 0]
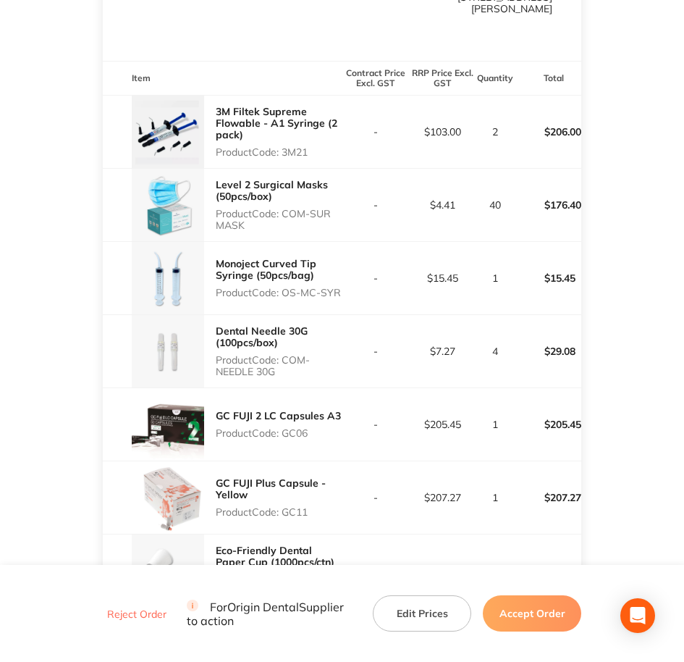
drag, startPoint x: 285, startPoint y: 130, endPoint x: 317, endPoint y: 128, distance: 31.9
click at [317, 146] on p "Product Code: 3M21" at bounding box center [279, 152] width 127 height 12
copy p "3M21"
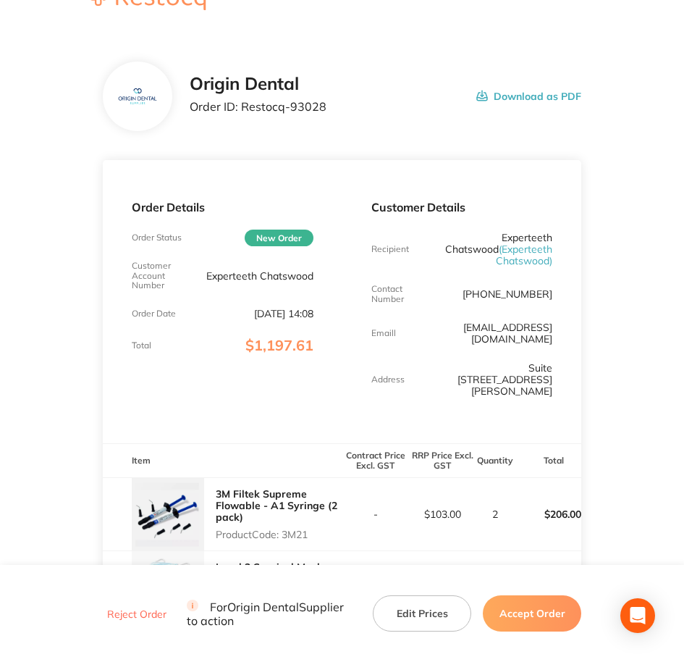
scroll to position [0, 0]
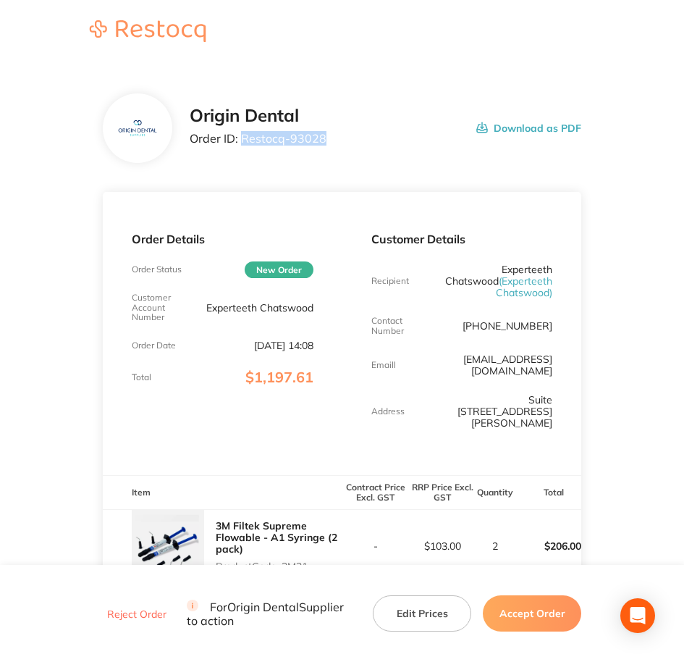
drag, startPoint x: 332, startPoint y: 140, endPoint x: 241, endPoint y: 138, distance: 91.3
click at [241, 138] on div "Origin Dental Order ID: Restocq- 93028 Download as PDF" at bounding box center [386, 128] width 392 height 45
copy p "Restocq- 93028"
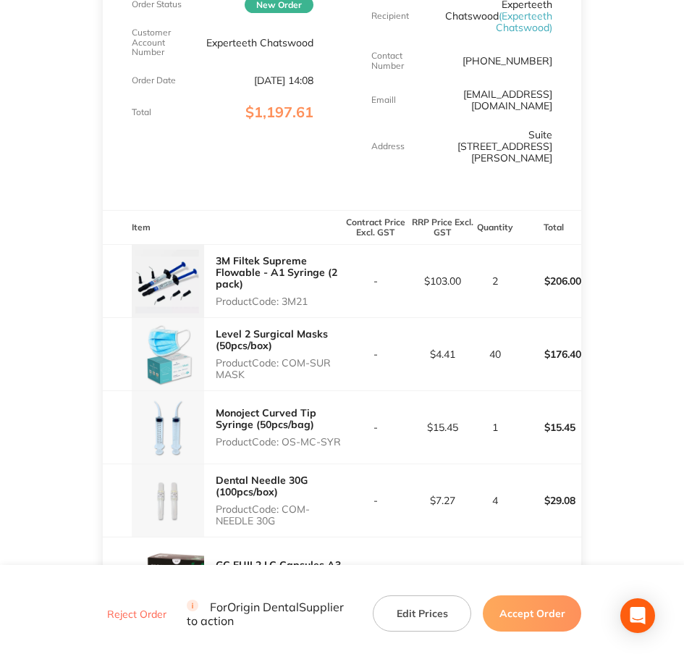
scroll to position [272, 0]
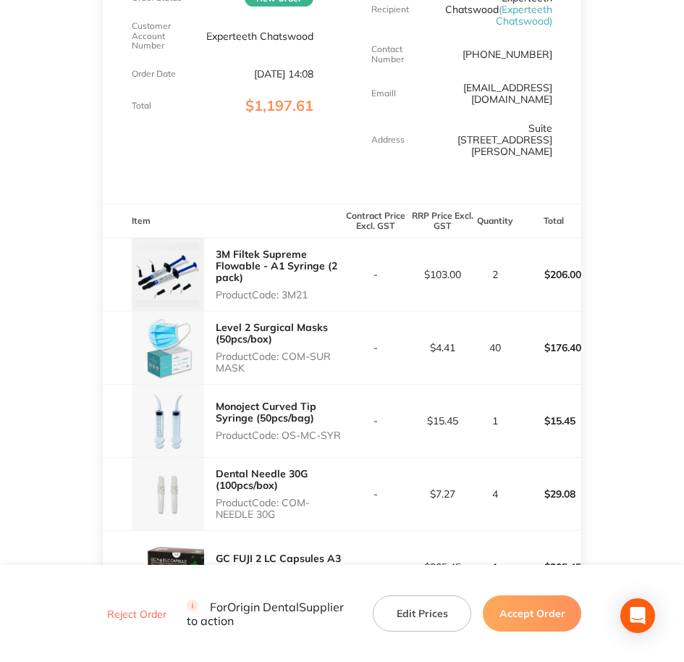
drag, startPoint x: 287, startPoint y: 330, endPoint x: 306, endPoint y: 341, distance: 21.7
click at [306, 350] on p "Product Code: COM-SUR MASK" at bounding box center [279, 361] width 127 height 23
drag, startPoint x: 306, startPoint y: 341, endPoint x: 287, endPoint y: 332, distance: 21.1
click at [287, 350] on p "Product Code: COM-SUR MASK" at bounding box center [279, 361] width 127 height 23
drag, startPoint x: 287, startPoint y: 332, endPoint x: 305, endPoint y: 341, distance: 20.1
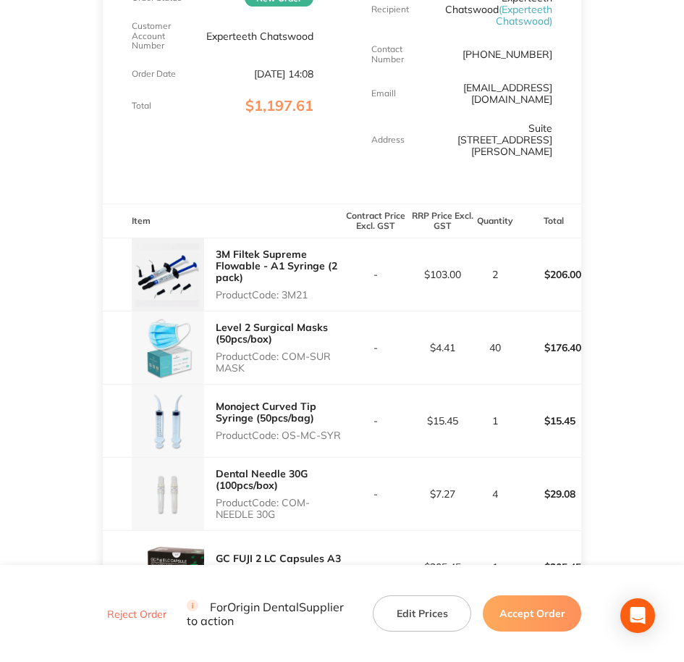
click at [305, 350] on p "Product Code: COM-SUR MASK" at bounding box center [279, 361] width 127 height 23
drag, startPoint x: 285, startPoint y: 413, endPoint x: 340, endPoint y: 405, distance: 55.7
click at [340, 429] on p "Product Code: OS-MC-SYR" at bounding box center [279, 435] width 127 height 12
copy p "OS-MC-SYR"
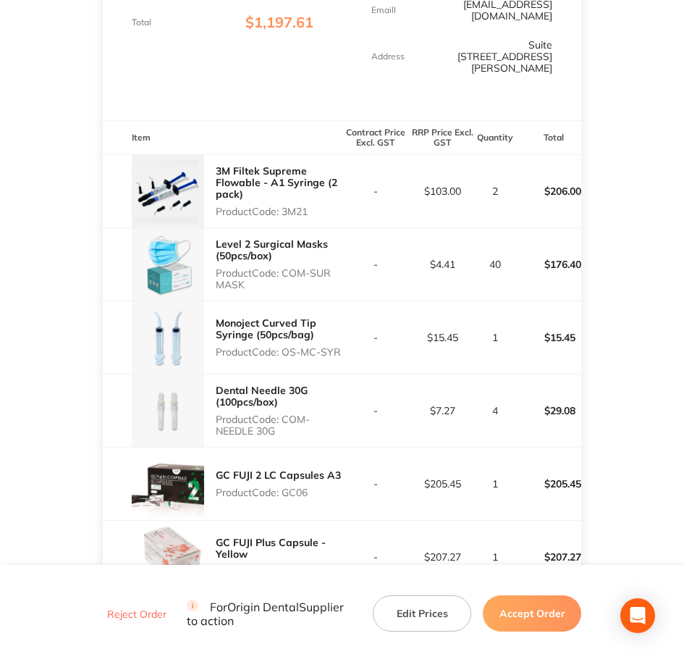
scroll to position [362, 0]
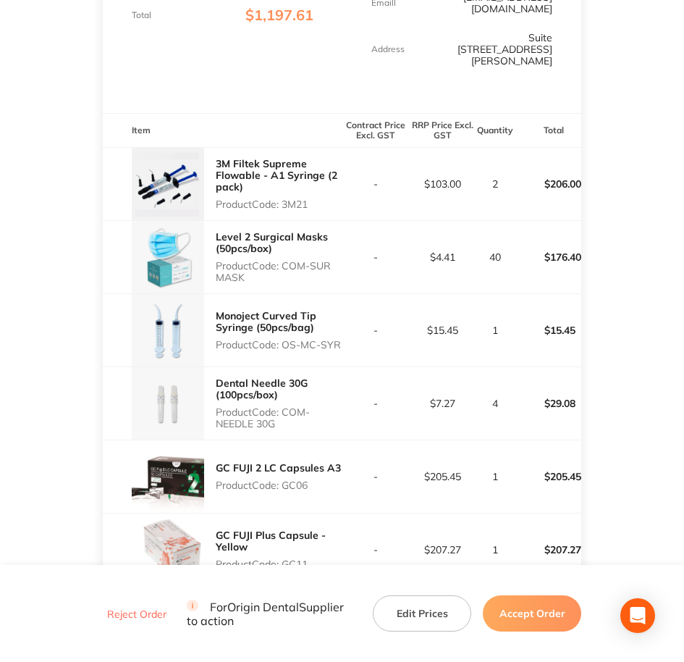
drag, startPoint x: 283, startPoint y: 390, endPoint x: 312, endPoint y: 401, distance: 30.9
click at [312, 406] on p "Product Code: COM-NEEDLE 30G" at bounding box center [279, 417] width 127 height 23
copy p "COM-NEEDLE 30G"
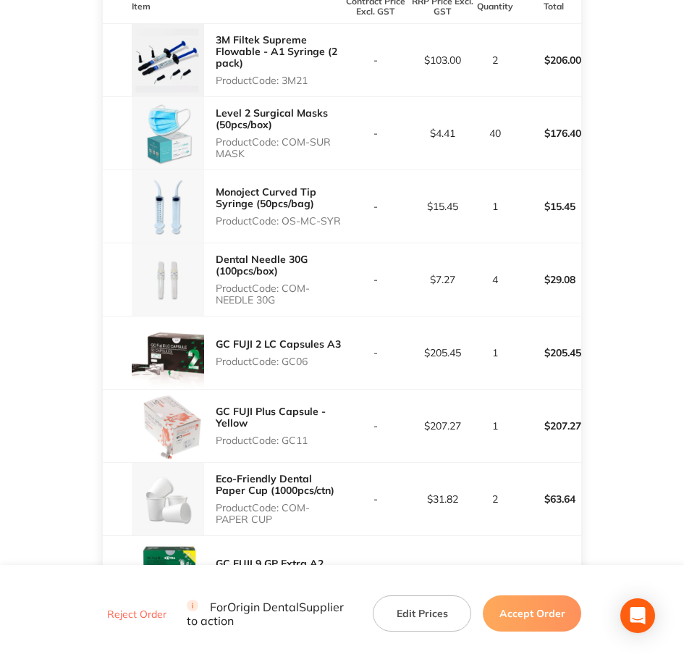
scroll to position [634, 0]
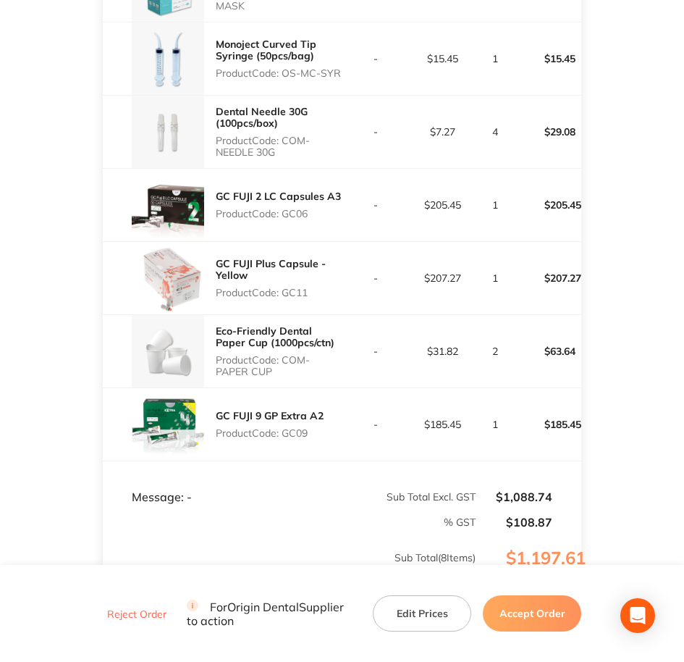
drag, startPoint x: 284, startPoint y: 189, endPoint x: 316, endPoint y: 187, distance: 31.9
click at [316, 208] on p "Product Code: GC06" at bounding box center [278, 214] width 125 height 12
copy p "GC06"
drag, startPoint x: 282, startPoint y: 271, endPoint x: 310, endPoint y: 268, distance: 28.4
click at [310, 287] on p "Product Code: GC11" at bounding box center [279, 293] width 127 height 12
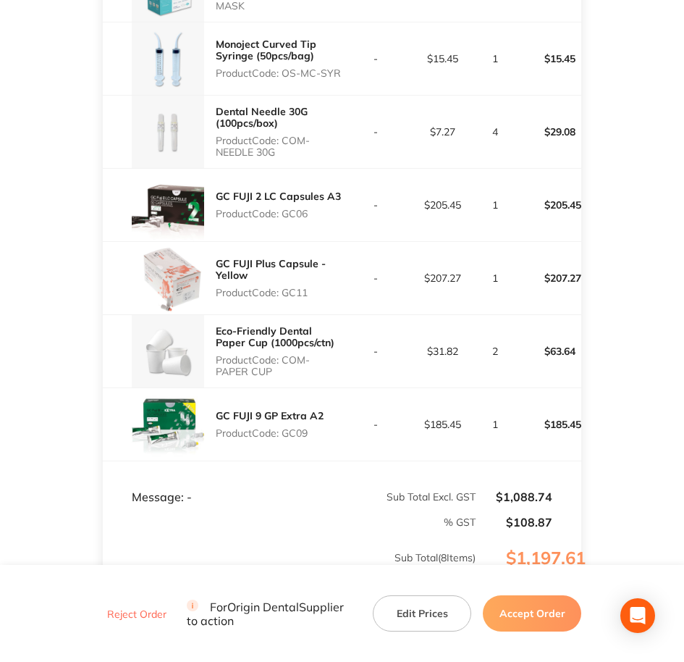
copy p "GC11"
drag, startPoint x: 288, startPoint y: 338, endPoint x: 302, endPoint y: 347, distance: 16.3
click at [302, 354] on p "Product Code: COM-PAPER CUP" at bounding box center [279, 365] width 127 height 23
drag, startPoint x: 284, startPoint y: 335, endPoint x: 301, endPoint y: 349, distance: 21.6
click at [301, 354] on p "Product Code: COM-PAPER CUP" at bounding box center [279, 365] width 127 height 23
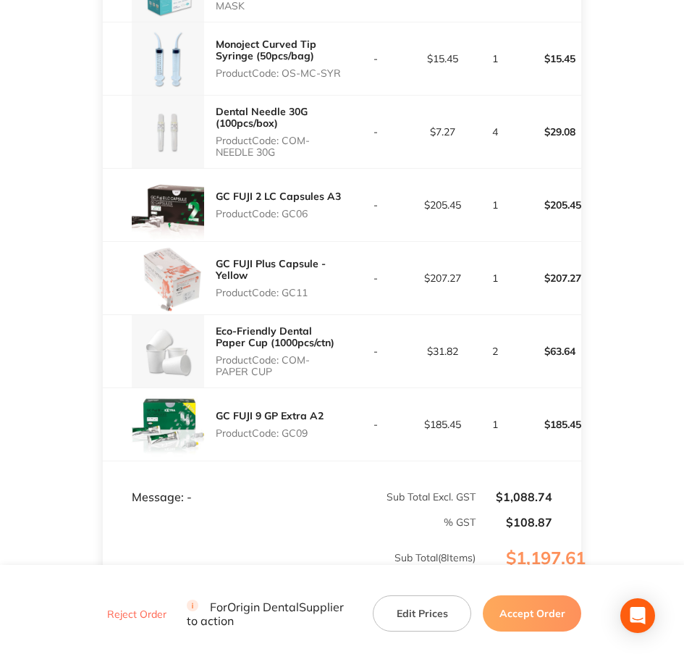
copy p "COM-PAPER CUP"
drag, startPoint x: 287, startPoint y: 408, endPoint x: 306, endPoint y: 408, distance: 19.6
click at [306, 427] on p "Product Code: GC09" at bounding box center [270, 433] width 108 height 12
click at [286, 427] on p "Product Code: GC09" at bounding box center [270, 433] width 108 height 12
drag, startPoint x: 285, startPoint y: 408, endPoint x: 314, endPoint y: 408, distance: 29.0
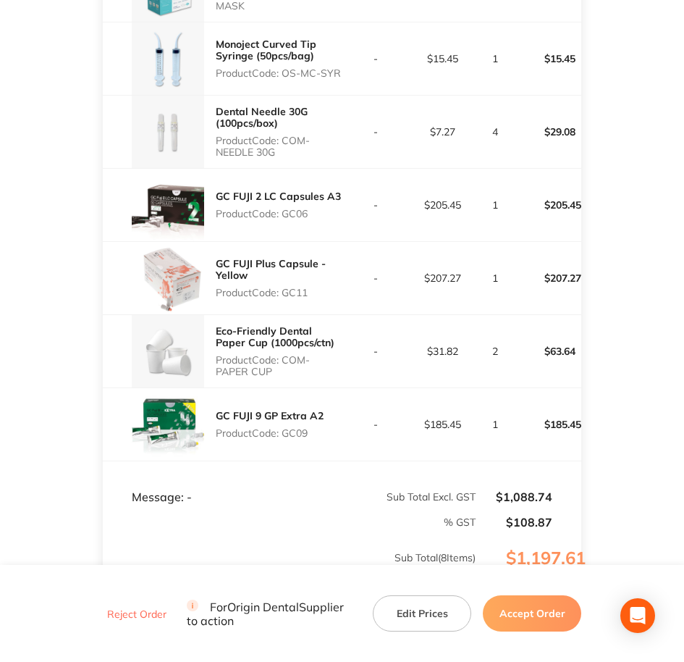
click at [314, 427] on p "Product Code: GC09" at bounding box center [270, 433] width 108 height 12
click at [518, 613] on button "Accept Order" at bounding box center [532, 613] width 98 height 36
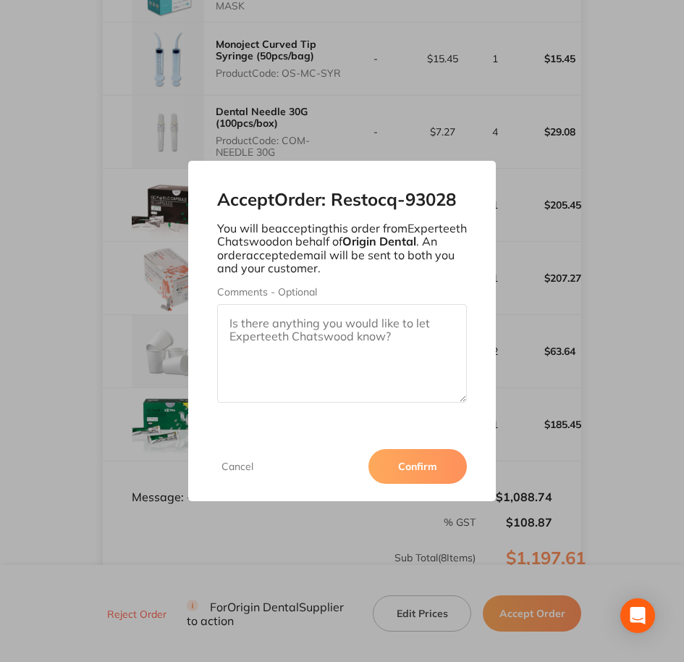
click at [297, 352] on textarea "Comments - Optional" at bounding box center [342, 353] width 250 height 98
paste textarea "SO-00001013"
type textarea "SO-00001013"
click at [429, 457] on button "Confirm" at bounding box center [418, 466] width 98 height 35
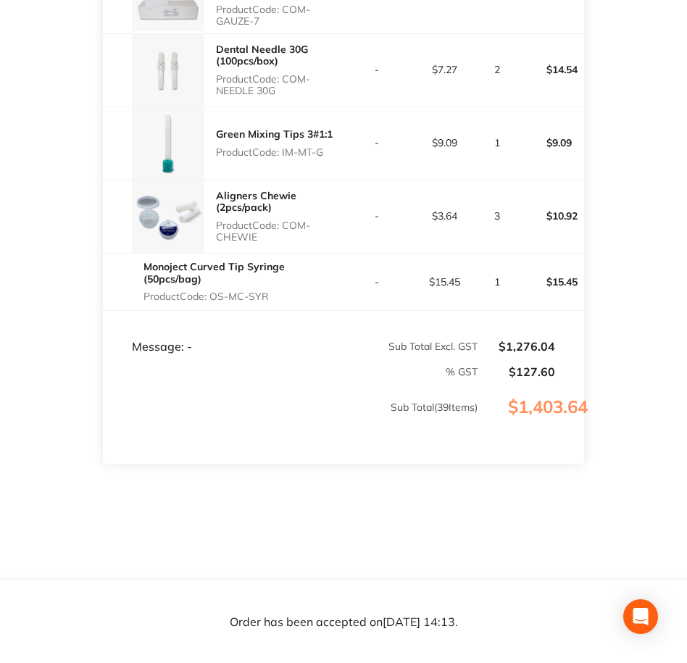
scroll to position [2911, 0]
